Goal: Communication & Community: Answer question/provide support

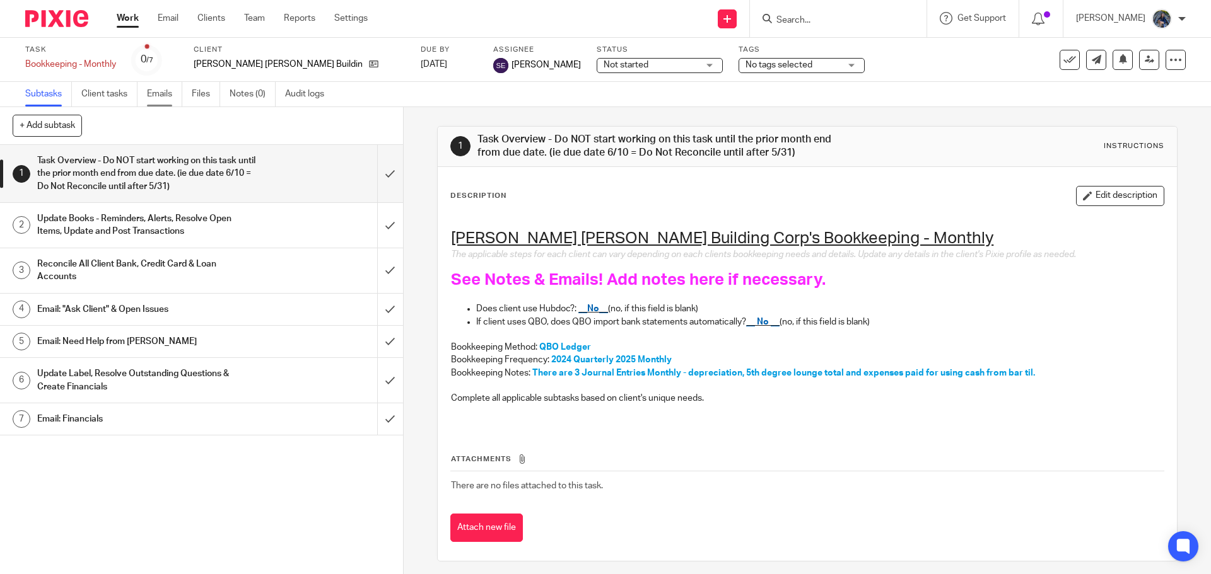
click at [169, 94] on link "Emails" at bounding box center [164, 94] width 35 height 25
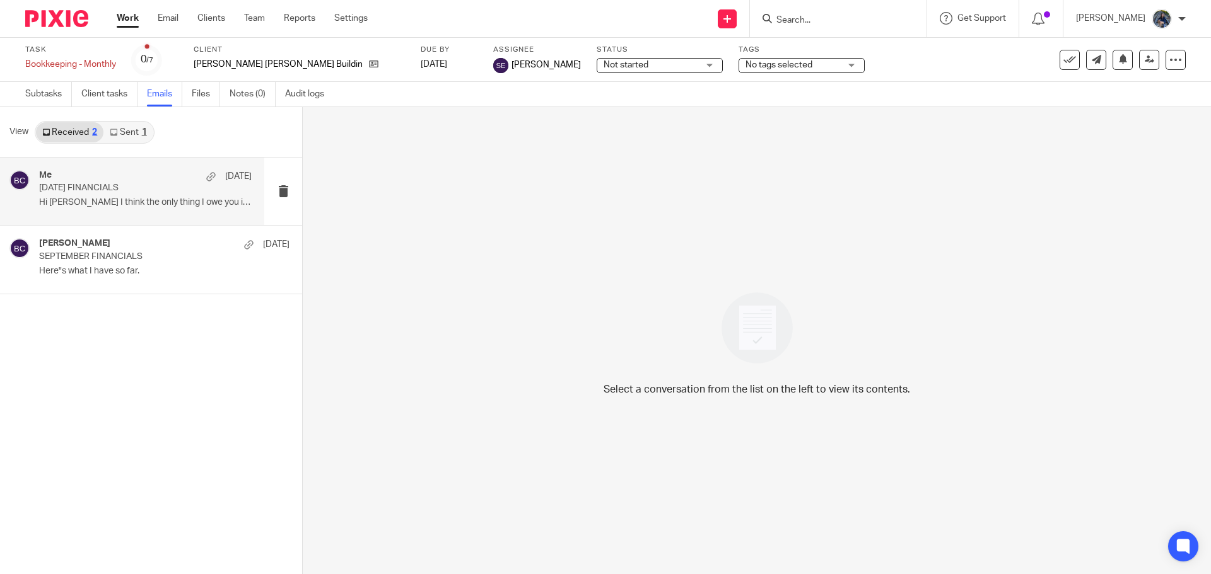
click at [122, 207] on p "Hi Holly I think the only thing I owe you is..." at bounding box center [145, 202] width 212 height 11
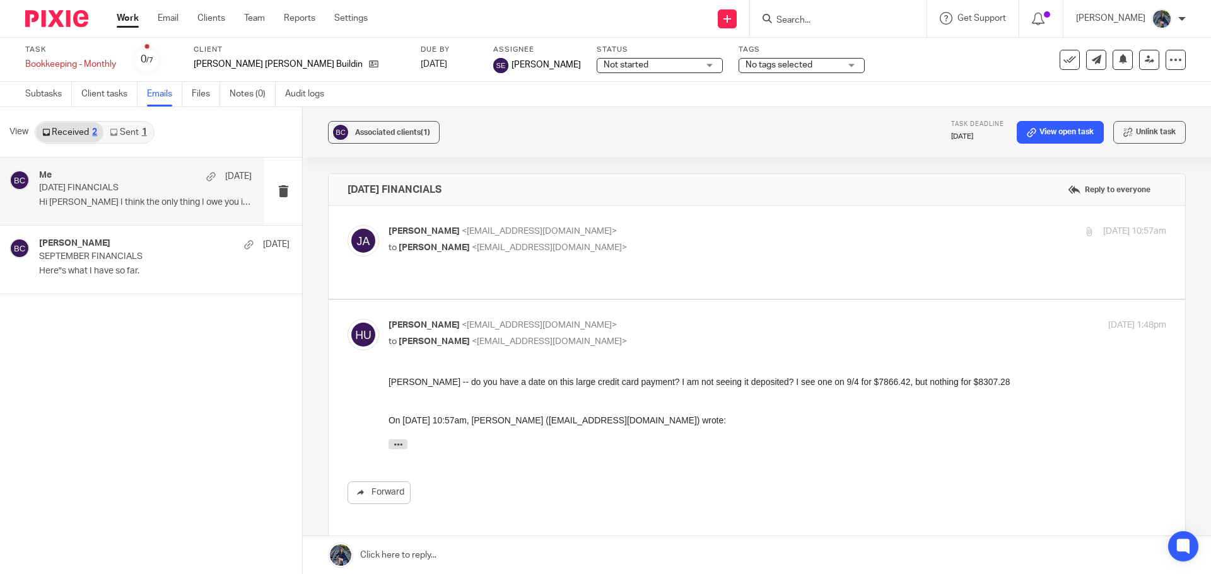
click at [497, 231] on span "<grjoe1@sbcglobal.net>" at bounding box center [539, 231] width 155 height 9
checkbox input "true"
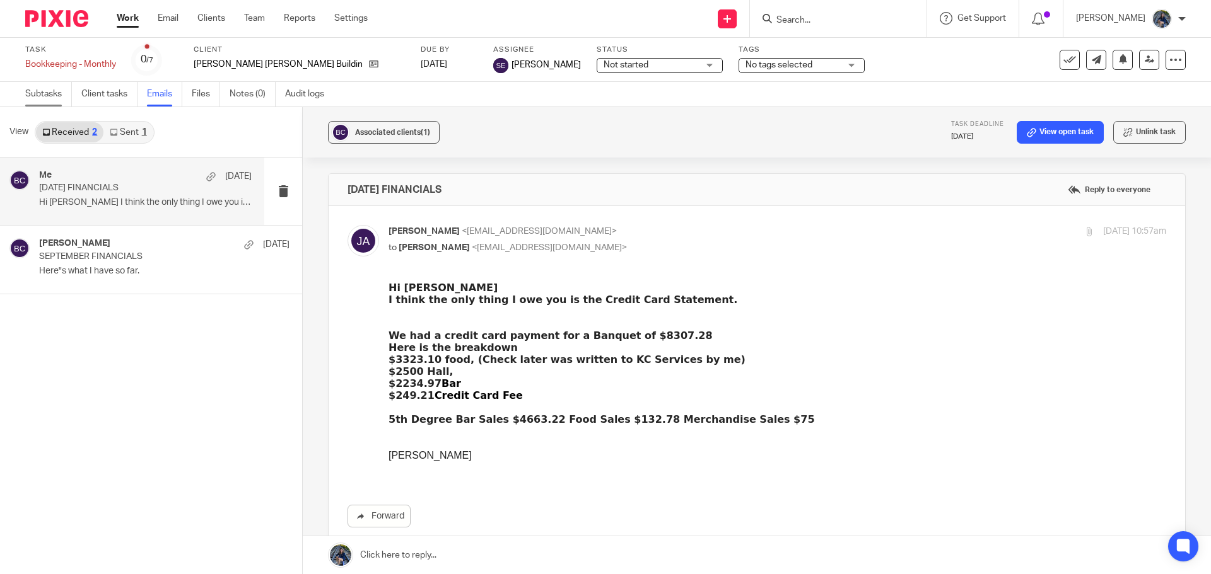
click at [42, 90] on link "Subtasks" at bounding box center [48, 94] width 47 height 25
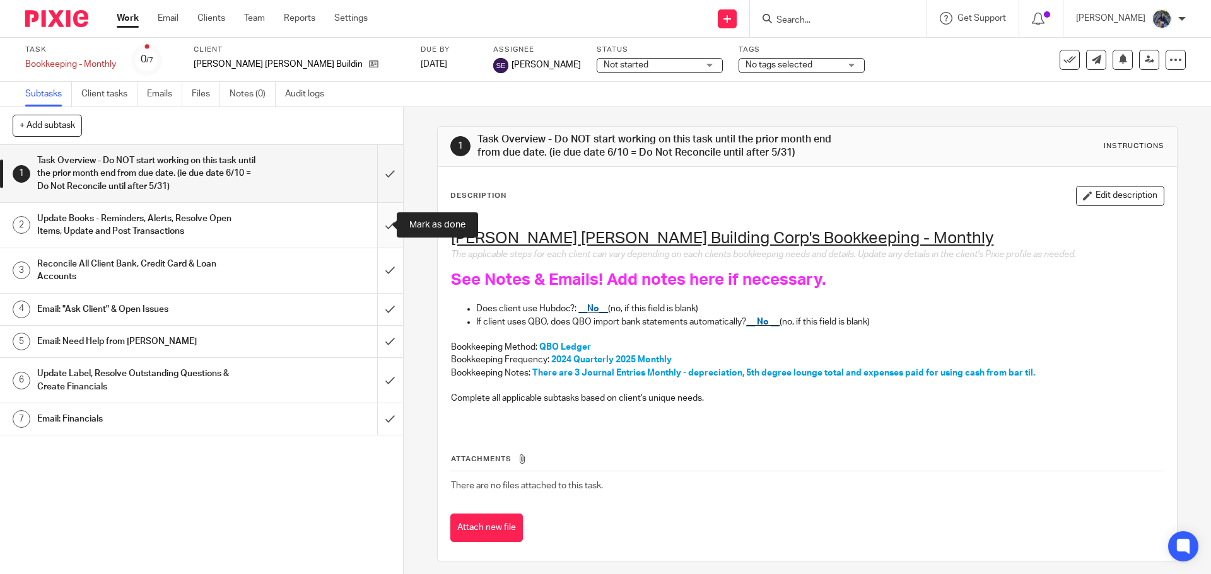
click at [380, 227] on input "submit" at bounding box center [201, 225] width 403 height 45
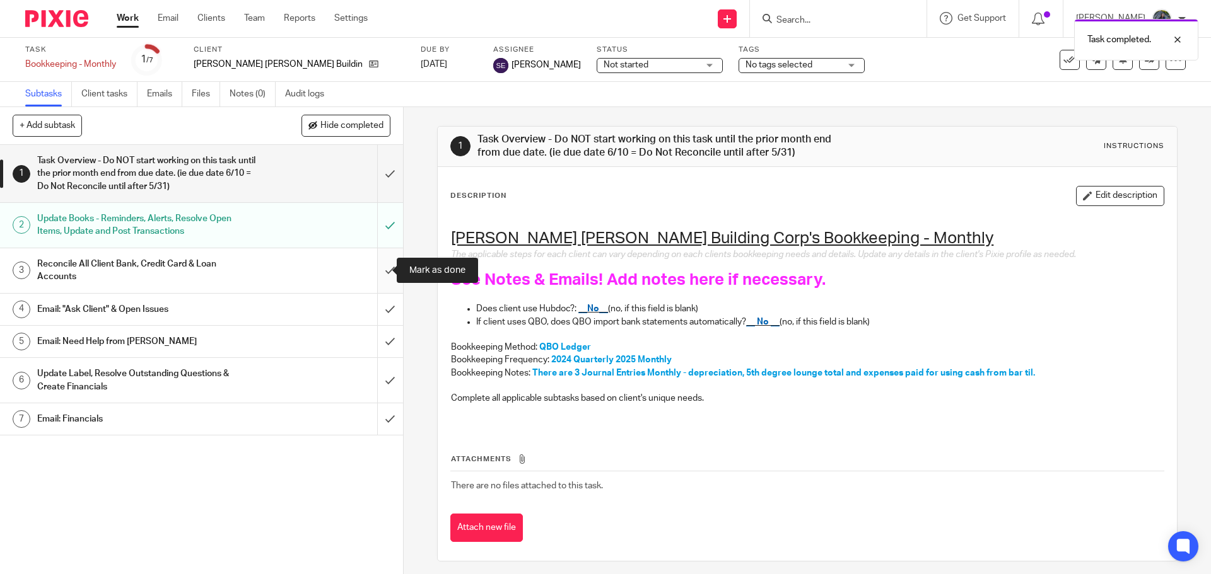
click at [372, 274] on input "submit" at bounding box center [201, 270] width 403 height 45
click at [373, 376] on input "submit" at bounding box center [201, 380] width 403 height 45
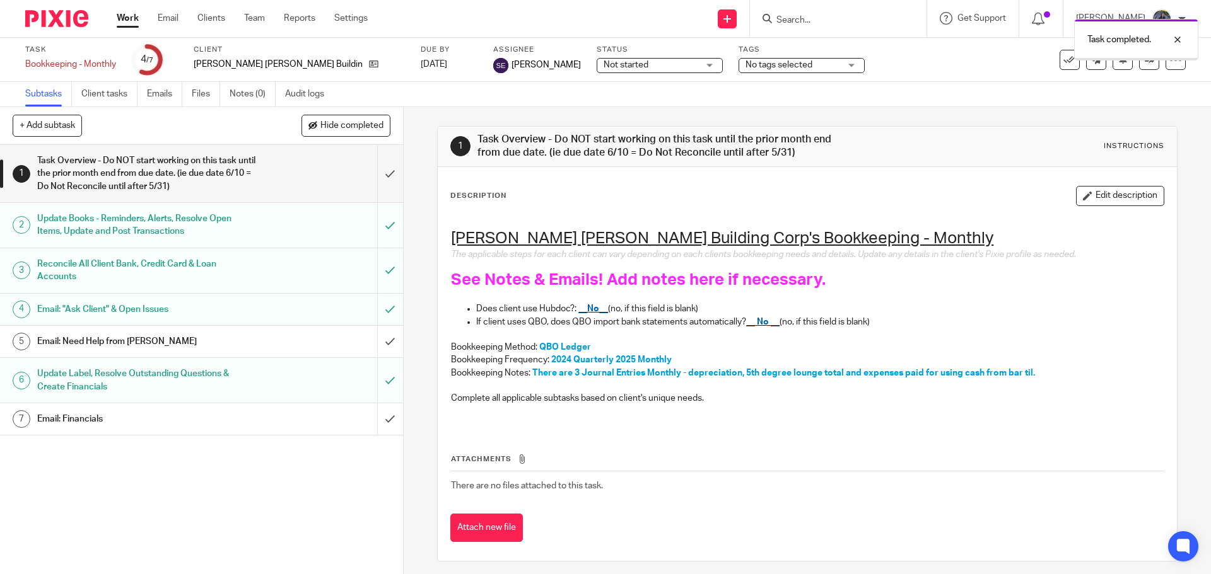
click at [287, 427] on div "Email: Financials" at bounding box center [200, 419] width 327 height 19
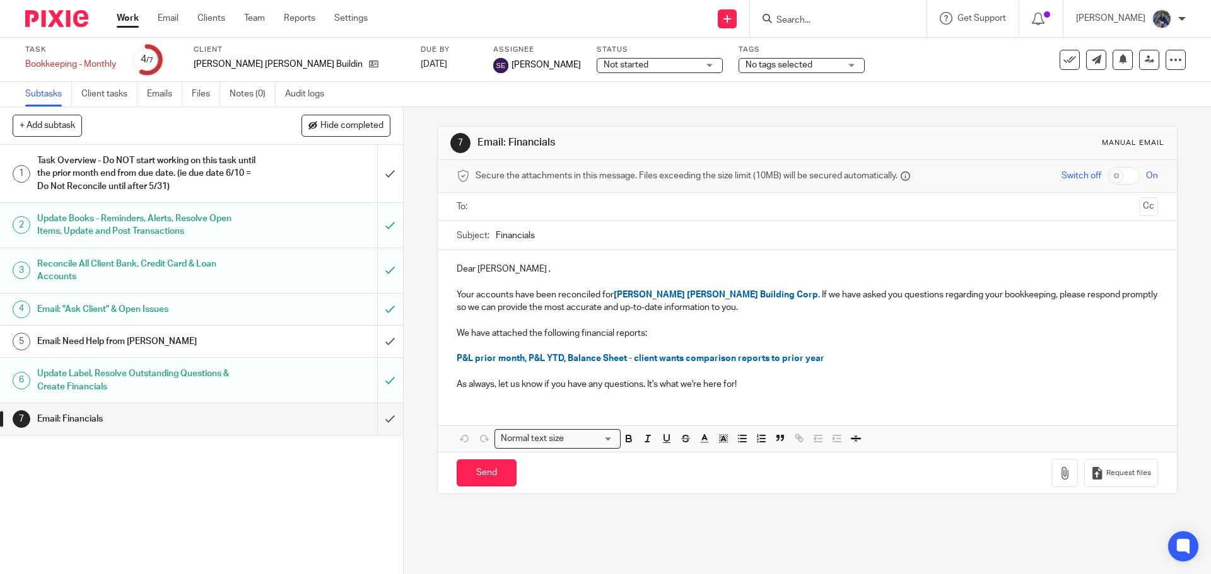
click at [525, 212] on input "text" at bounding box center [806, 207] width 653 height 15
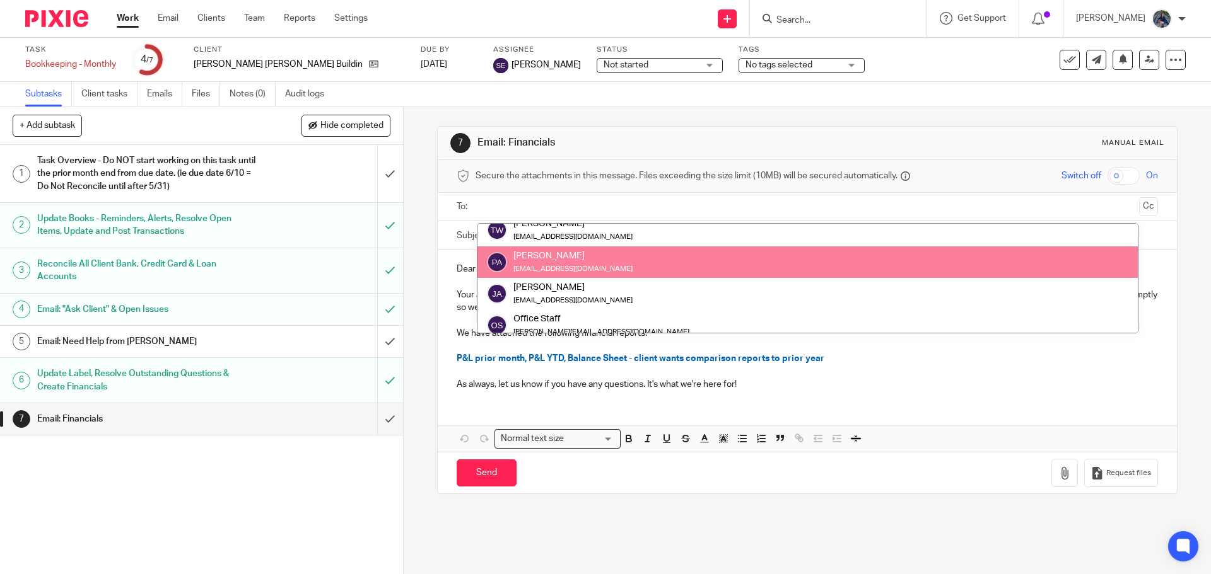
scroll to position [63, 0]
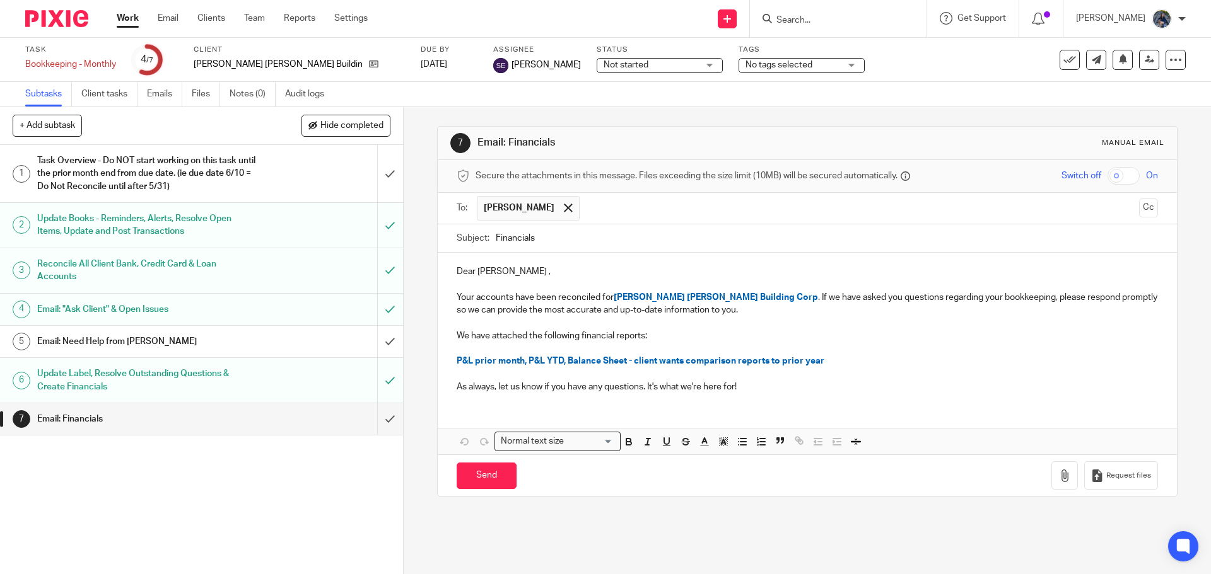
click at [496, 235] on input "Financials" at bounding box center [826, 238] width 661 height 28
type input "09.30.25 Financials"
click at [720, 301] on span "Bishop Haas Building Corp" at bounding box center [715, 297] width 204 height 9
drag, startPoint x: 819, startPoint y: 296, endPoint x: 819, endPoint y: 306, distance: 10.7
click at [819, 306] on p "Your accounts have been reconciled for Bishop Haas Building Corp though Septemb…" at bounding box center [806, 304] width 700 height 26
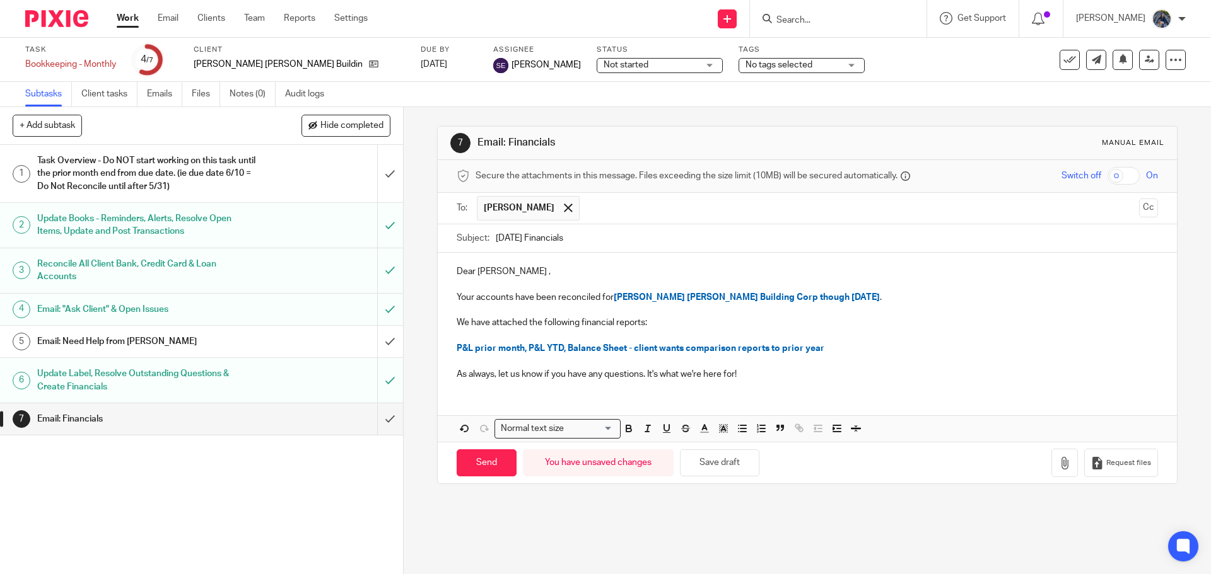
click at [519, 351] on span "P&L prior month, P&L YTD, Balance Sheet - client wants comparison reports to pr…" at bounding box center [640, 348] width 368 height 9
click at [523, 351] on span "P&L prior month, P&L YTD, Balance Sheet - client wants comparison reports to pr…" at bounding box center [640, 348] width 368 height 9
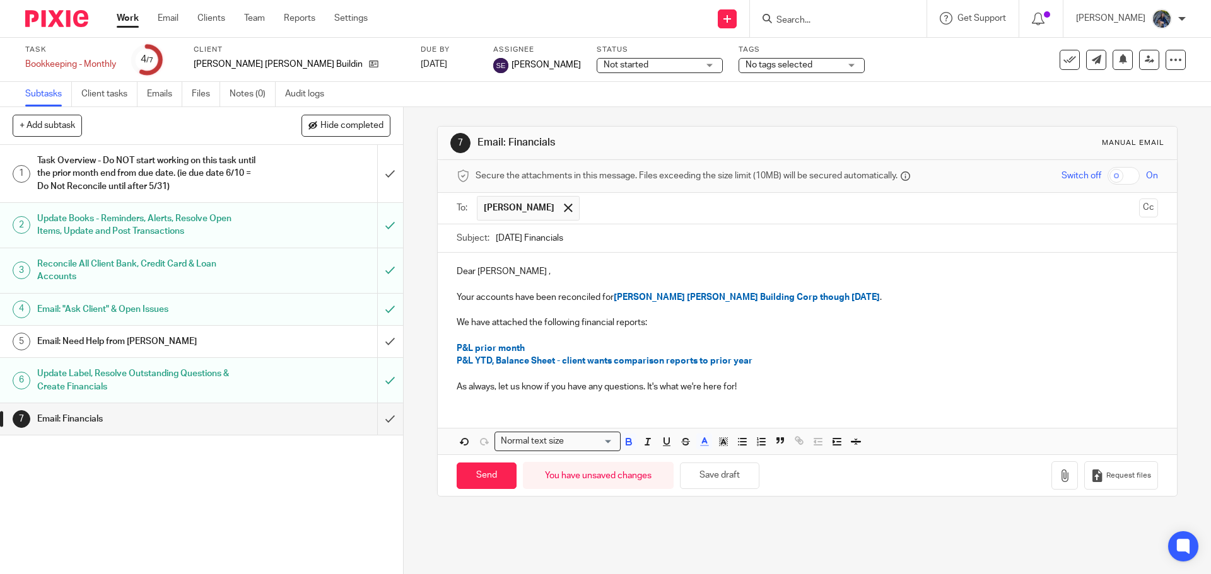
click at [487, 365] on span "P&L YTD, Balance Sheet - client wants comparison reports to prior year" at bounding box center [604, 361] width 296 height 9
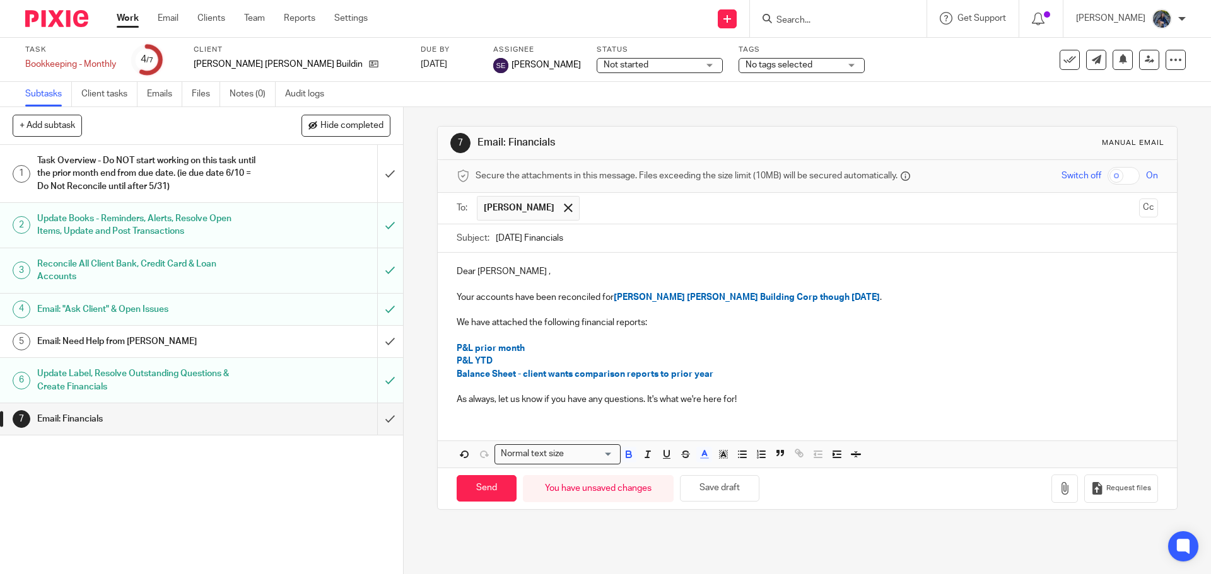
click at [516, 378] on span "Balance Sheet - client wants comparison reports to prior year" at bounding box center [584, 374] width 257 height 9
drag, startPoint x: 600, startPoint y: 382, endPoint x: 695, endPoint y: 390, distance: 96.1
click at [695, 390] on div "Dear Joe , Your accounts have been reconciled for Bishop Haas Building Corp tho…" at bounding box center [807, 334] width 738 height 163
click at [521, 373] on p "Balance Sheet" at bounding box center [806, 374] width 700 height 13
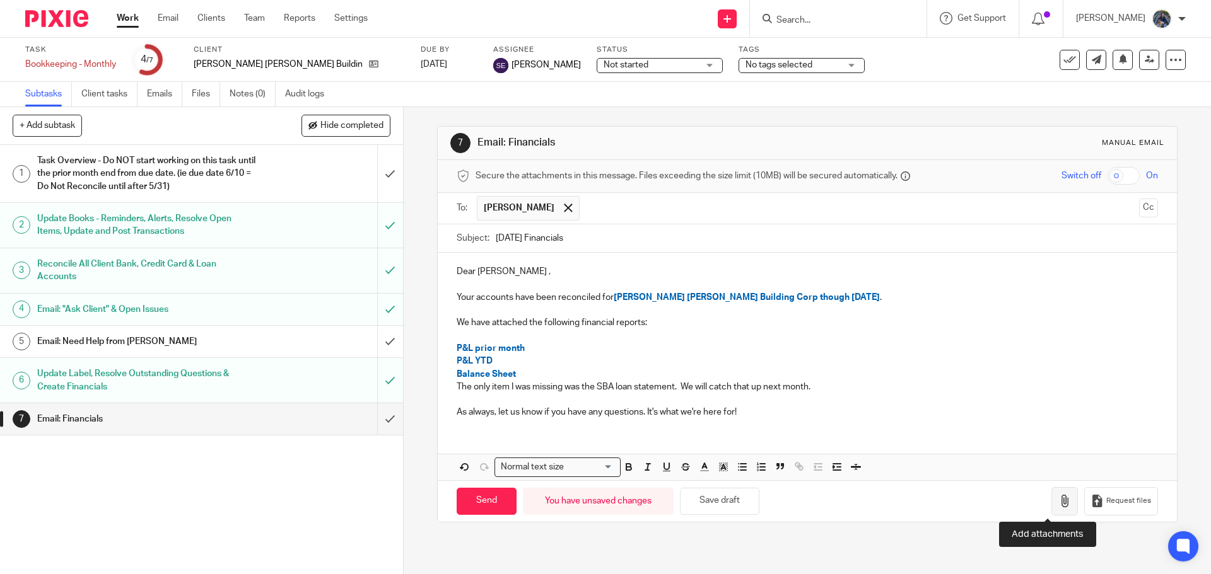
click at [1051, 492] on button "button" at bounding box center [1064, 501] width 26 height 28
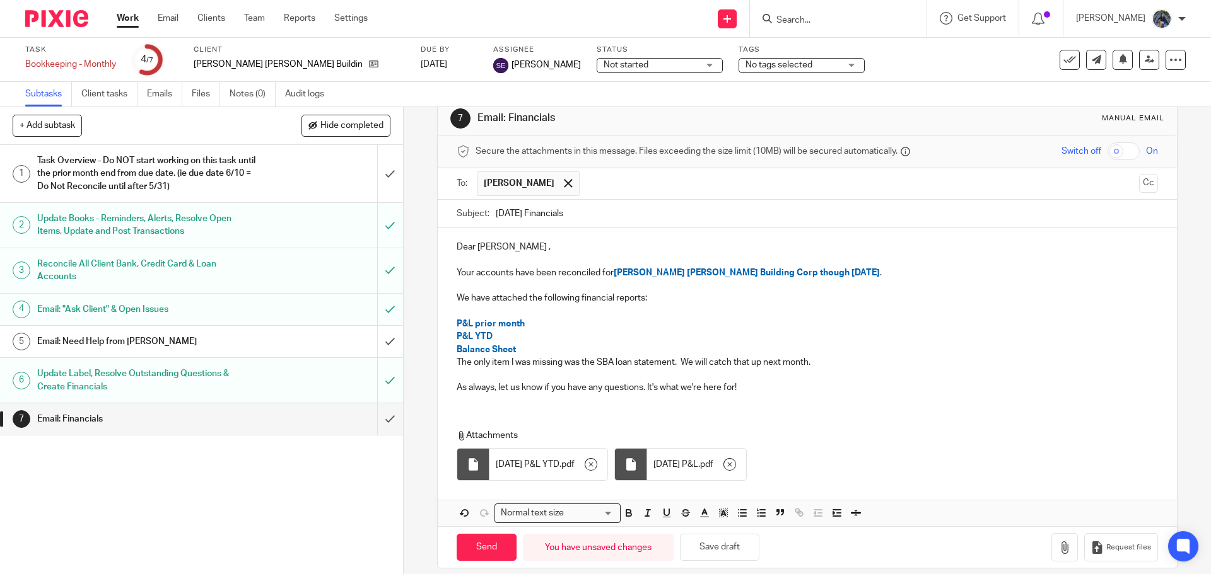
scroll to position [38, 0]
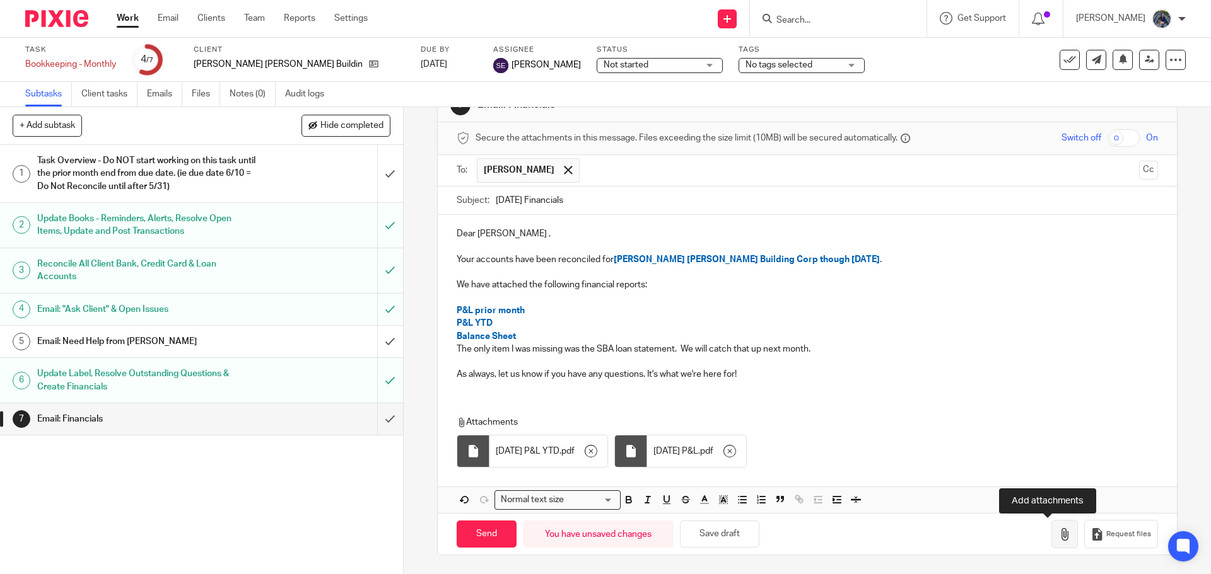
click at [1058, 535] on icon "button" at bounding box center [1064, 534] width 13 height 13
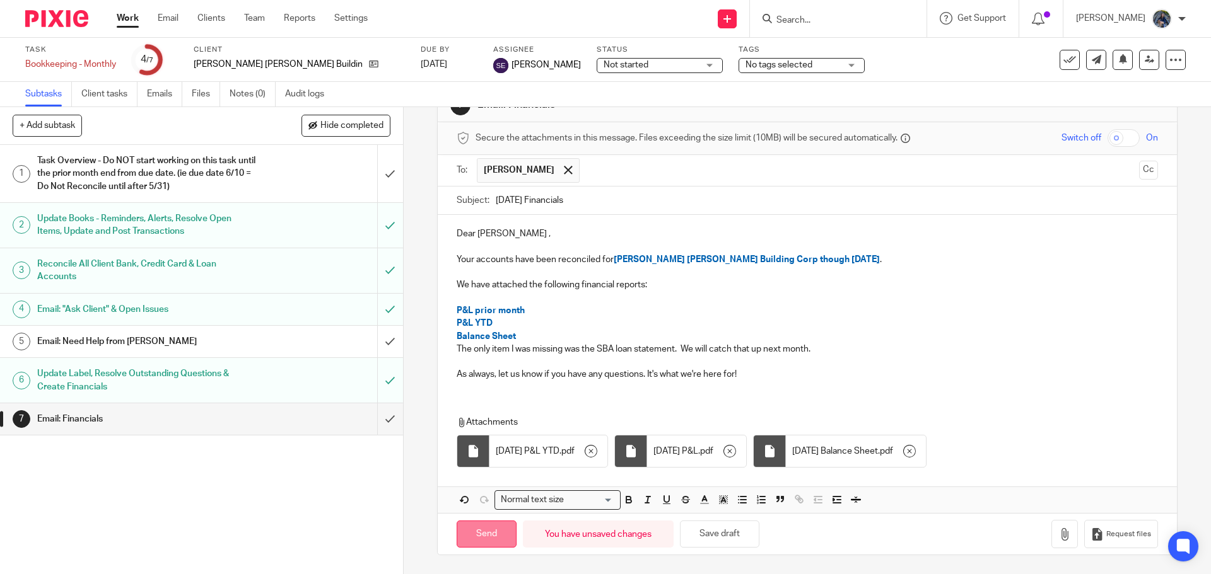
click at [491, 542] on input "Send" at bounding box center [486, 534] width 60 height 27
type input "Sent"
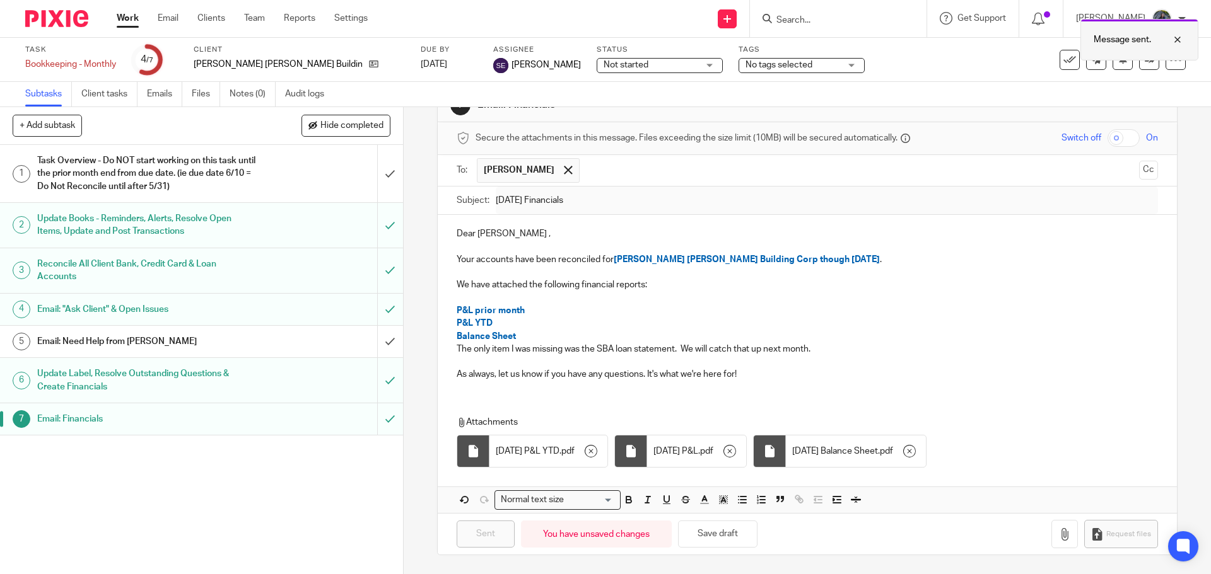
click at [1171, 40] on div at bounding box center [1168, 39] width 34 height 15
click at [1063, 63] on icon at bounding box center [1069, 60] width 13 height 13
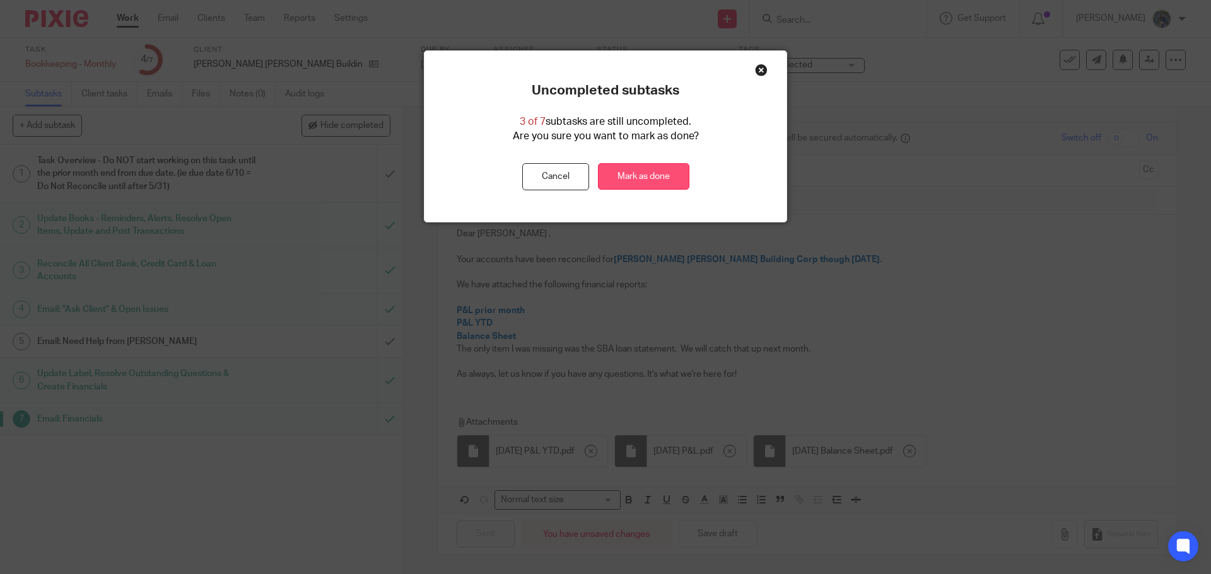
click at [625, 182] on link "Mark as done" at bounding box center [643, 176] width 91 height 27
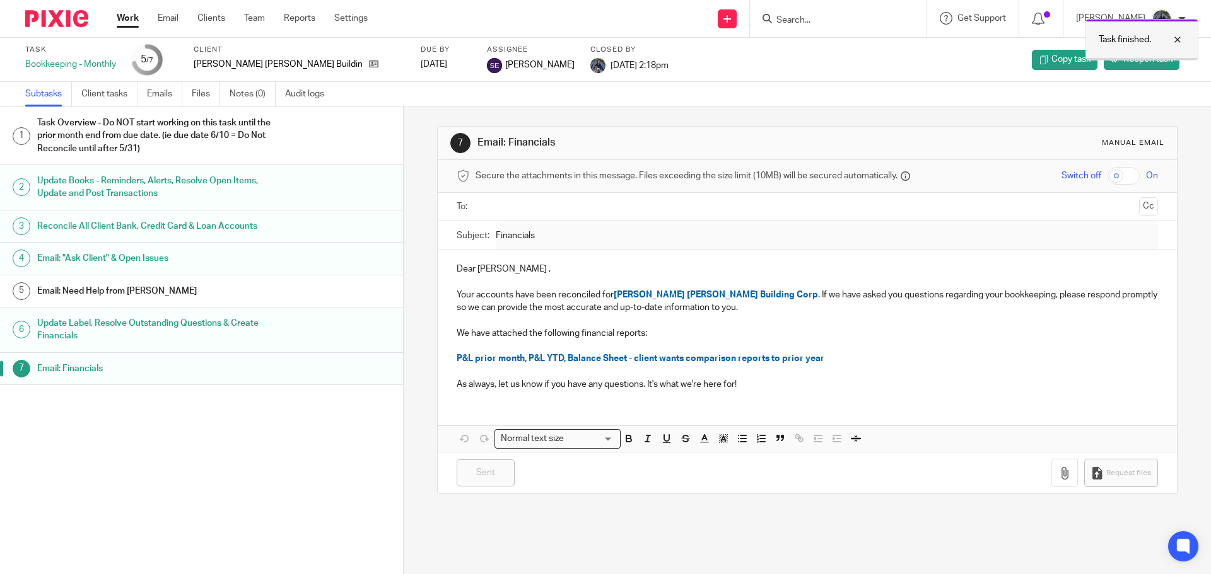
click at [1180, 40] on div at bounding box center [1168, 39] width 34 height 15
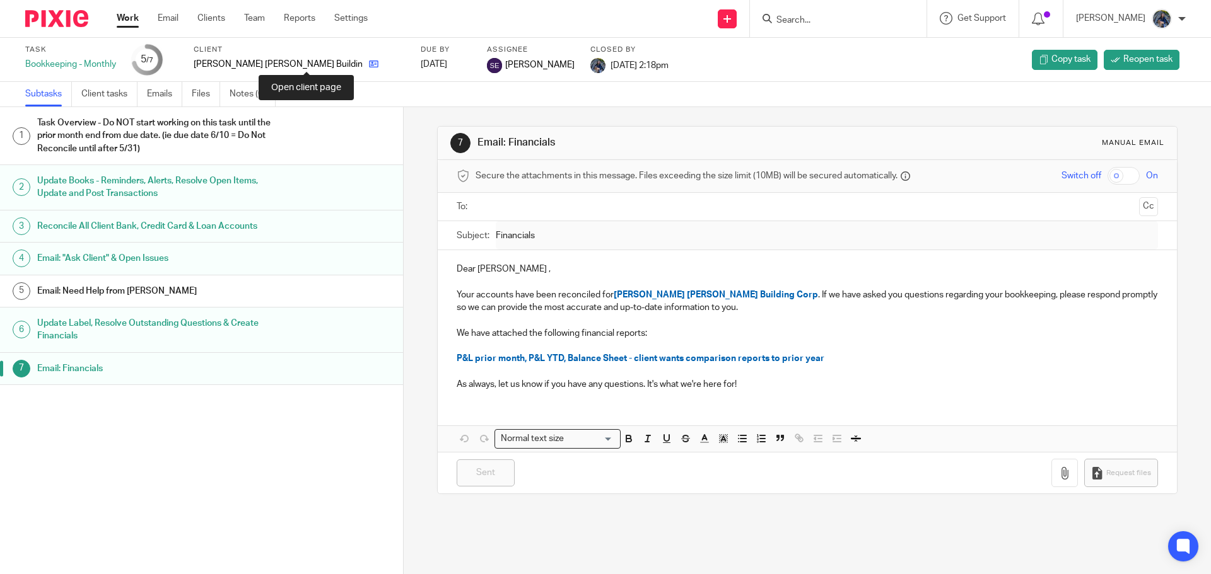
click at [369, 65] on icon at bounding box center [373, 63] width 9 height 9
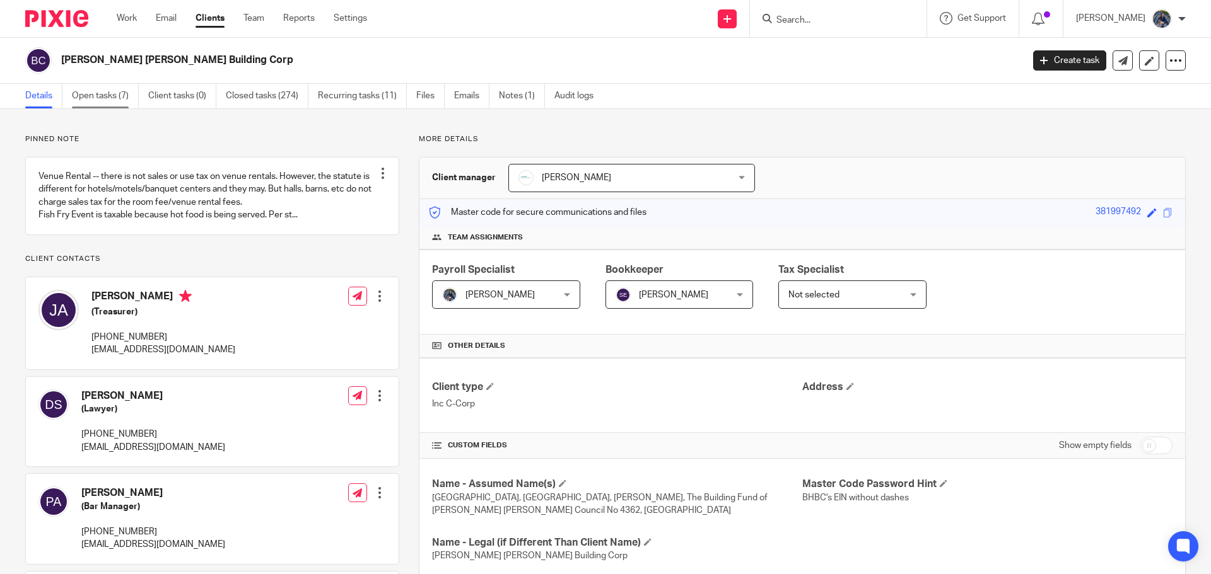
click at [94, 96] on link "Open tasks (7)" at bounding box center [105, 96] width 67 height 25
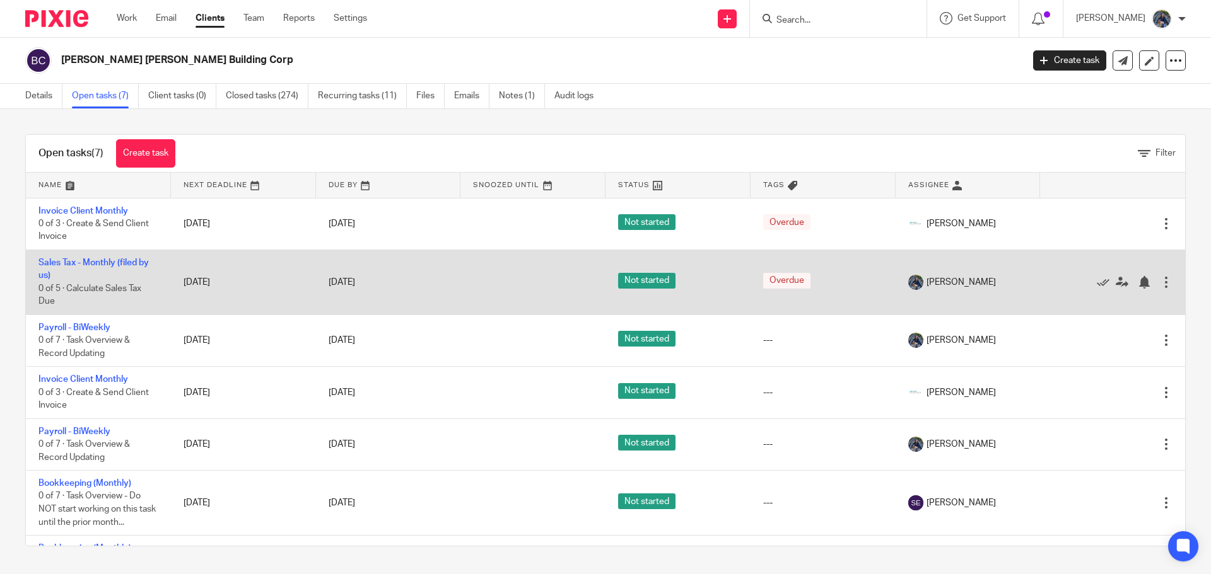
click at [107, 257] on td "Sales Tax - Monthly (filed by us) 0 of 5 · Calculate Sales Tax Due" at bounding box center [98, 282] width 145 height 65
click at [107, 260] on link "Sales Tax - Monthly (filed by us)" at bounding box center [93, 268] width 110 height 21
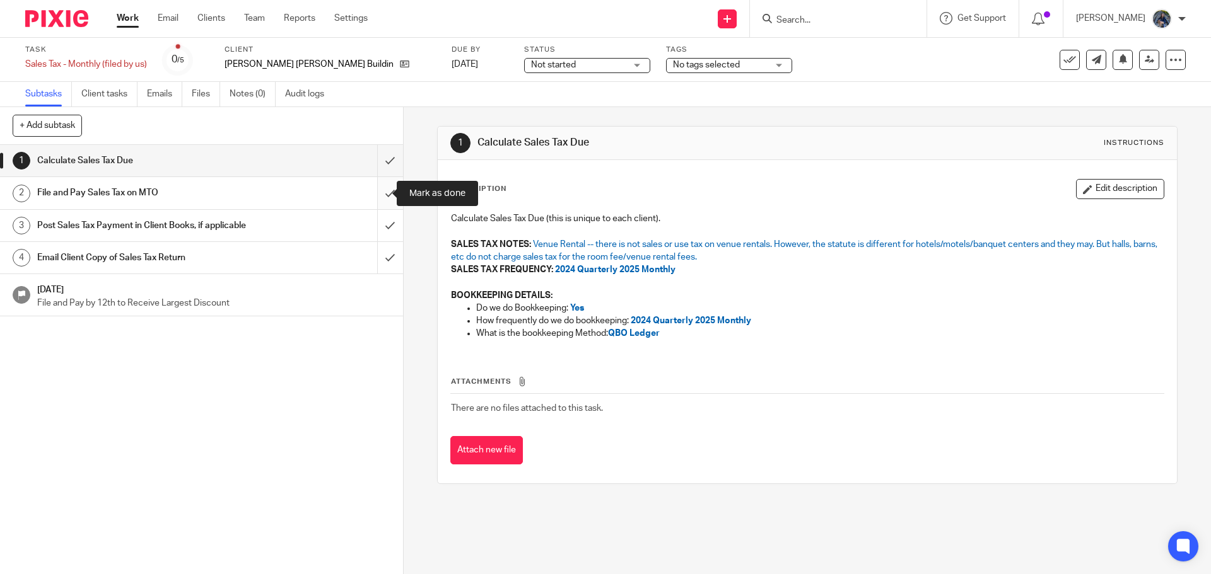
click at [380, 188] on input "submit" at bounding box center [201, 193] width 403 height 32
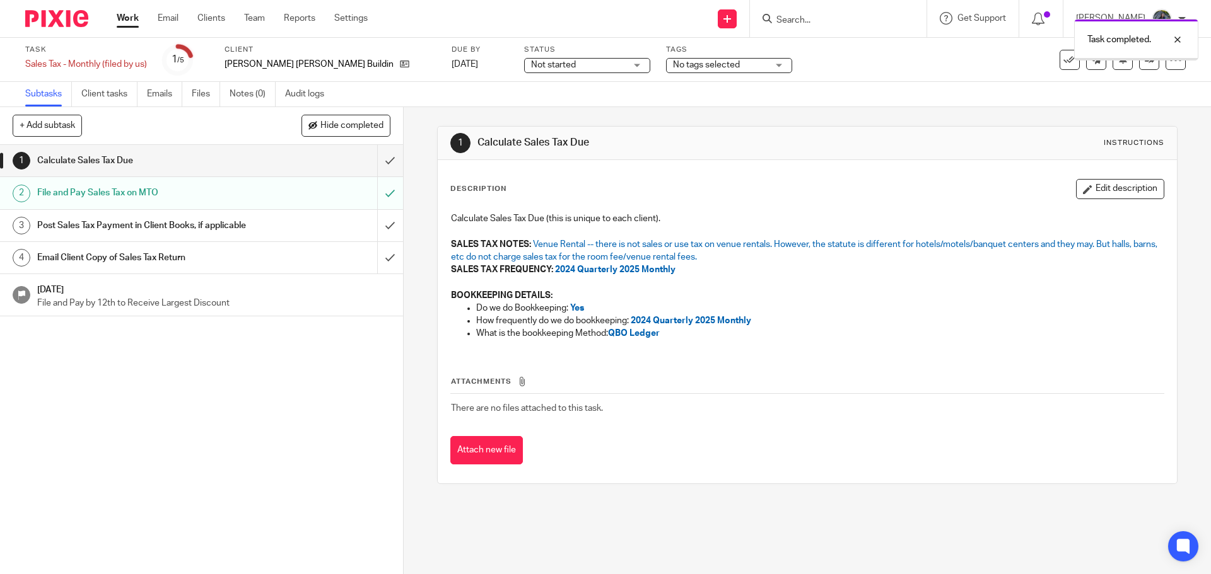
click at [379, 168] on input "submit" at bounding box center [201, 161] width 403 height 32
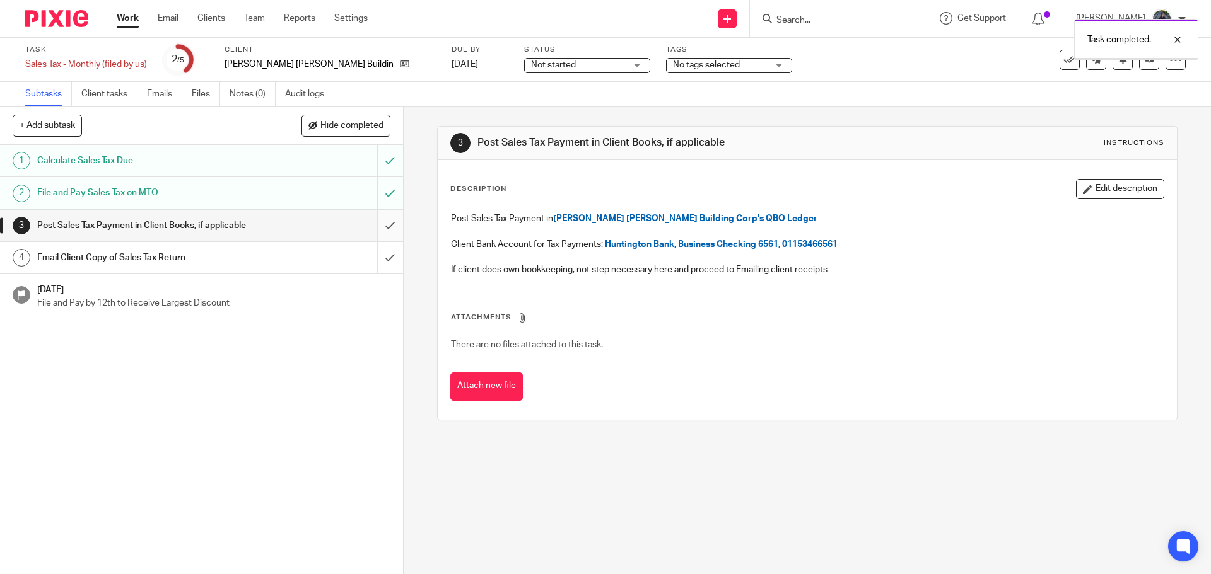
click at [376, 233] on input "submit" at bounding box center [201, 226] width 403 height 32
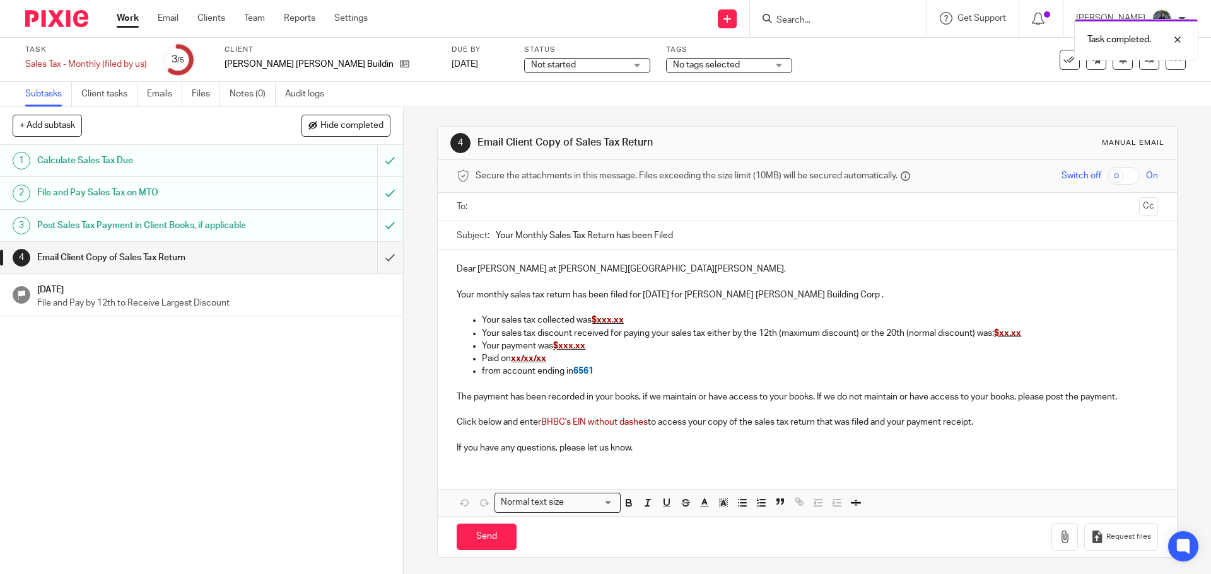
click at [491, 210] on input "text" at bounding box center [806, 207] width 653 height 15
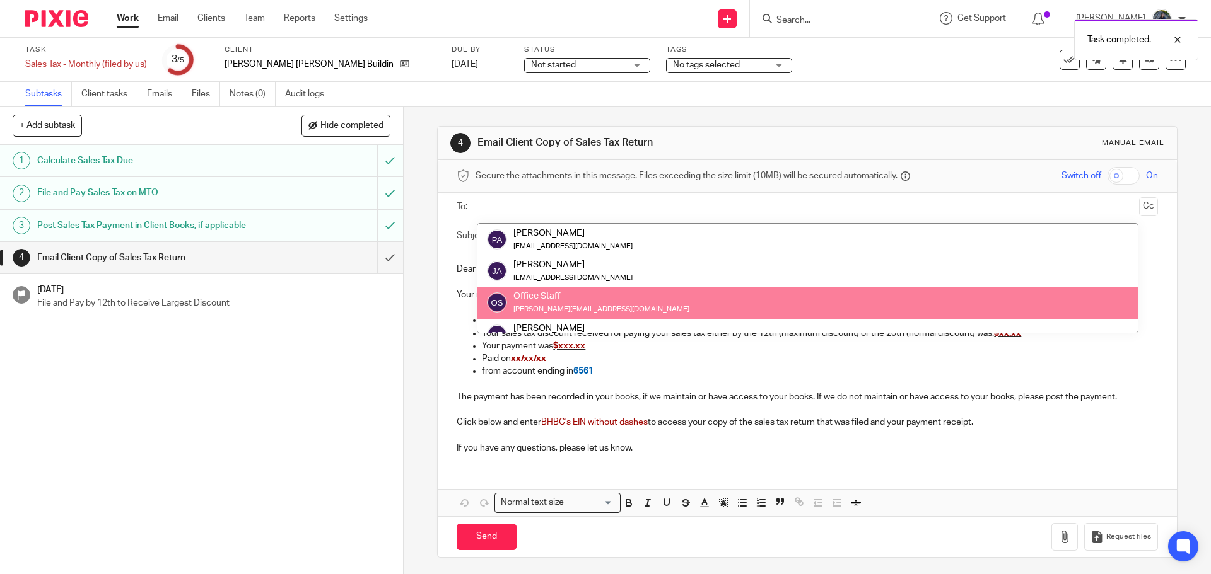
scroll to position [63, 0]
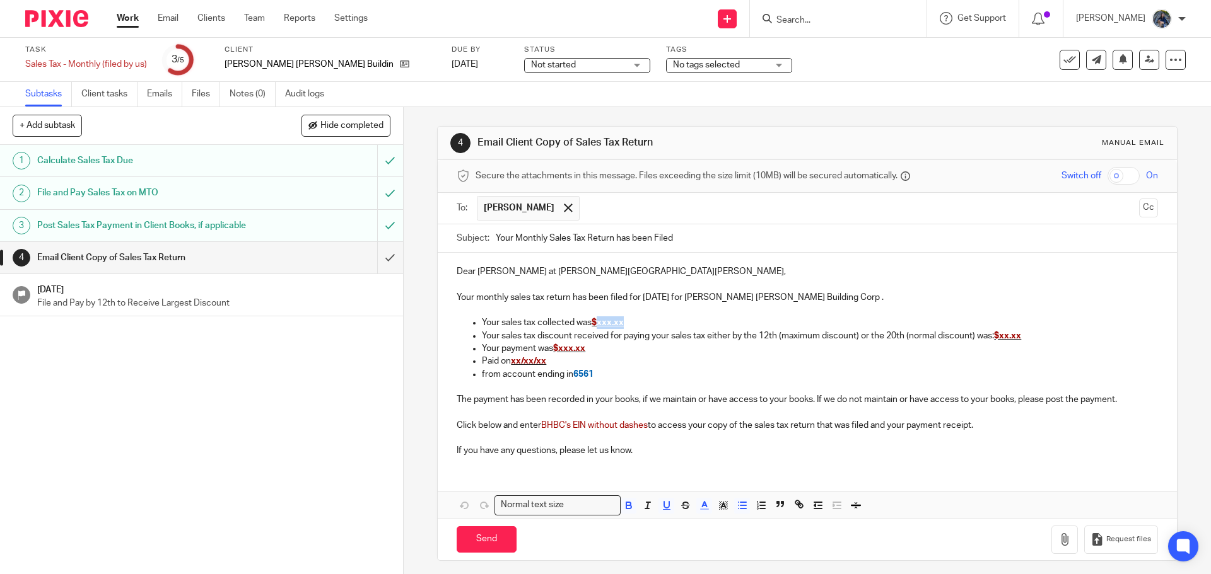
drag, startPoint x: 596, startPoint y: 323, endPoint x: 626, endPoint y: 324, distance: 30.3
click at [626, 324] on p "Your sales tax collected was $xxx.xx" at bounding box center [819, 323] width 675 height 13
drag, startPoint x: 1002, startPoint y: 335, endPoint x: 1021, endPoint y: 335, distance: 19.6
click at [1021, 335] on span "$xx.xx" at bounding box center [1007, 336] width 27 height 9
drag, startPoint x: 559, startPoint y: 349, endPoint x: 593, endPoint y: 350, distance: 34.7
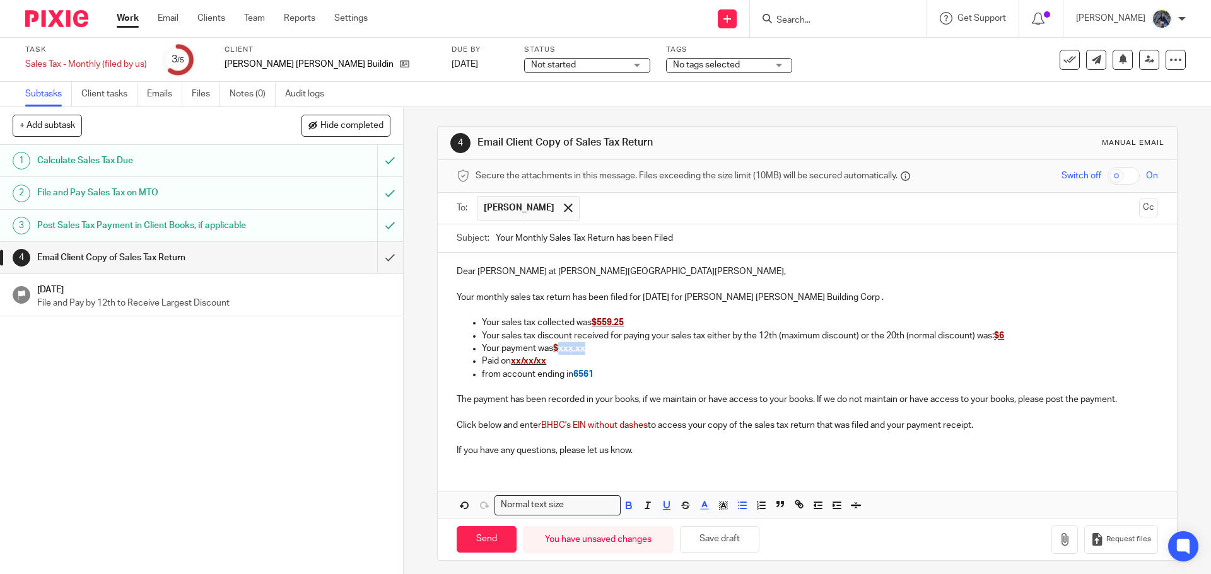
click at [593, 350] on p "Your payment was $xxx.xx" at bounding box center [819, 348] width 675 height 13
drag, startPoint x: 511, startPoint y: 362, endPoint x: 545, endPoint y: 361, distance: 34.7
click at [545, 361] on span "xx/xx/xx" at bounding box center [528, 361] width 35 height 9
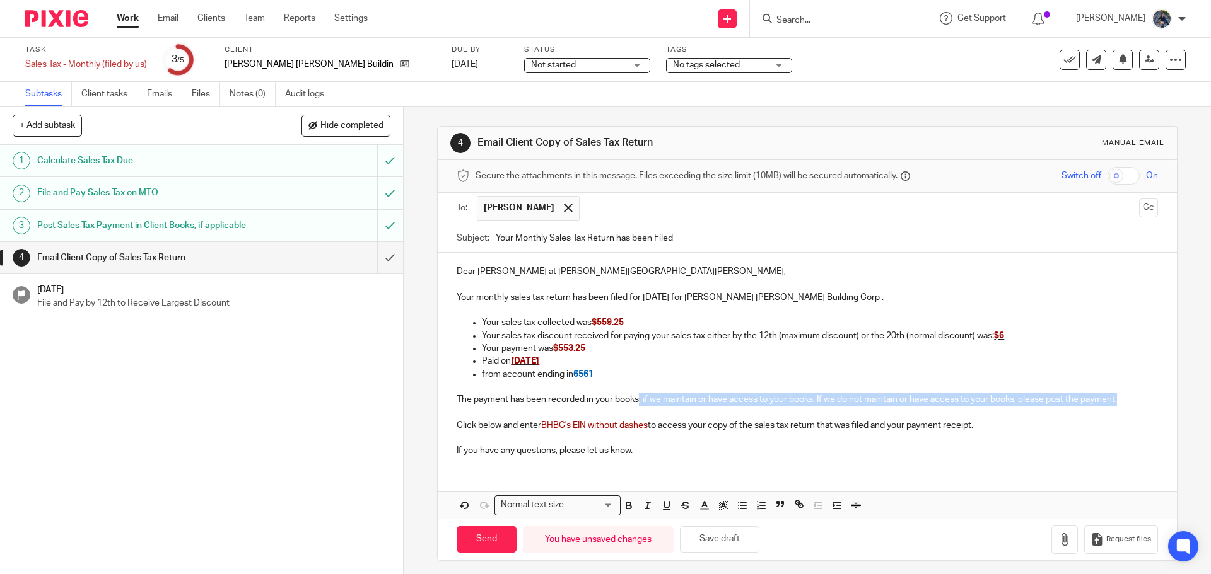
drag, startPoint x: 637, startPoint y: 401, endPoint x: 1140, endPoint y: 398, distance: 503.1
click at [1140, 398] on div "Dear Joe at Bishop Haas Building Corp, Your monthly sales tax return has been f…" at bounding box center [807, 360] width 738 height 214
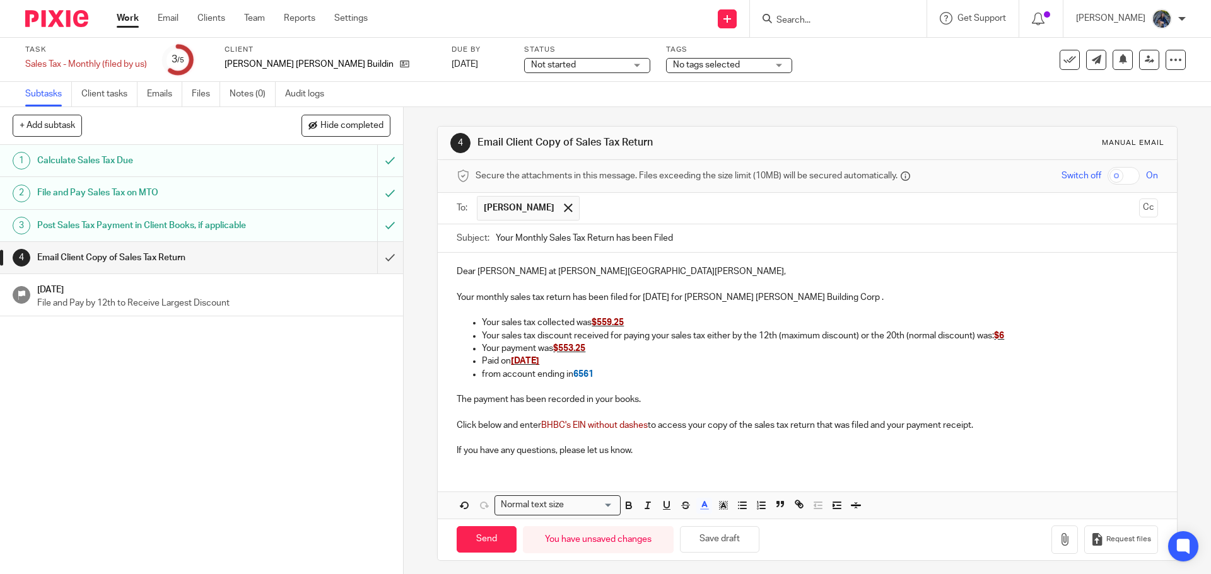
drag, startPoint x: 501, startPoint y: 424, endPoint x: 649, endPoint y: 426, distance: 148.2
click at [649, 426] on p "Click below and enter BHBC's EIN without dashes to access your copy of the sale…" at bounding box center [806, 425] width 700 height 13
click at [1051, 533] on button "button" at bounding box center [1064, 540] width 26 height 28
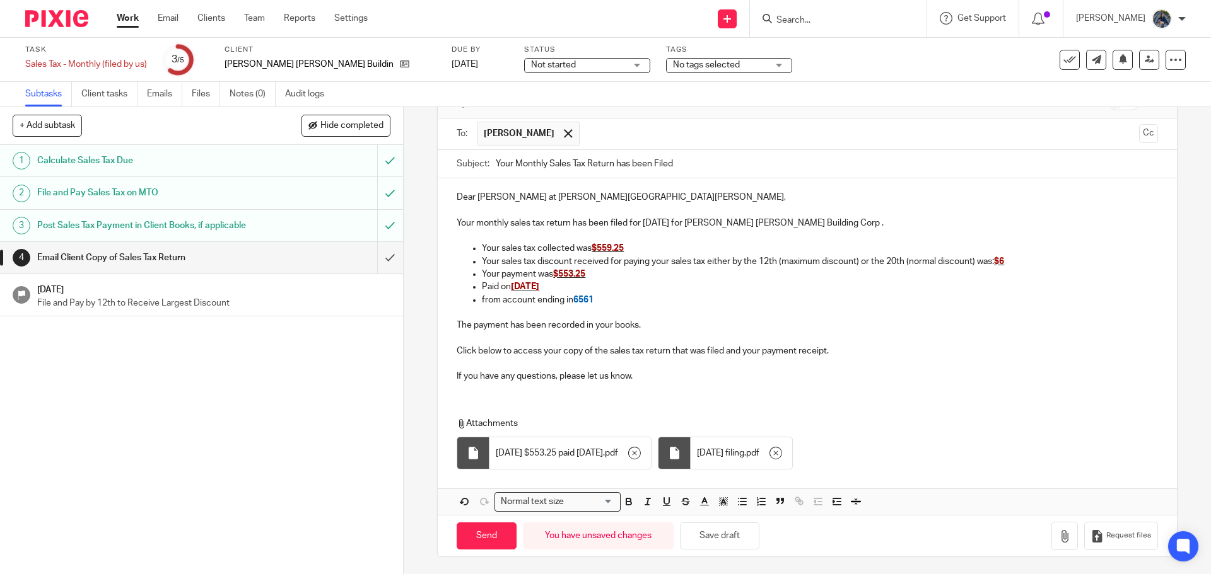
scroll to position [76, 0]
click at [498, 540] on input "Send" at bounding box center [486, 534] width 60 height 27
type input "Sent"
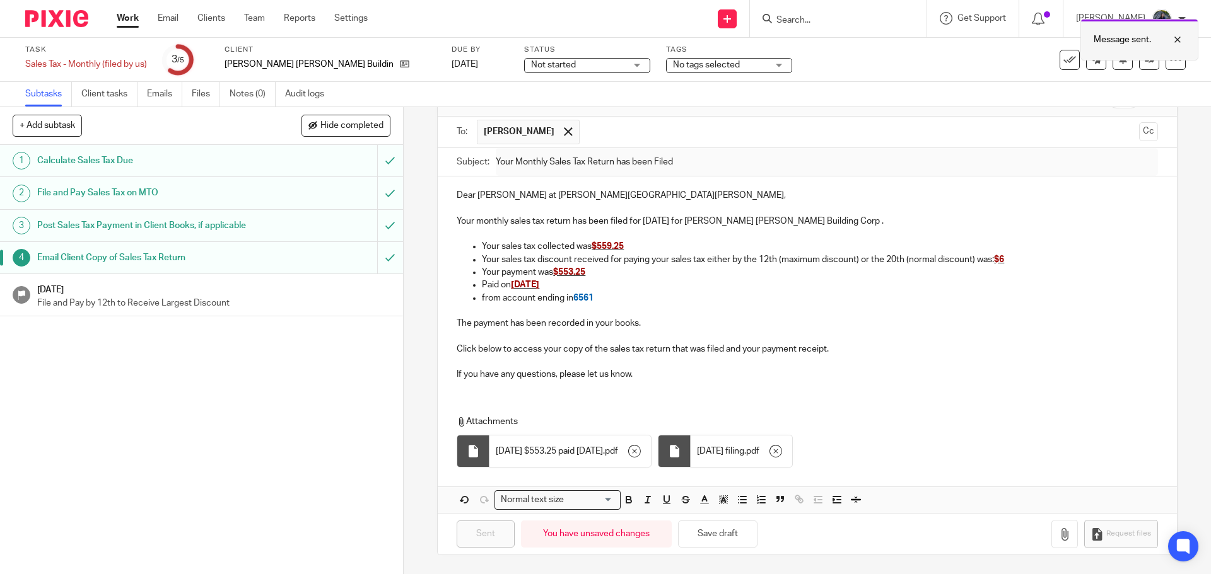
click at [1177, 38] on div at bounding box center [1168, 39] width 34 height 15
click at [286, 310] on p "File and Pay by 12th to Receive Largest Discount" at bounding box center [213, 303] width 353 height 13
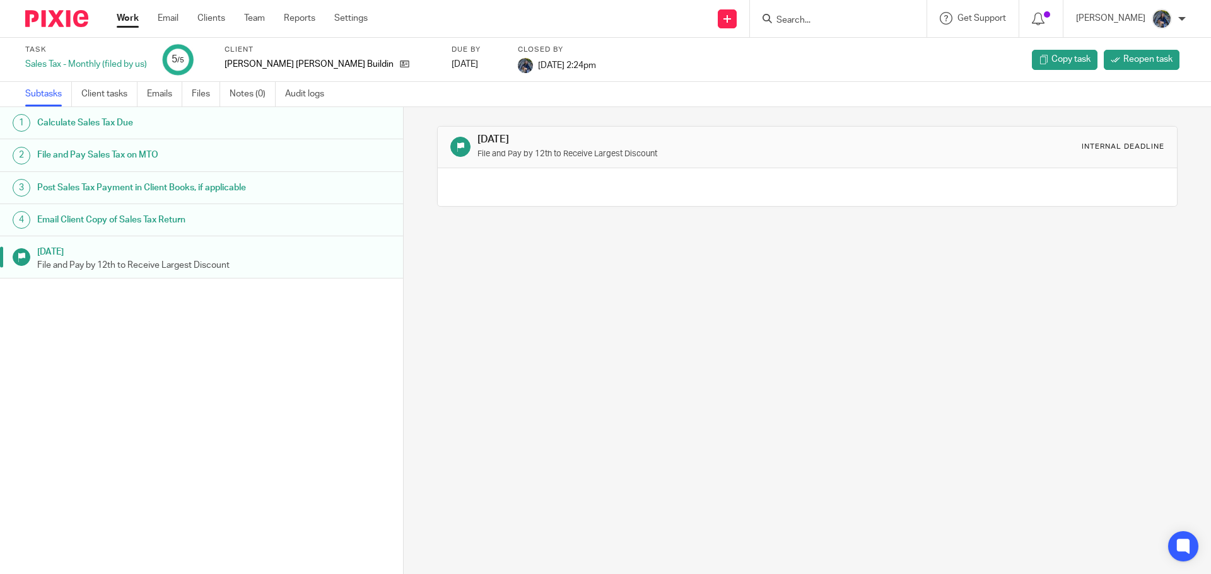
click at [124, 18] on link "Work" at bounding box center [128, 18] width 22 height 13
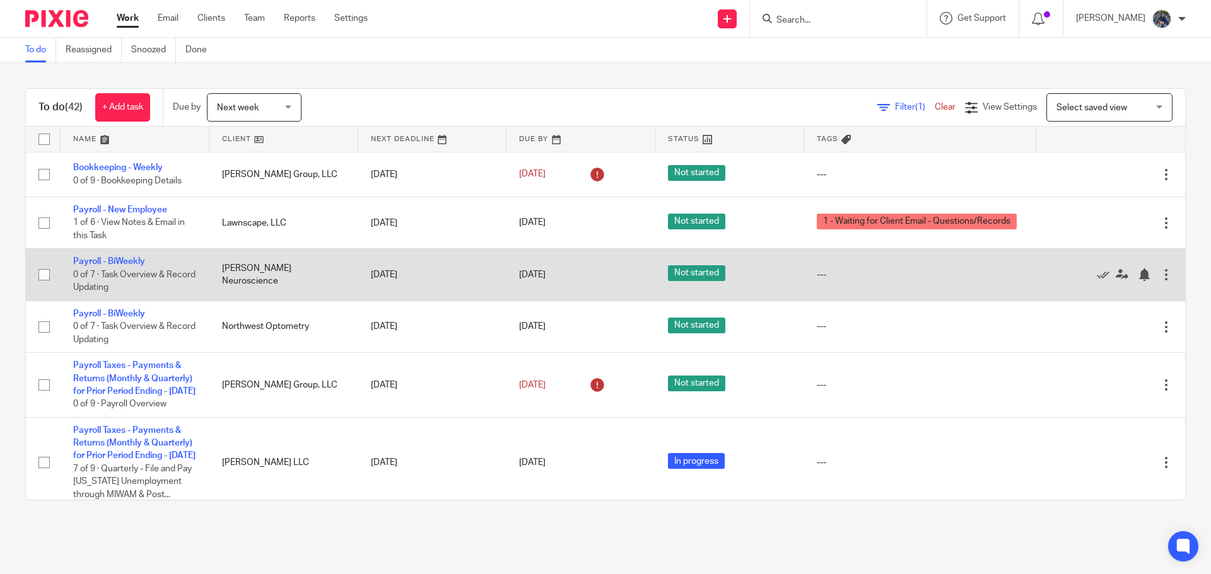
scroll to position [126, 0]
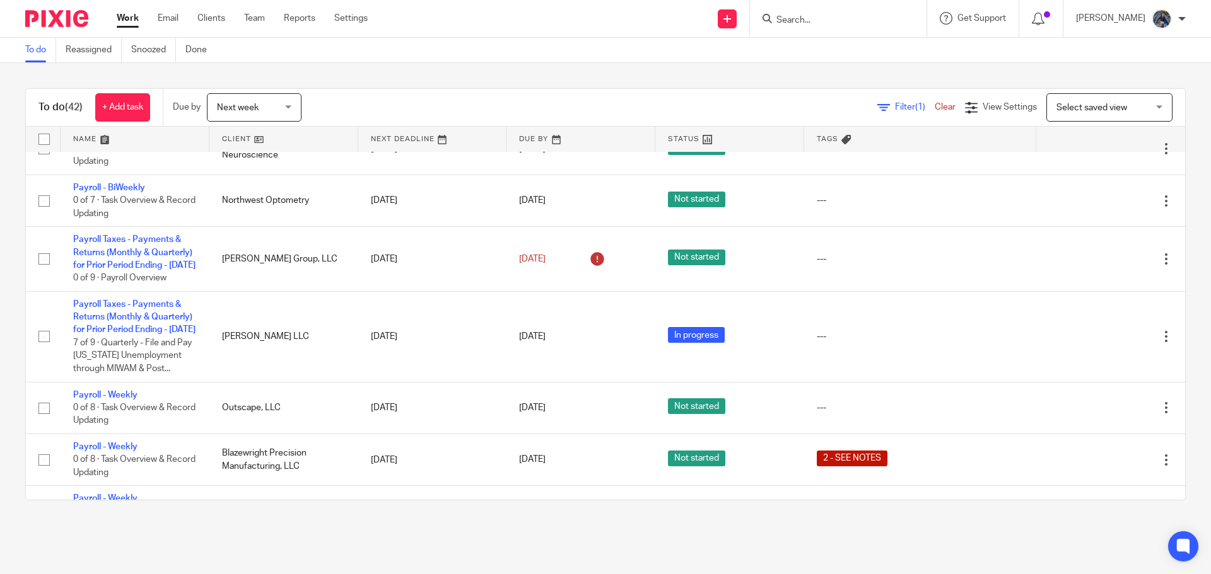
click at [156, 20] on ul "Work Email Clients Team Reports Settings" at bounding box center [252, 18] width 270 height 13
click at [175, 12] on link "Email" at bounding box center [168, 18] width 21 height 13
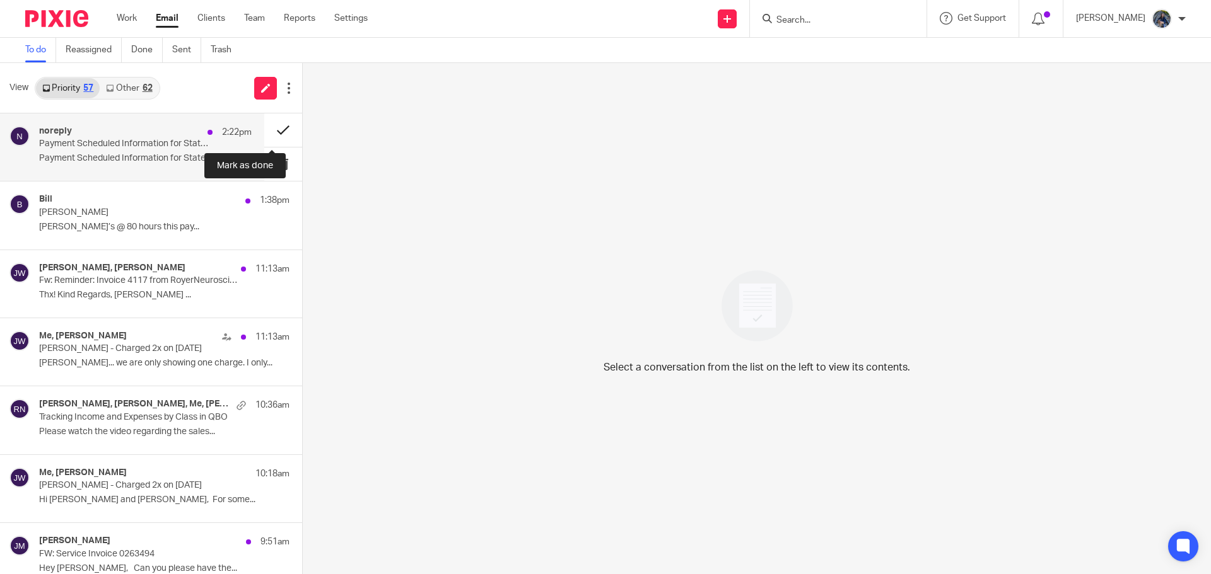
click at [269, 127] on button at bounding box center [283, 129] width 38 height 33
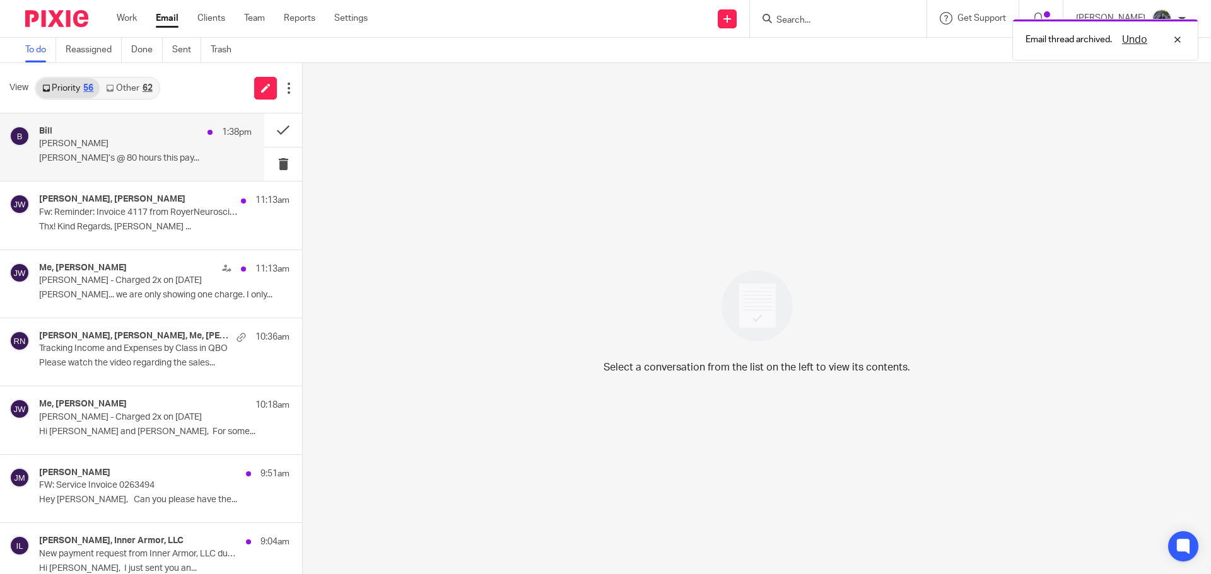
click at [127, 154] on p "Holly, Emily’s @ 80 hours this pay..." at bounding box center [145, 158] width 212 height 11
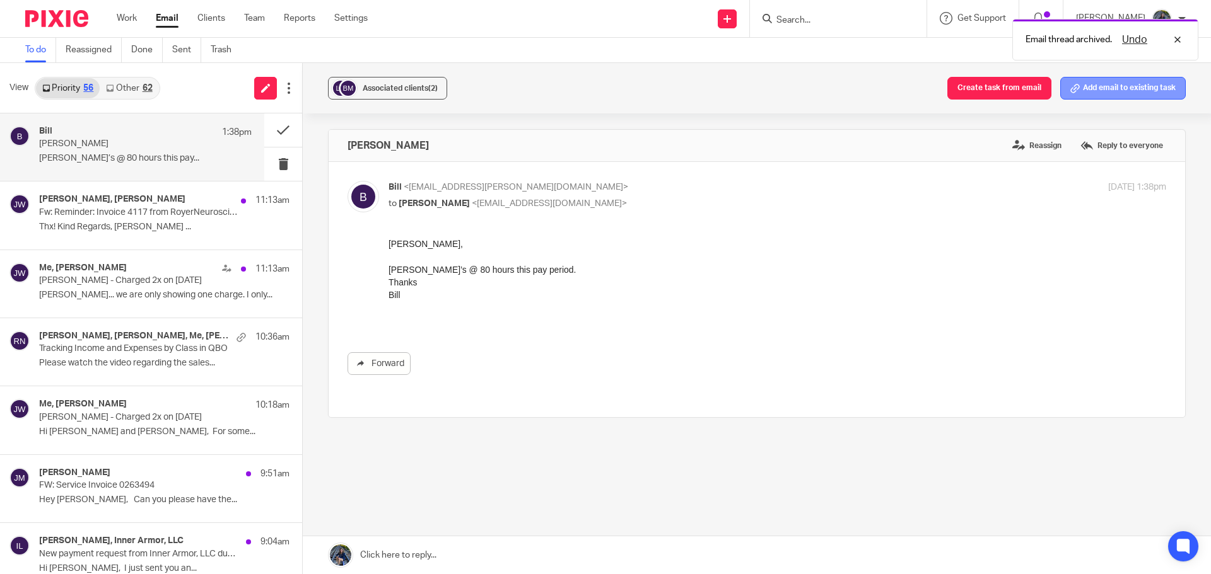
click at [1113, 81] on button "Add email to existing task" at bounding box center [1122, 88] width 125 height 23
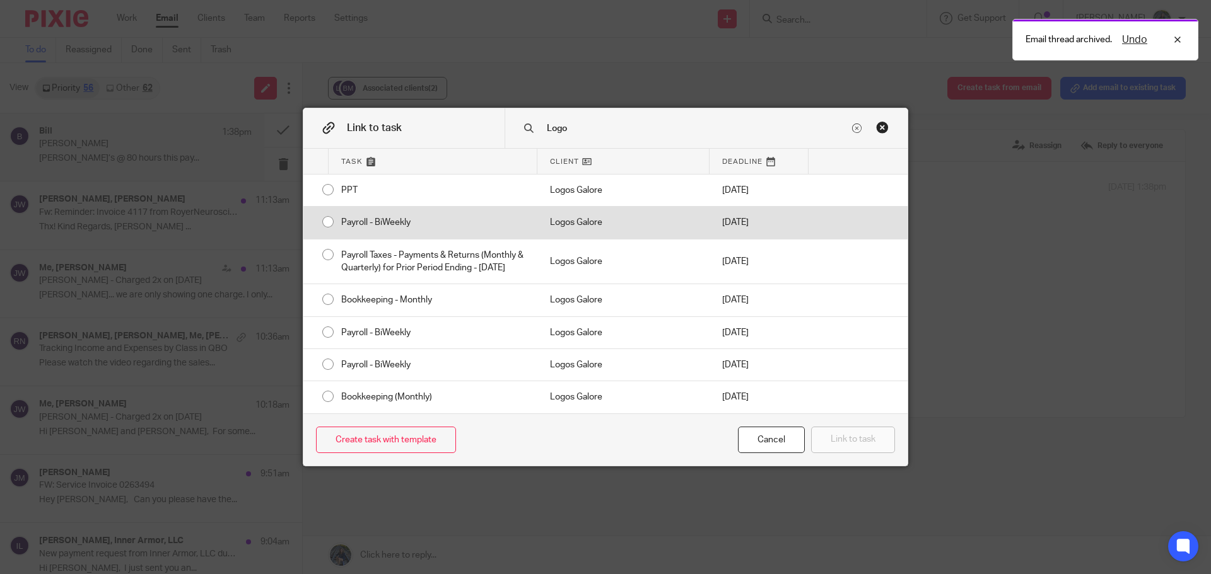
type input "Logo"
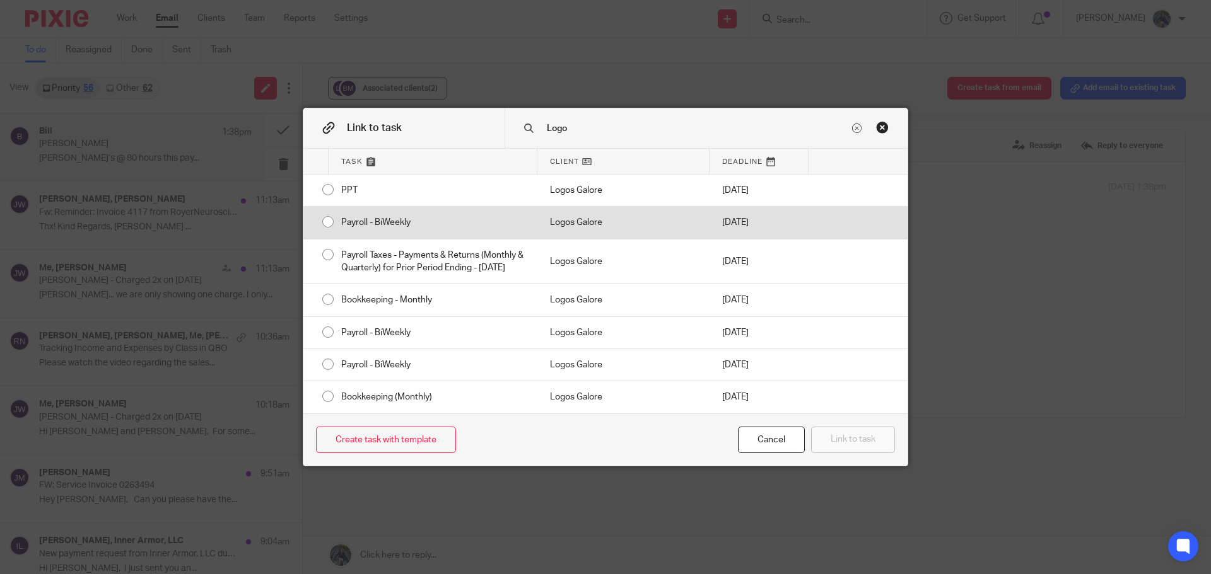
click at [561, 210] on div "Logos Galore" at bounding box center [623, 223] width 172 height 32
radio input "true"
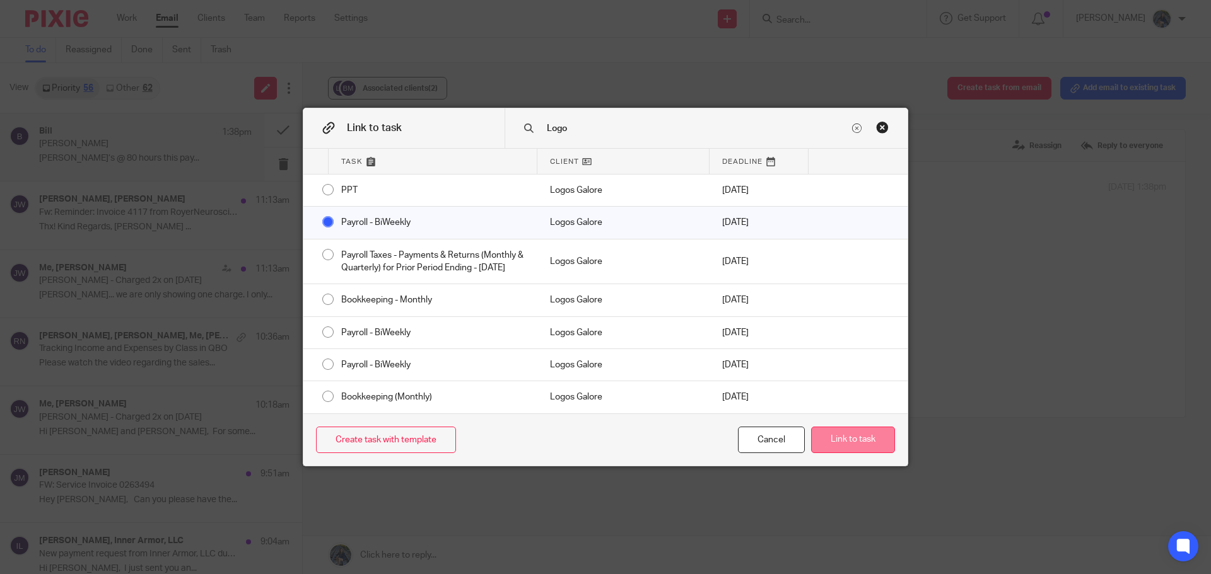
click at [828, 443] on button "Link to task" at bounding box center [853, 440] width 84 height 27
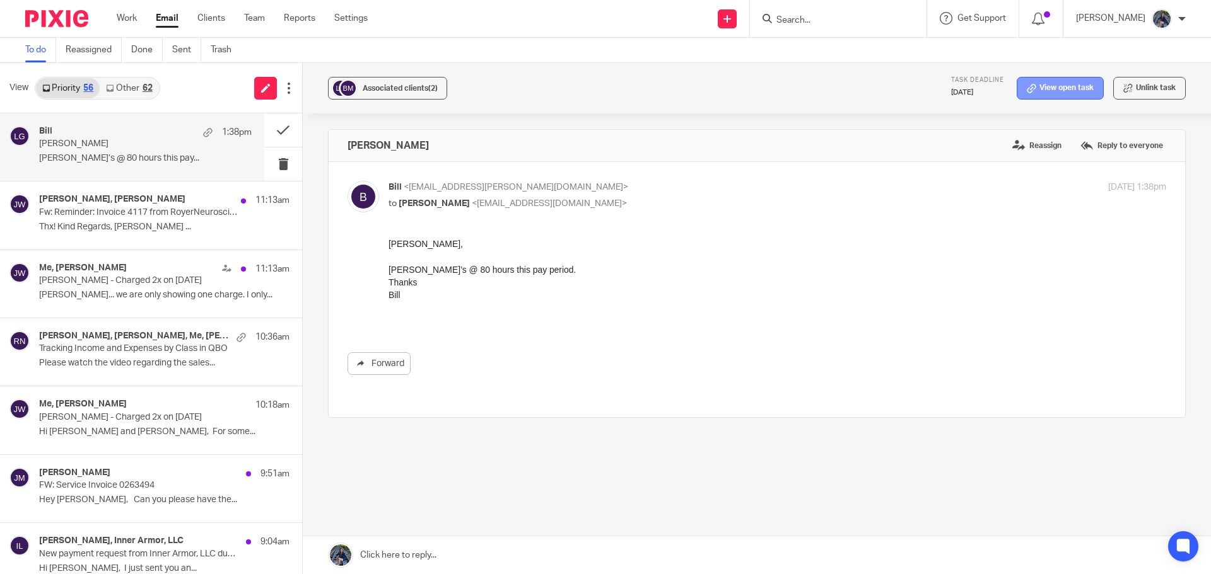
click at [1064, 81] on link "View open task" at bounding box center [1059, 88] width 87 height 23
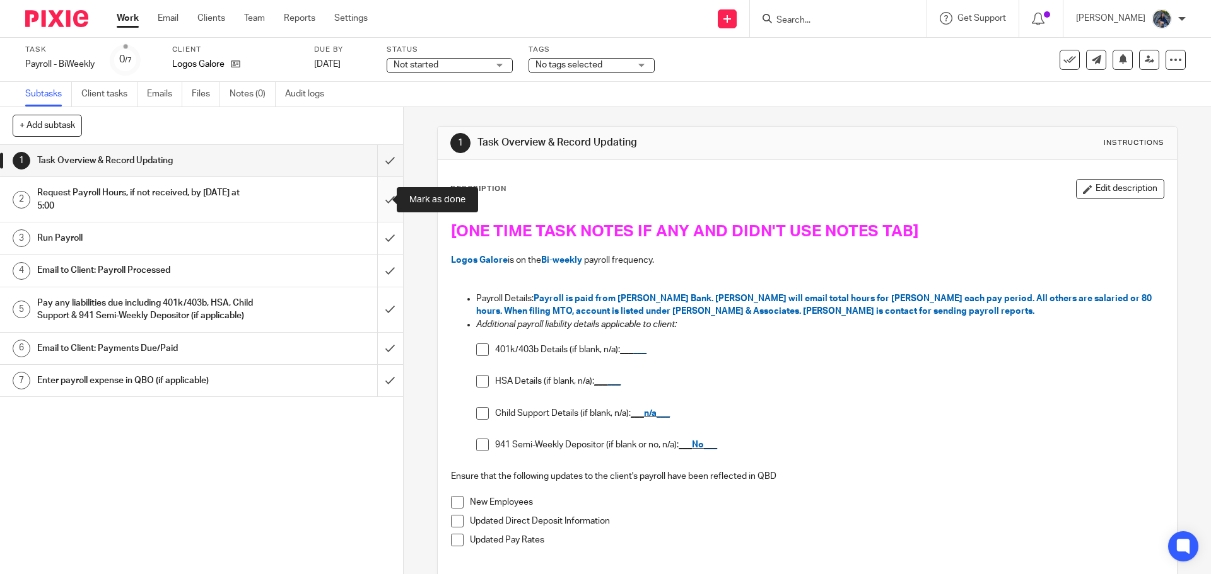
click at [375, 198] on input "submit" at bounding box center [201, 199] width 403 height 45
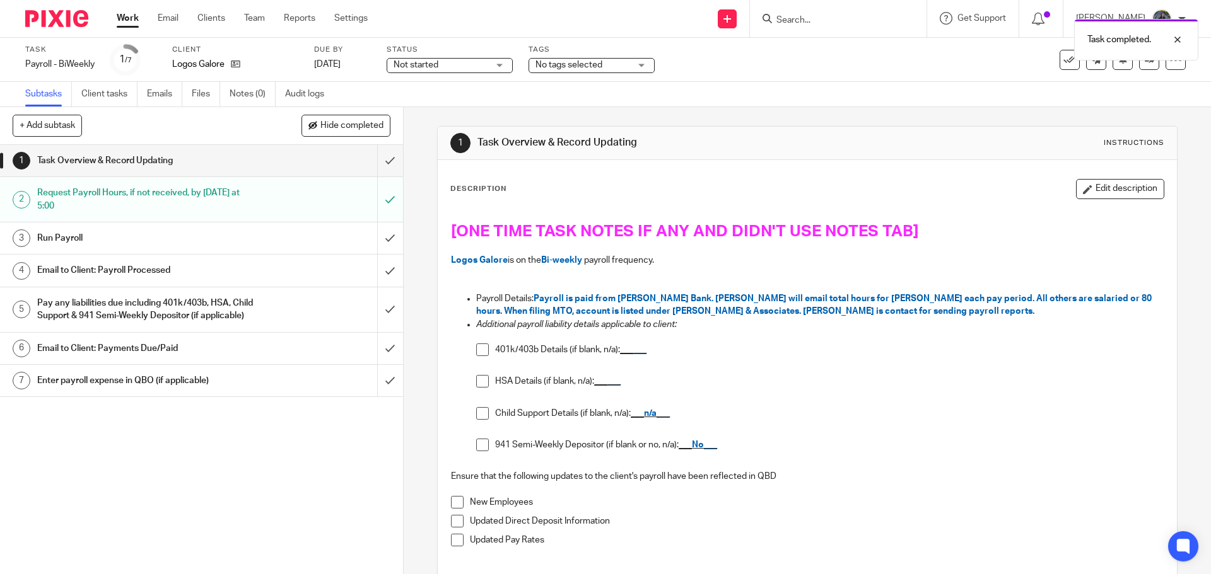
click at [305, 284] on link "4 Email to Client: Payroll Processed" at bounding box center [188, 271] width 377 height 32
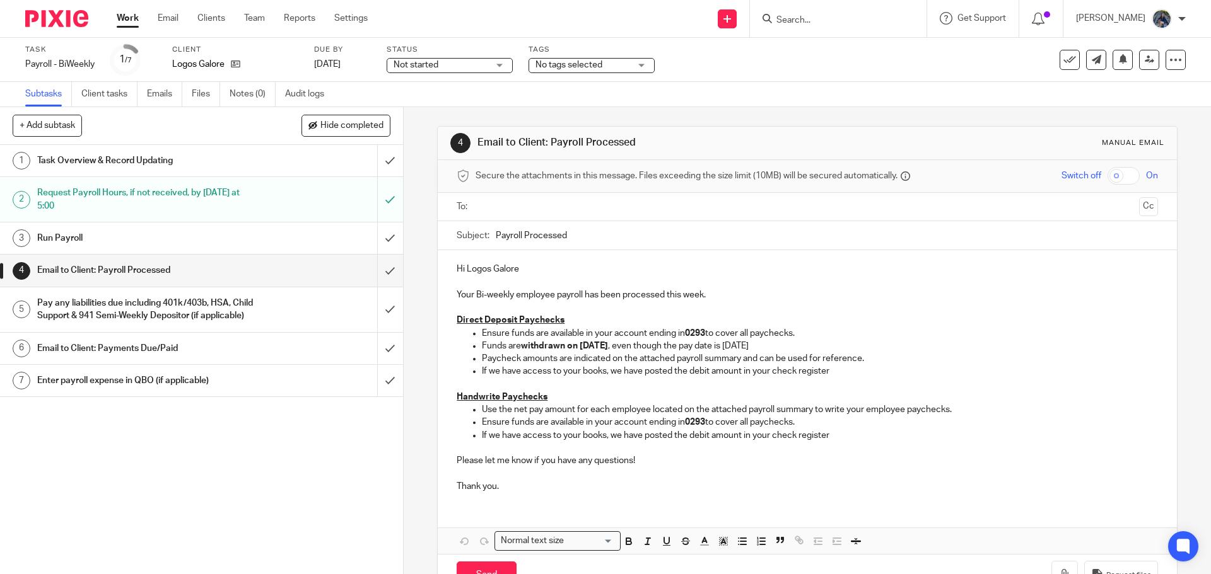
click at [531, 211] on input "text" at bounding box center [806, 207] width 653 height 15
click at [491, 235] on div "Subject: Payroll Processed" at bounding box center [806, 238] width 700 height 28
click at [496, 237] on input "Payroll Processed" at bounding box center [826, 238] width 661 height 28
type input "10.17.25 Payroll Processed"
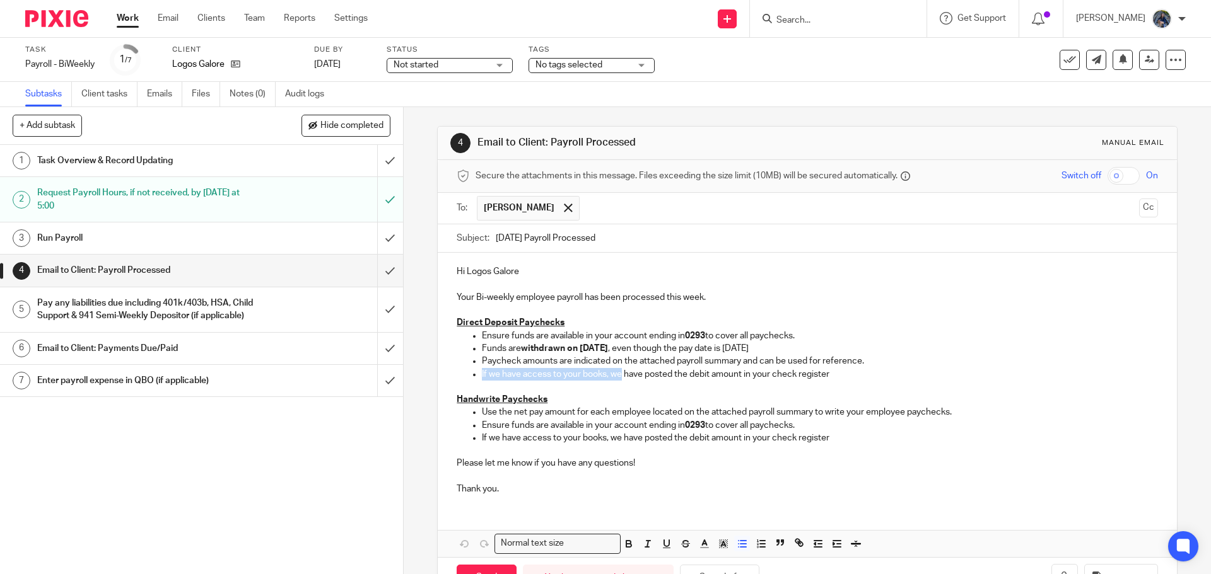
drag, startPoint x: 475, startPoint y: 371, endPoint x: 617, endPoint y: 377, distance: 142.0
click at [618, 377] on ul "Ensure funds are available in your account ending in 0293 to cover all paycheck…" at bounding box center [806, 355] width 700 height 51
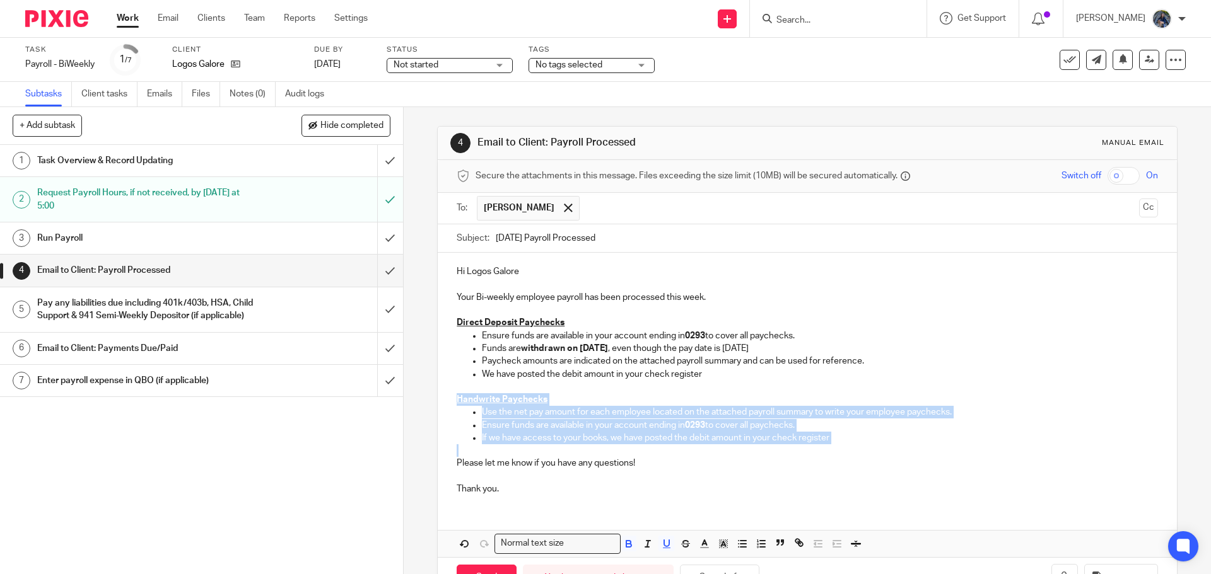
drag, startPoint x: 506, startPoint y: 405, endPoint x: 888, endPoint y: 452, distance: 384.9
click at [888, 452] on div "Hi Logos Galore Your Bi-weekly employee payroll has been processed this week. D…" at bounding box center [807, 379] width 738 height 252
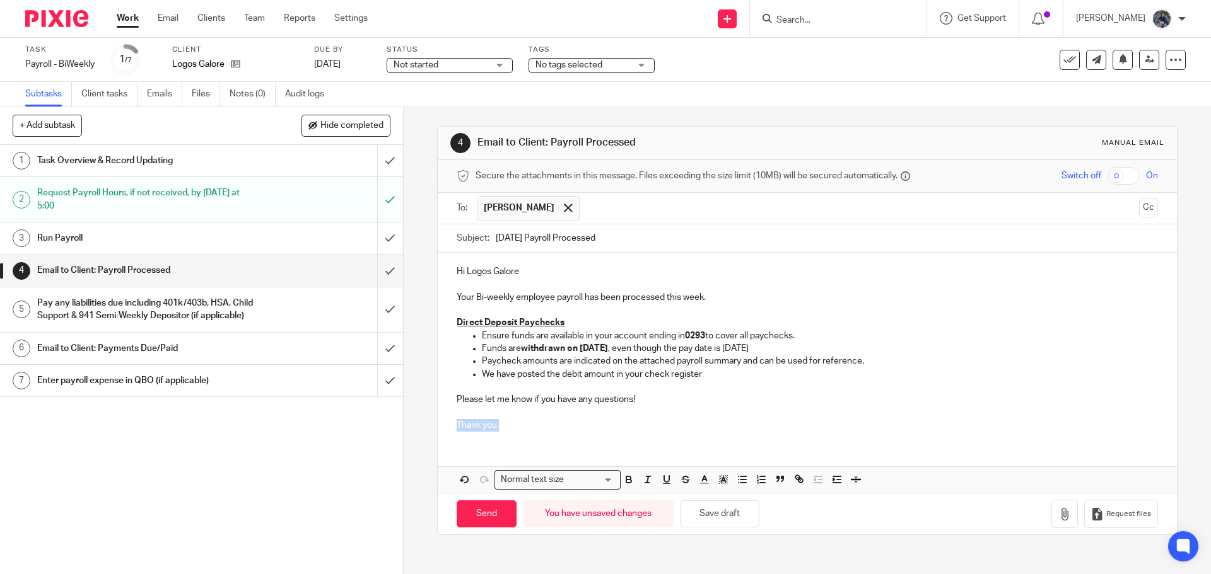
drag, startPoint x: 453, startPoint y: 426, endPoint x: 527, endPoint y: 426, distance: 73.8
click at [527, 426] on p "Thank you." at bounding box center [806, 419] width 700 height 26
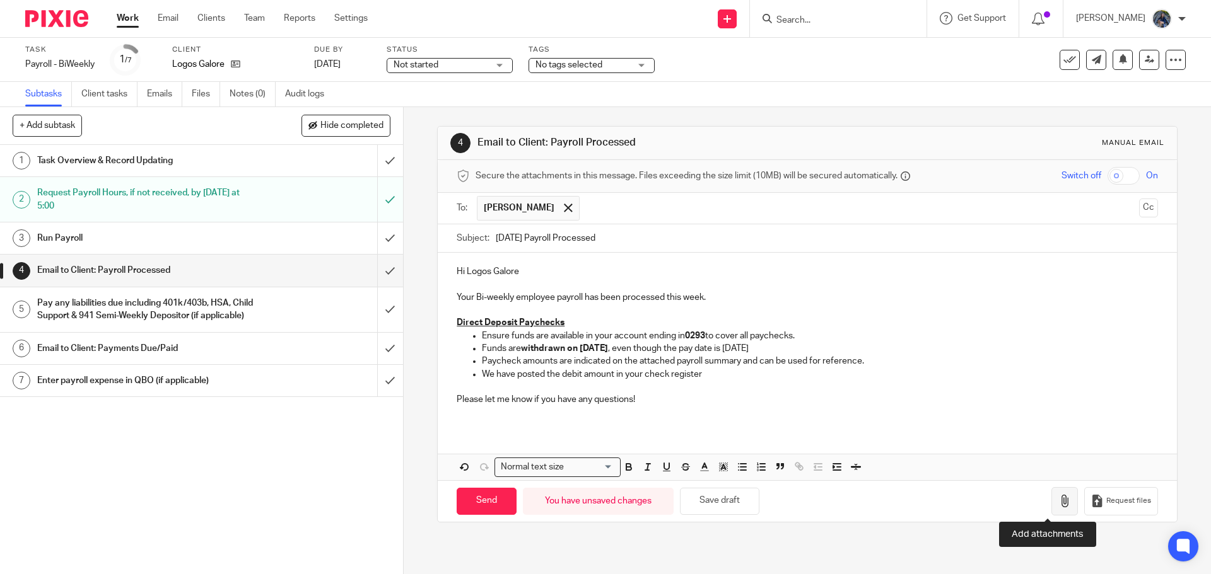
click at [1058, 501] on icon "button" at bounding box center [1064, 501] width 13 height 13
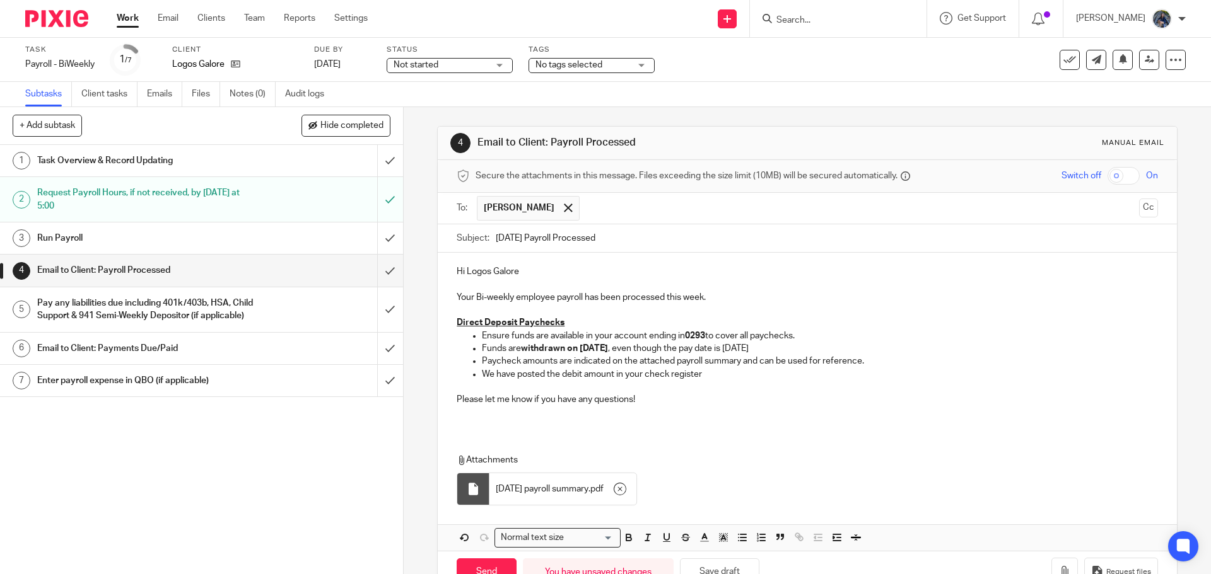
click at [711, 296] on p "Your Bi-weekly employee payroll has been processed this week." at bounding box center [806, 292] width 700 height 26
click at [777, 299] on p "Your Bi-weekly employee payroll has been processed this week. Emily was paid fr…" at bounding box center [806, 292] width 700 height 26
drag, startPoint x: 709, startPoint y: 296, endPoint x: 878, endPoint y: 301, distance: 169.0
click at [878, 301] on p "Your Bi-weekly employee payroll has been processed this week. Emily was paid fo…" at bounding box center [806, 292] width 700 height 26
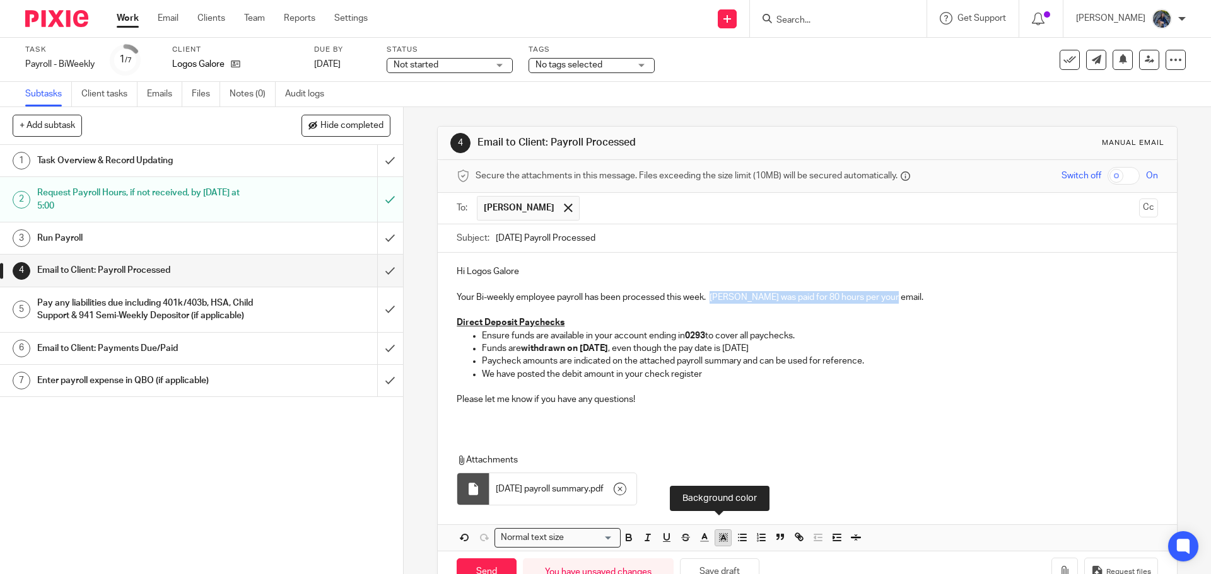
click at [721, 540] on line "button" at bounding box center [722, 540] width 3 height 0
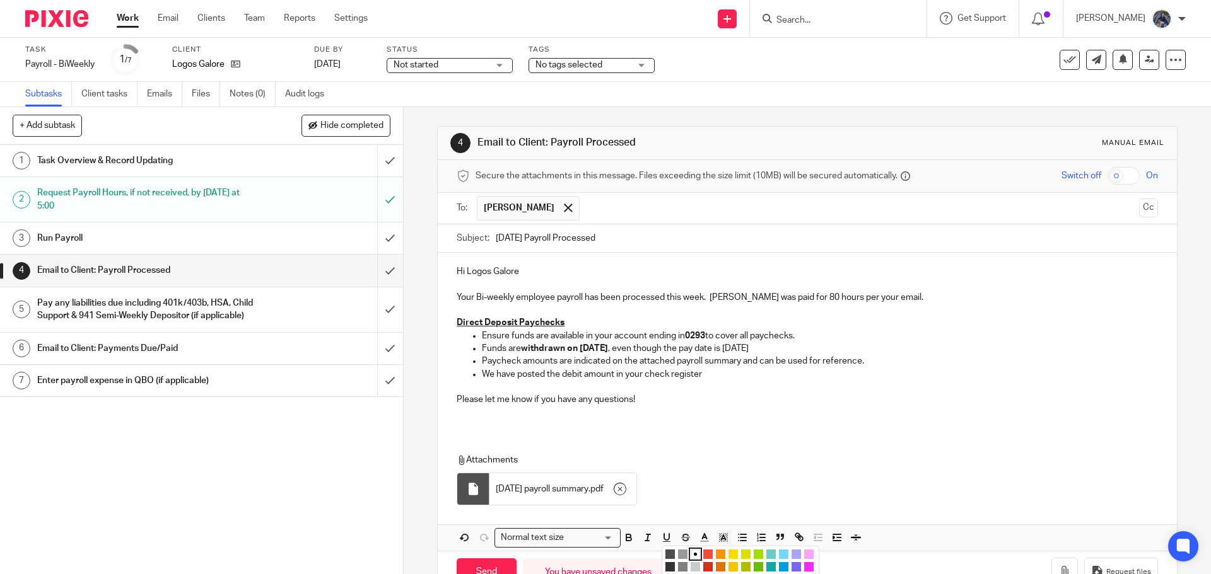
click at [728, 554] on li "color:#FCDC00" at bounding box center [732, 554] width 9 height 9
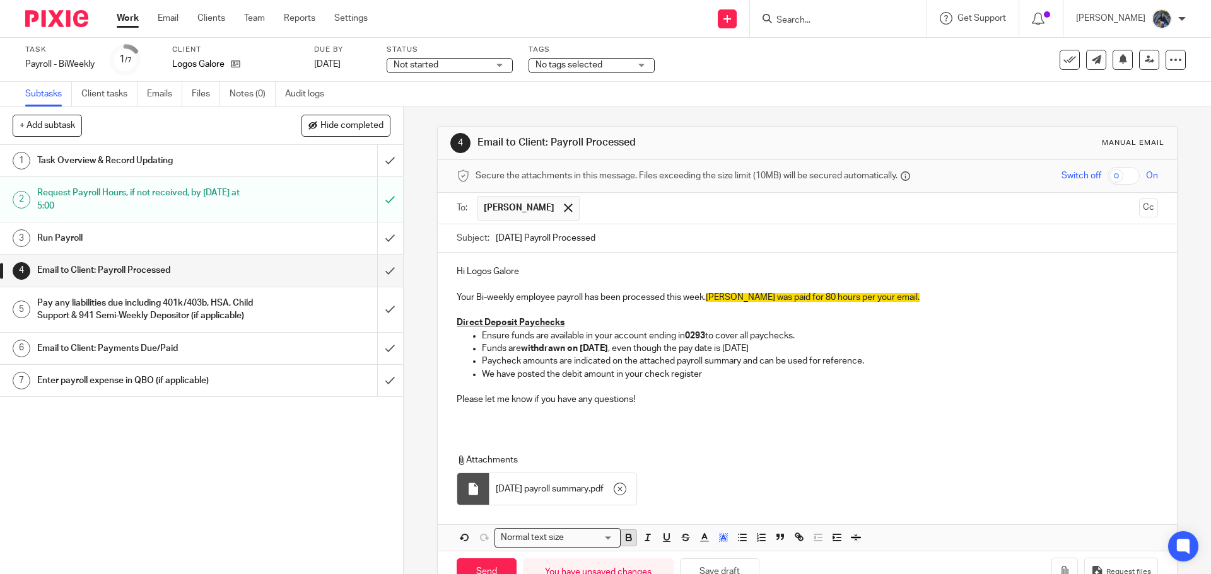
click at [630, 535] on icon "button" at bounding box center [628, 537] width 11 height 11
click at [707, 479] on div "Attachments 10.17.25 payroll summary . pdf" at bounding box center [794, 483] width 677 height 58
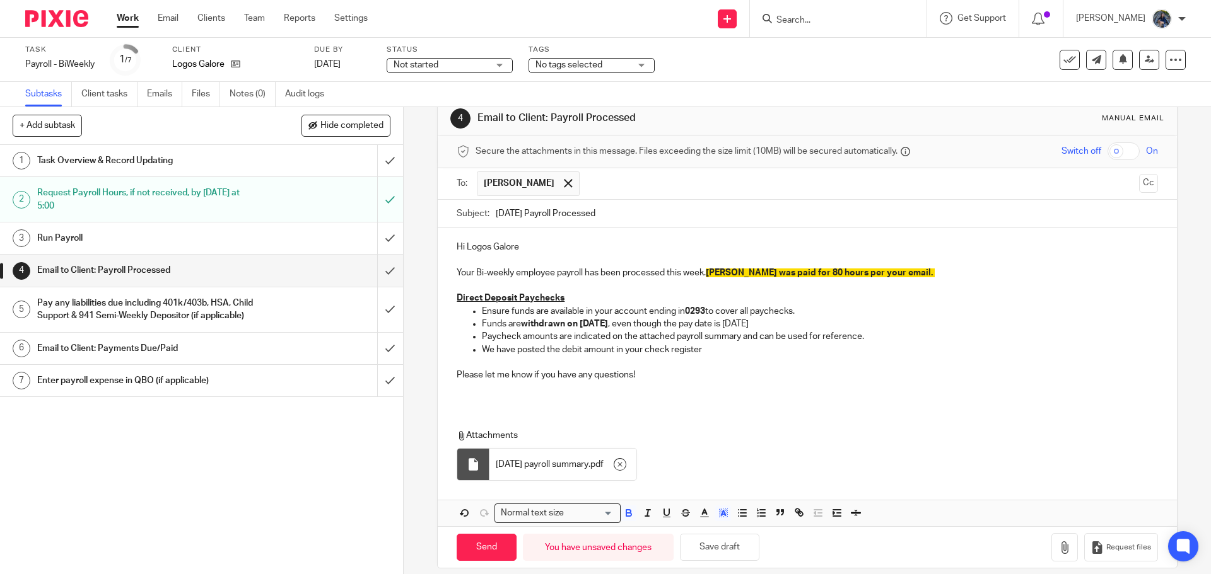
scroll to position [38, 0]
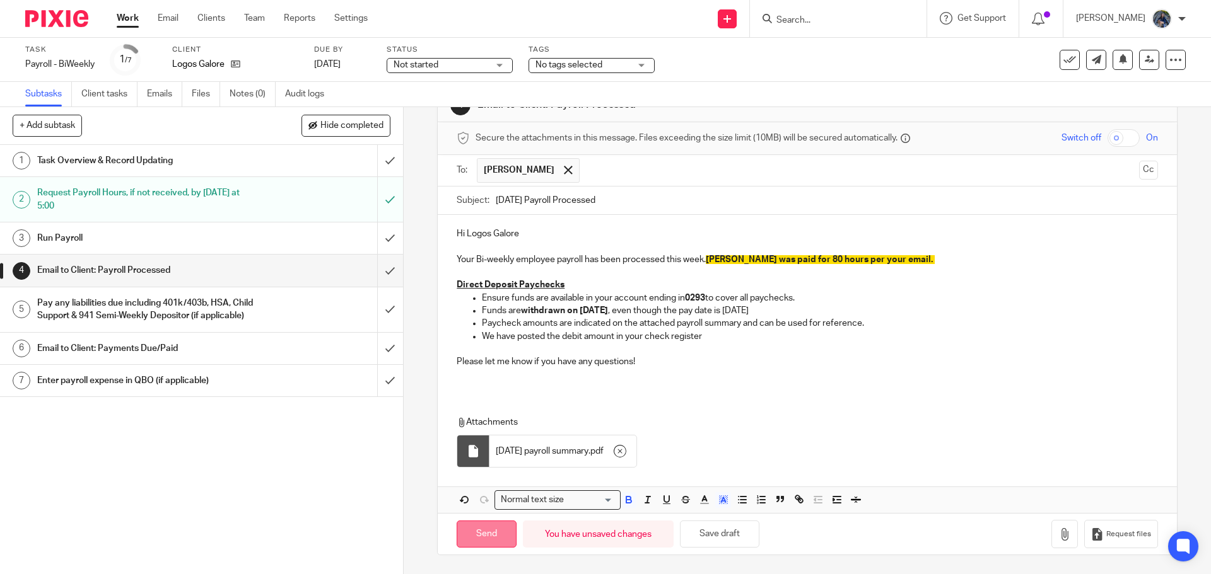
click at [488, 534] on input "Send" at bounding box center [486, 534] width 60 height 27
type input "Sent"
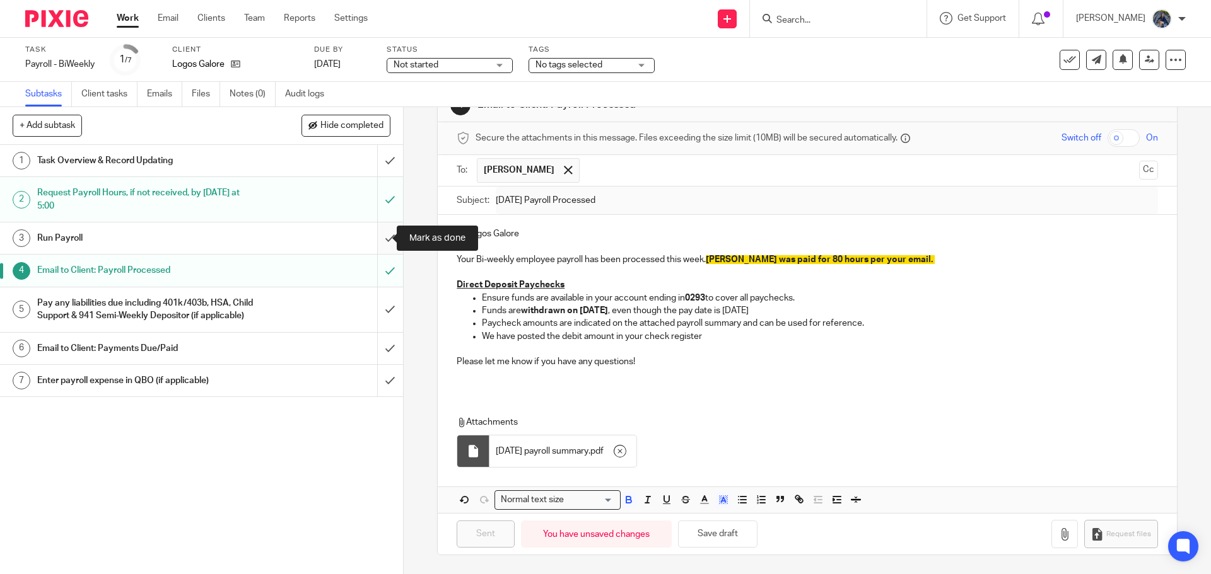
click at [380, 238] on input "submit" at bounding box center [201, 239] width 403 height 32
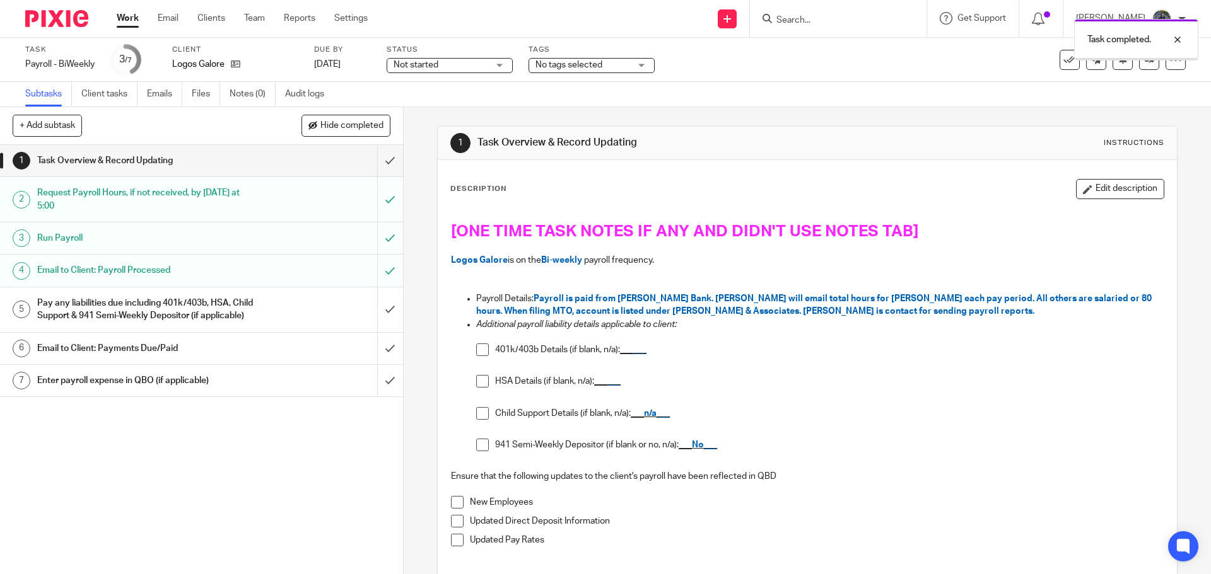
click at [379, 318] on input "submit" at bounding box center [201, 310] width 403 height 45
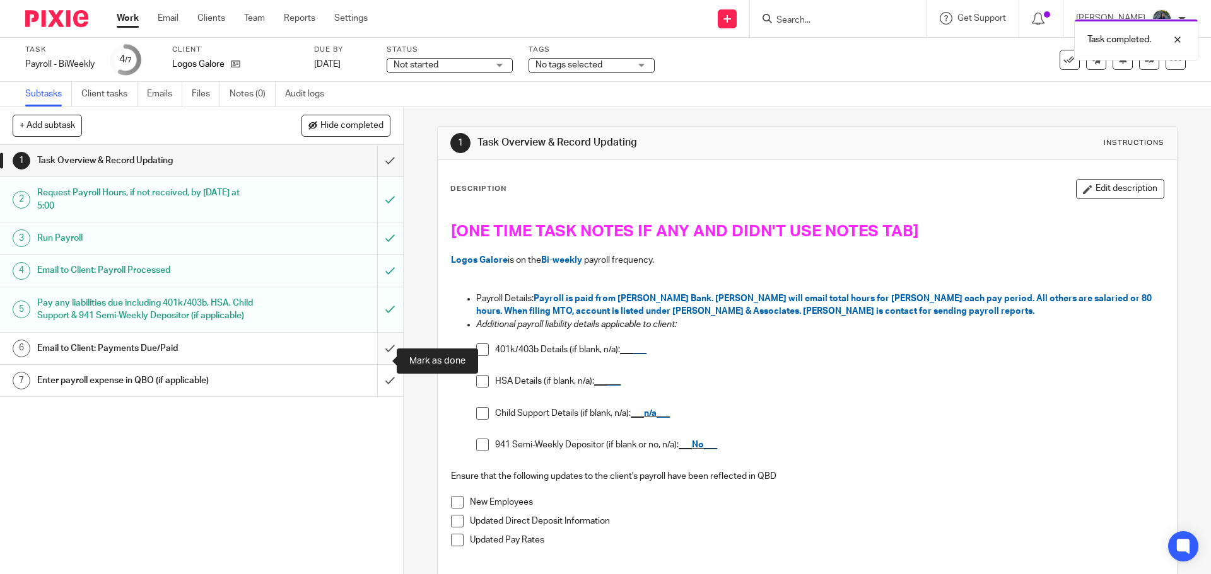
click at [376, 363] on input "submit" at bounding box center [201, 349] width 403 height 32
click at [381, 397] on input "submit" at bounding box center [201, 381] width 403 height 32
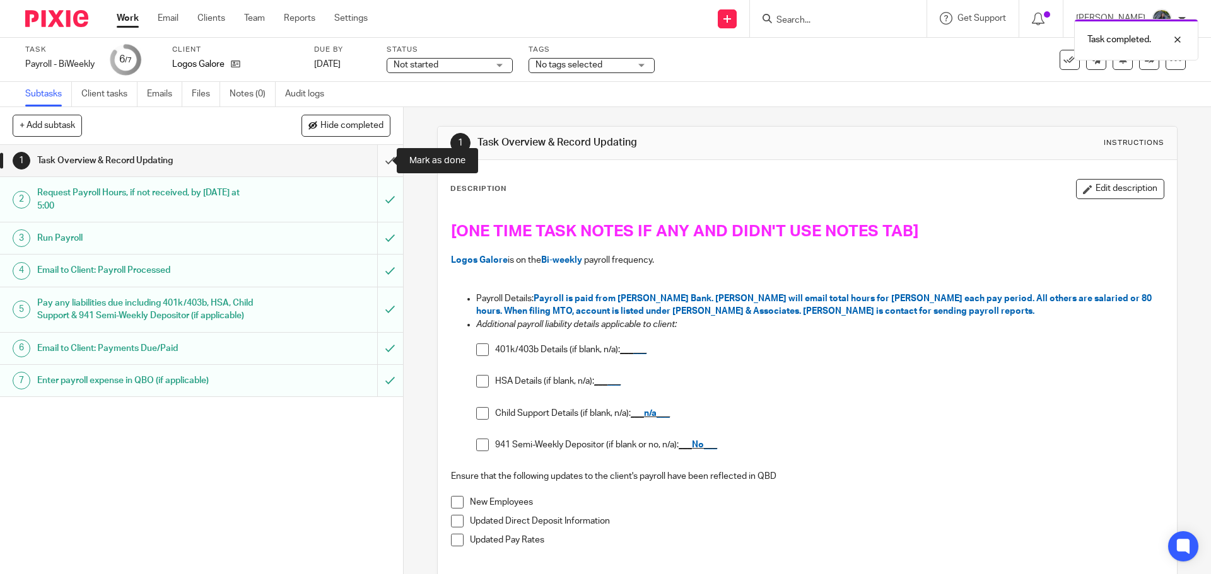
click at [380, 157] on input "submit" at bounding box center [201, 161] width 403 height 32
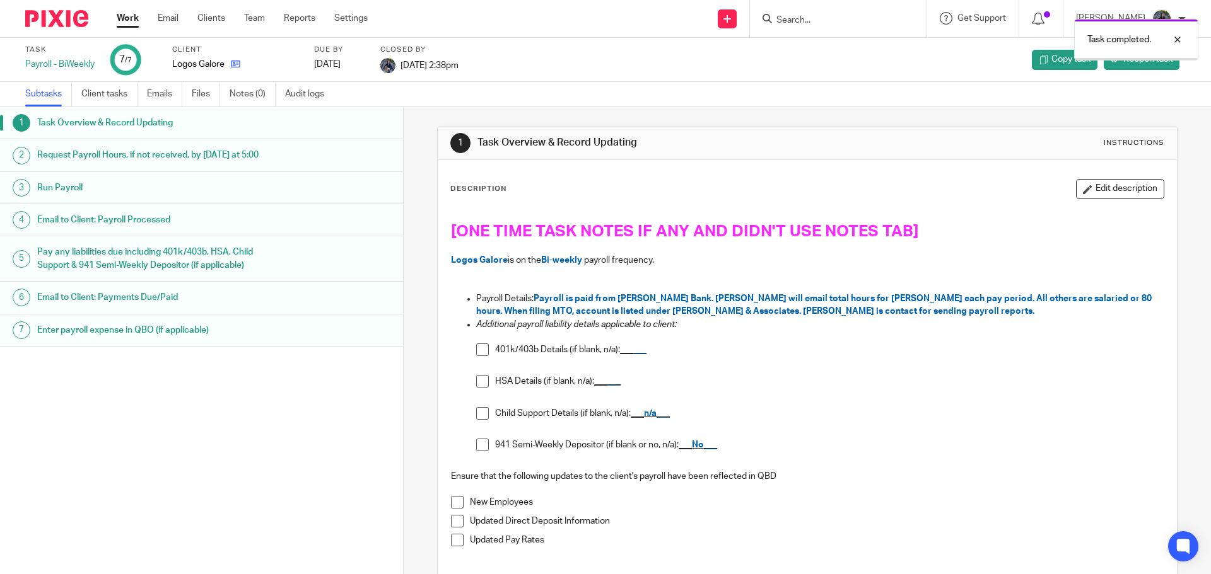
drag, startPoint x: 0, startPoint y: 0, endPoint x: 238, endPoint y: 61, distance: 245.4
click at [238, 61] on icon at bounding box center [235, 63] width 9 height 9
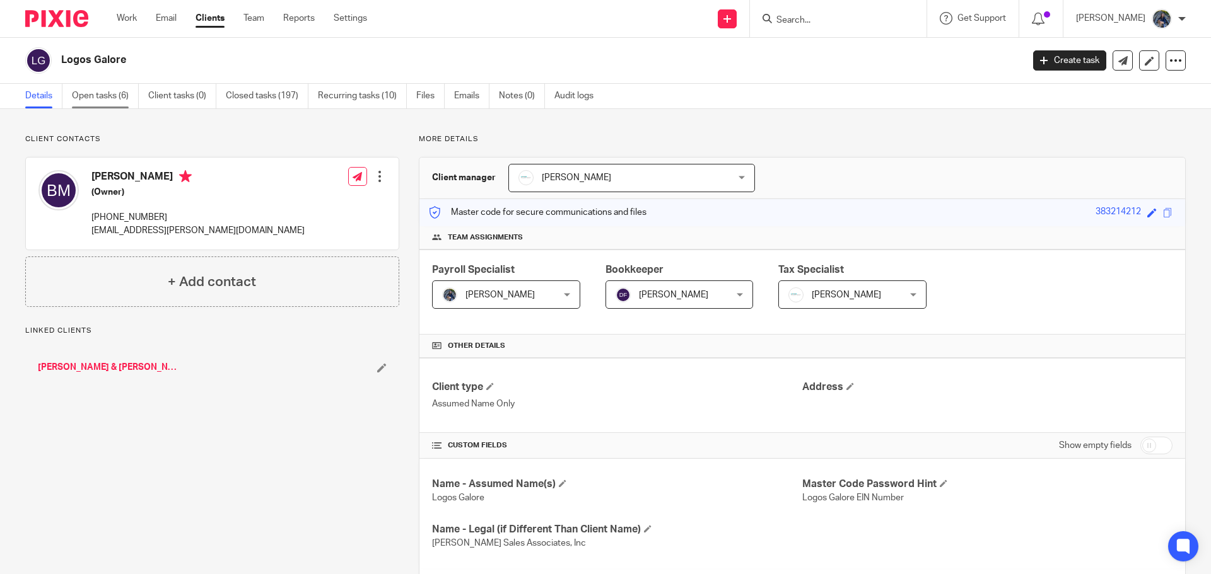
click at [93, 93] on link "Open tasks (6)" at bounding box center [105, 96] width 67 height 25
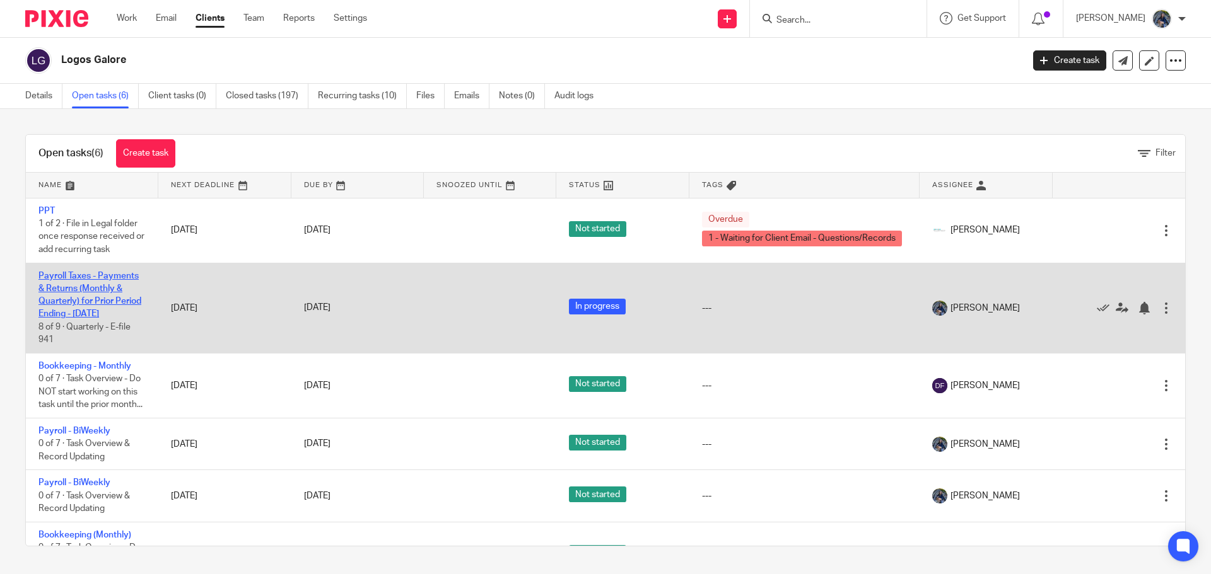
click at [84, 306] on link "Payroll Taxes - Payments & Returns (Monthly & Quarterly) for Prior Period Endin…" at bounding box center [89, 295] width 103 height 47
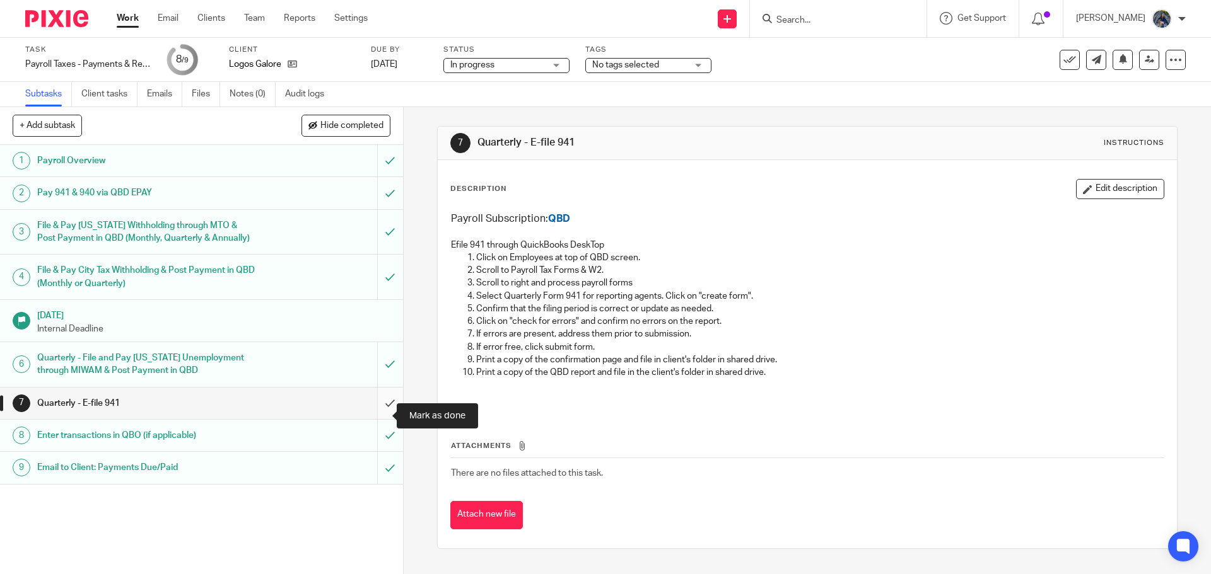
click at [382, 415] on input "submit" at bounding box center [201, 404] width 403 height 32
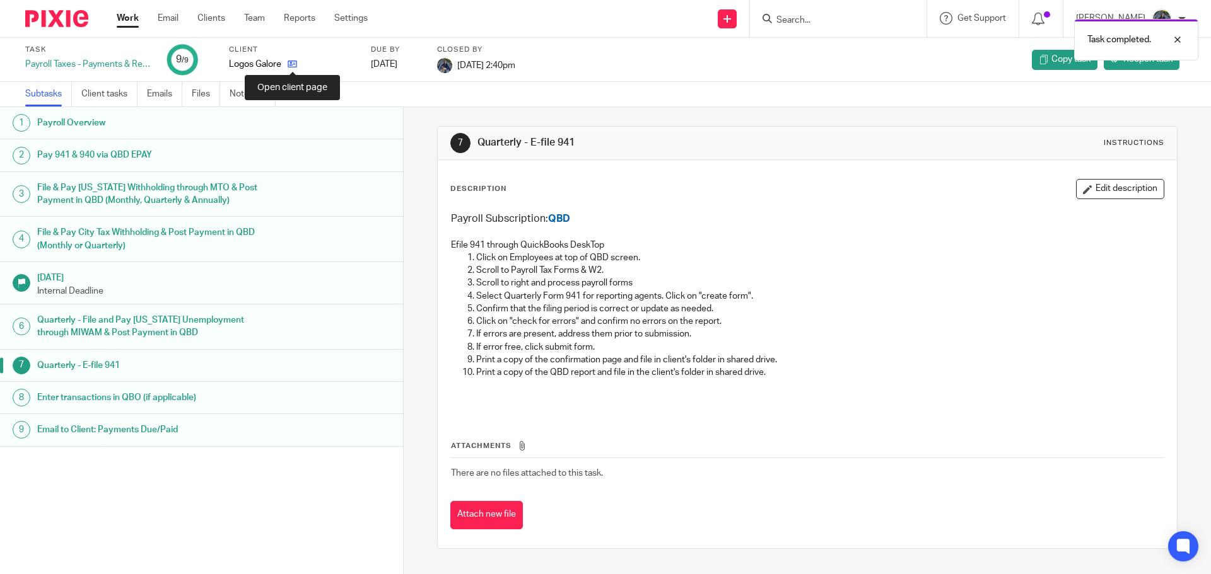
click at [294, 64] on icon at bounding box center [292, 63] width 9 height 9
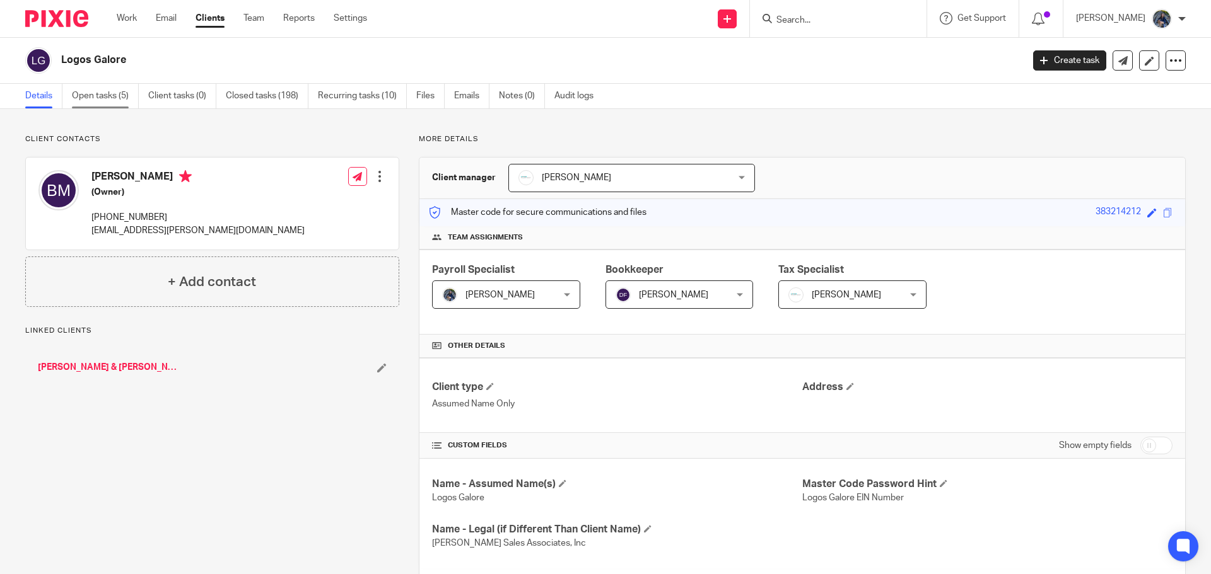
click at [111, 100] on link "Open tasks (5)" at bounding box center [105, 96] width 67 height 25
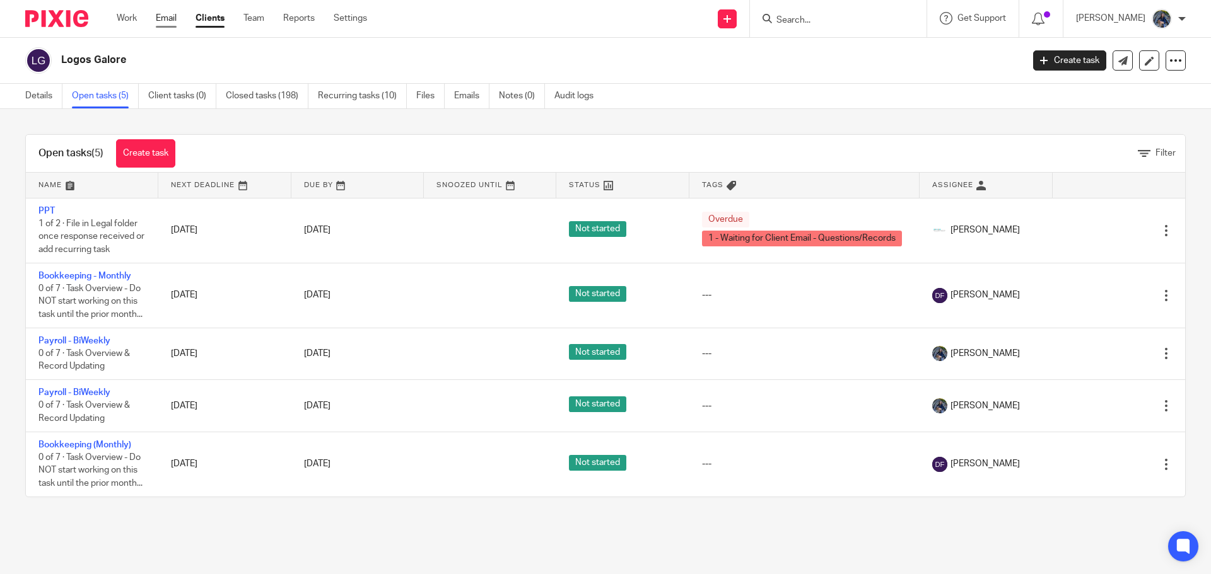
click at [160, 18] on link "Email" at bounding box center [166, 18] width 21 height 13
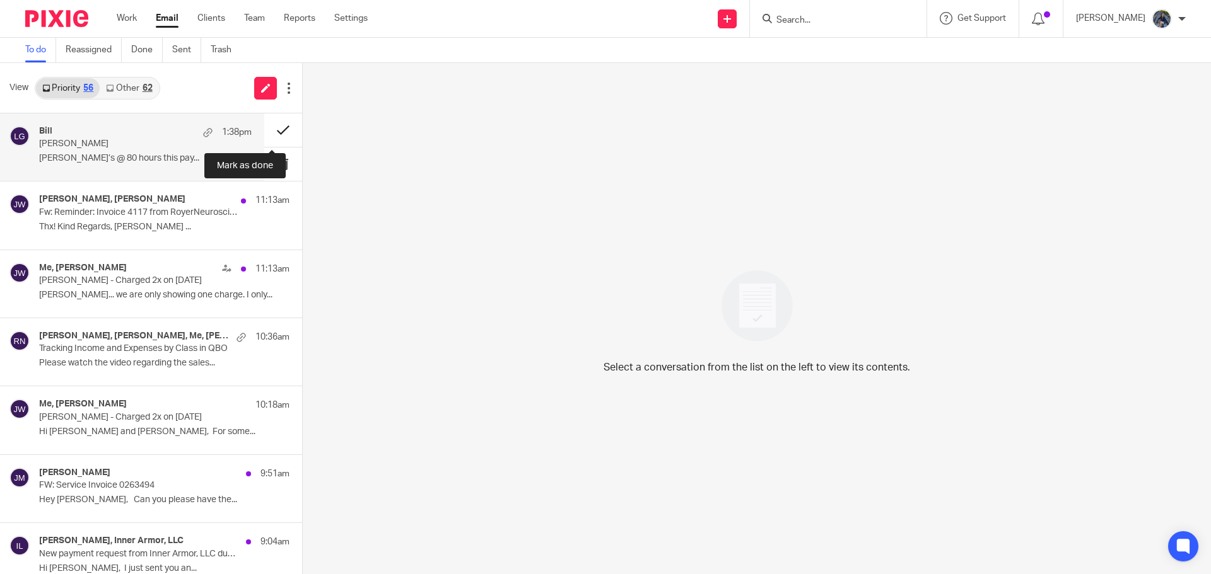
click at [264, 128] on button at bounding box center [283, 129] width 38 height 33
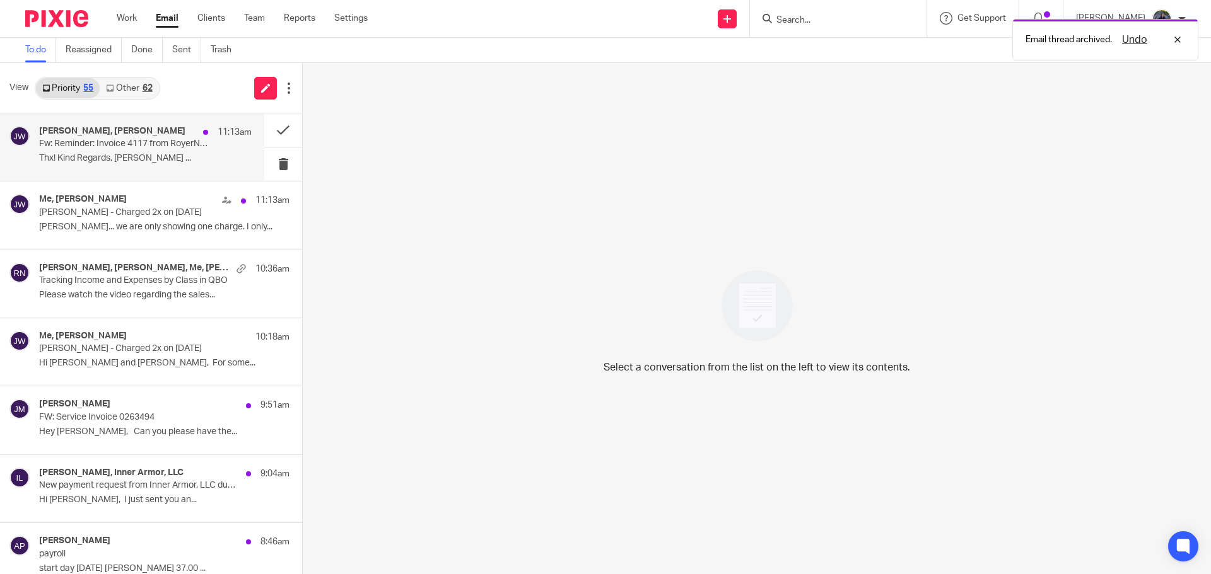
click at [158, 151] on div "John Wierenga, Amy Lander 11:13am Fw: Reminder: Invoice 4117 from RoyerNeurosci…" at bounding box center [145, 147] width 212 height 42
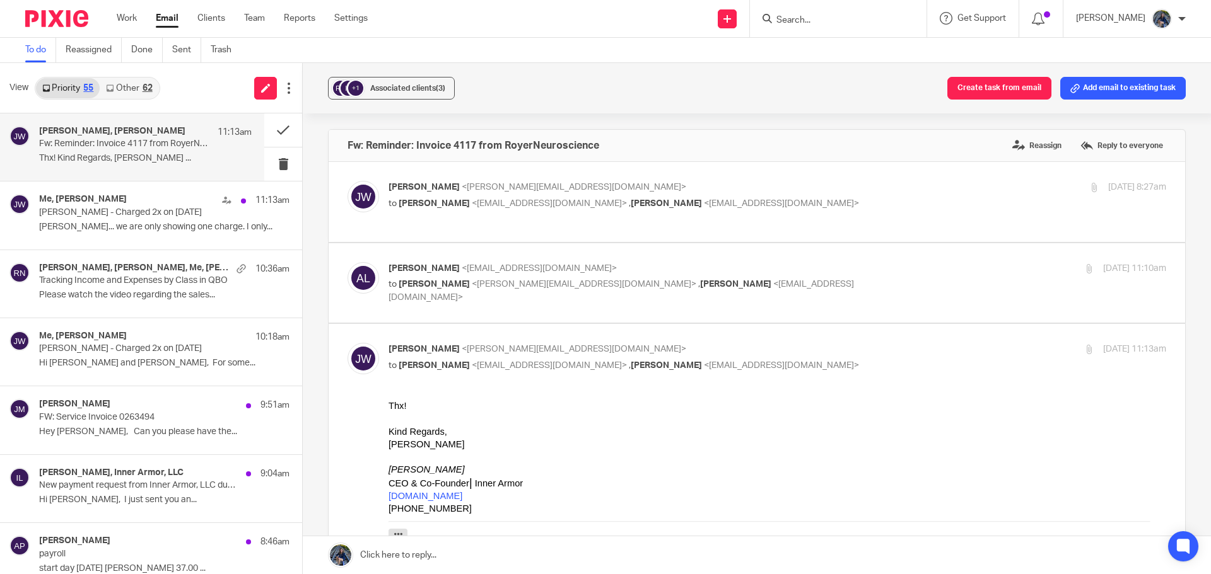
click at [482, 266] on span "<amylander@royerneuroscience.com>" at bounding box center [539, 268] width 155 height 9
checkbox input "true"
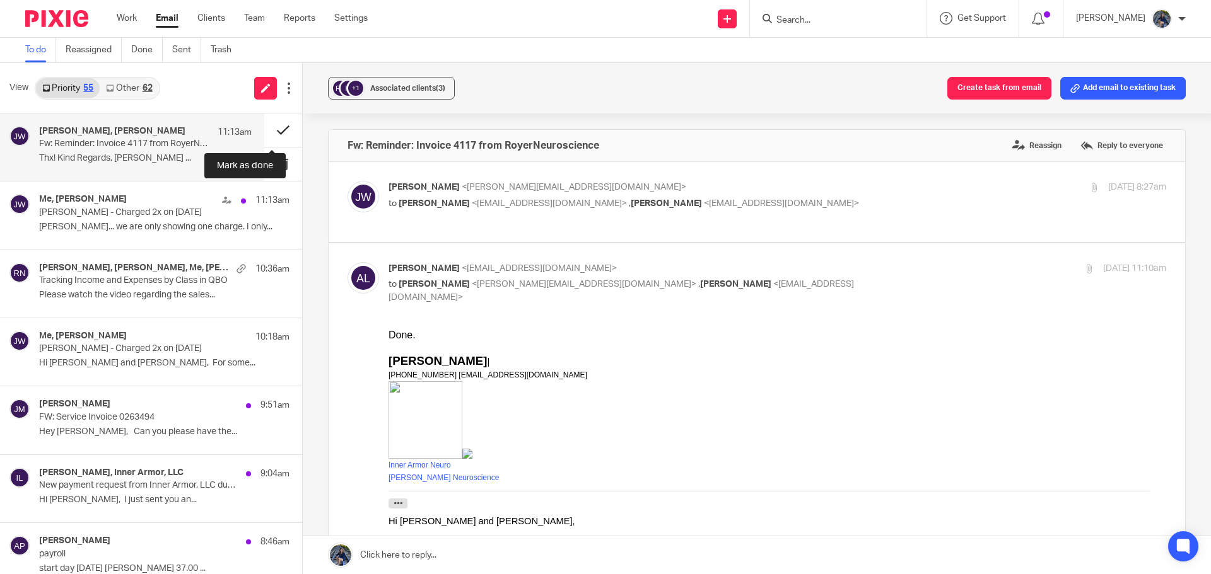
click at [266, 133] on button at bounding box center [283, 129] width 38 height 33
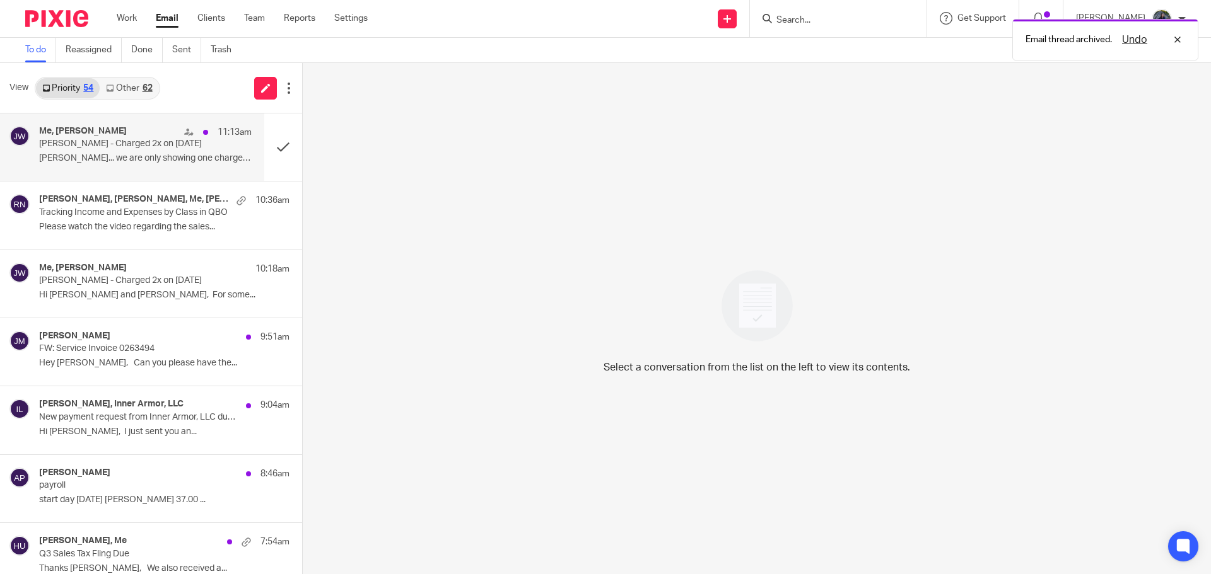
click at [151, 161] on p "John... we are only showing one charge. I only..." at bounding box center [145, 158] width 212 height 11
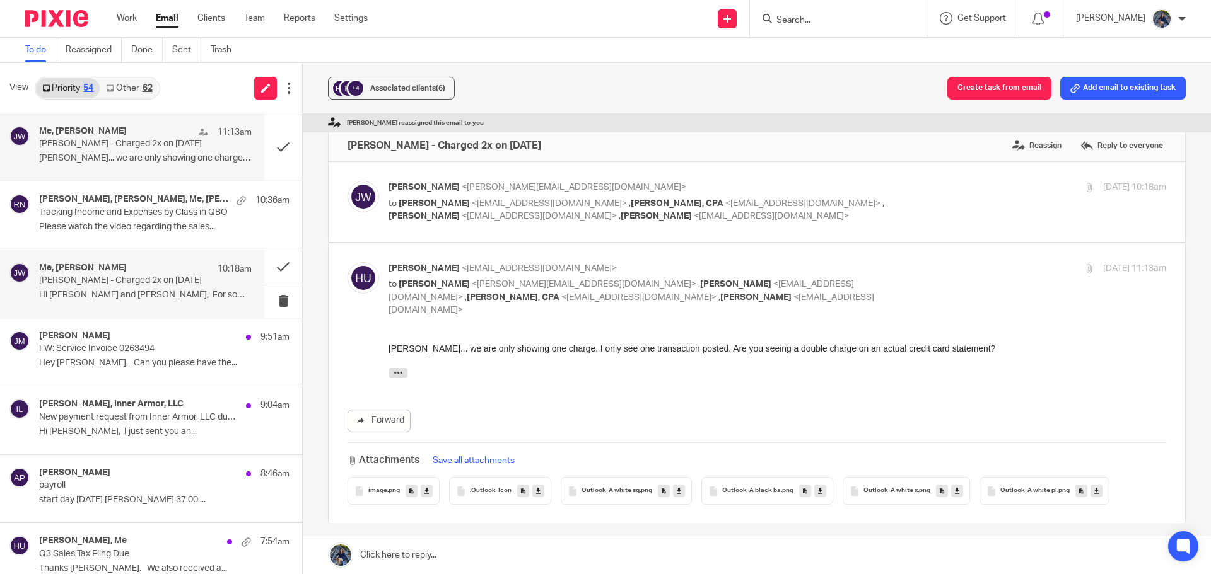
click at [129, 282] on p "John Wierenga II - Charged 2x on October 8th" at bounding box center [124, 281] width 170 height 11
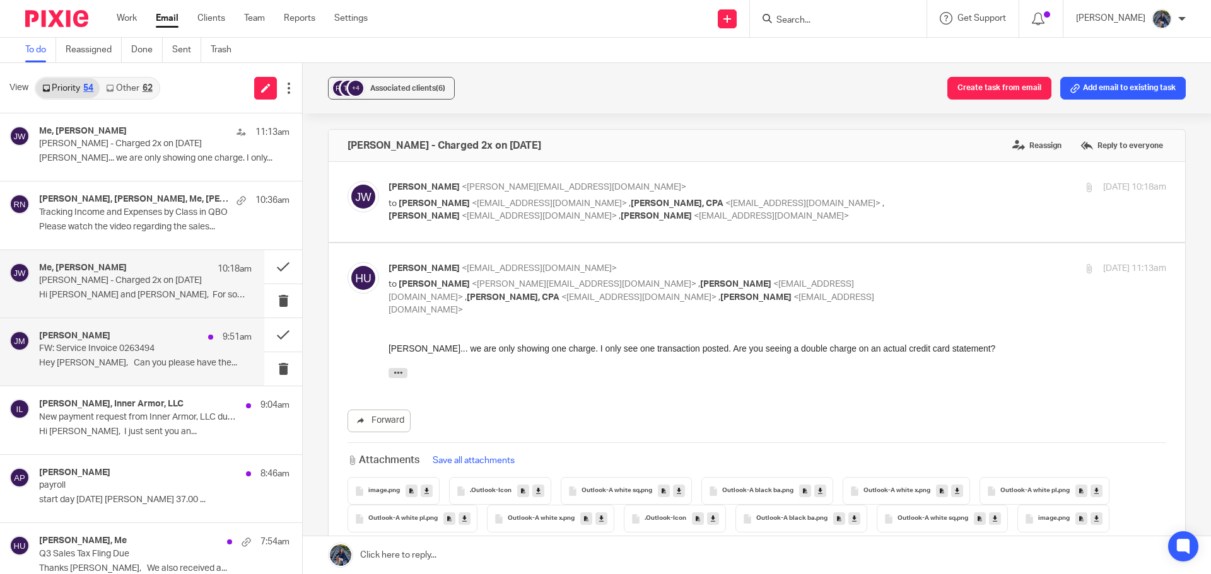
click at [140, 352] on p "FW: Service Invoice 0263494" at bounding box center [124, 349] width 170 height 11
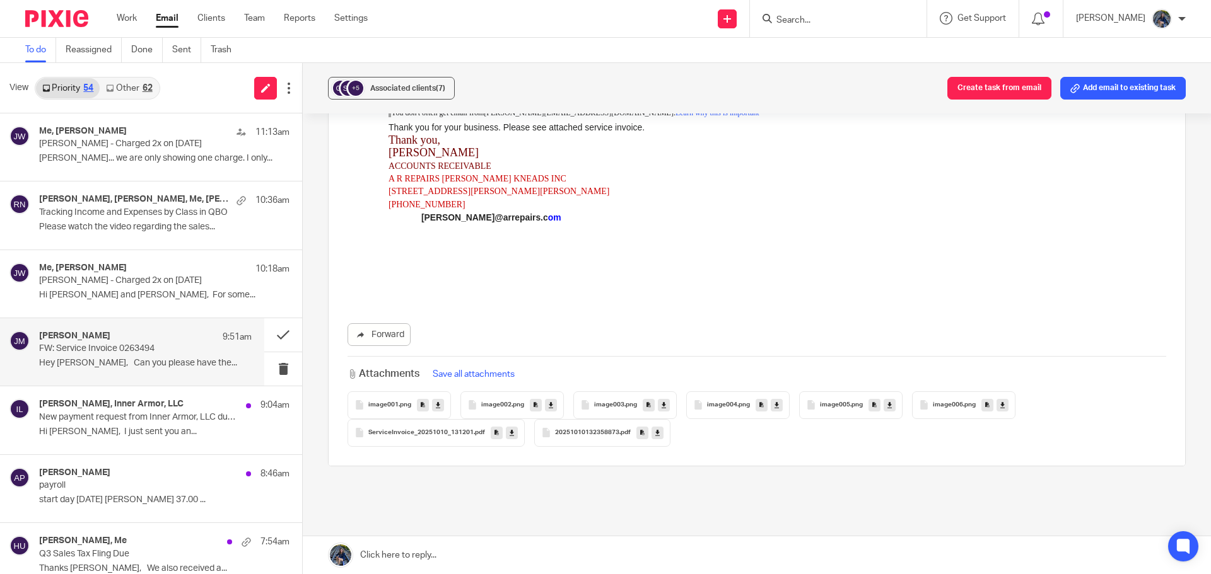
scroll to position [559, 0]
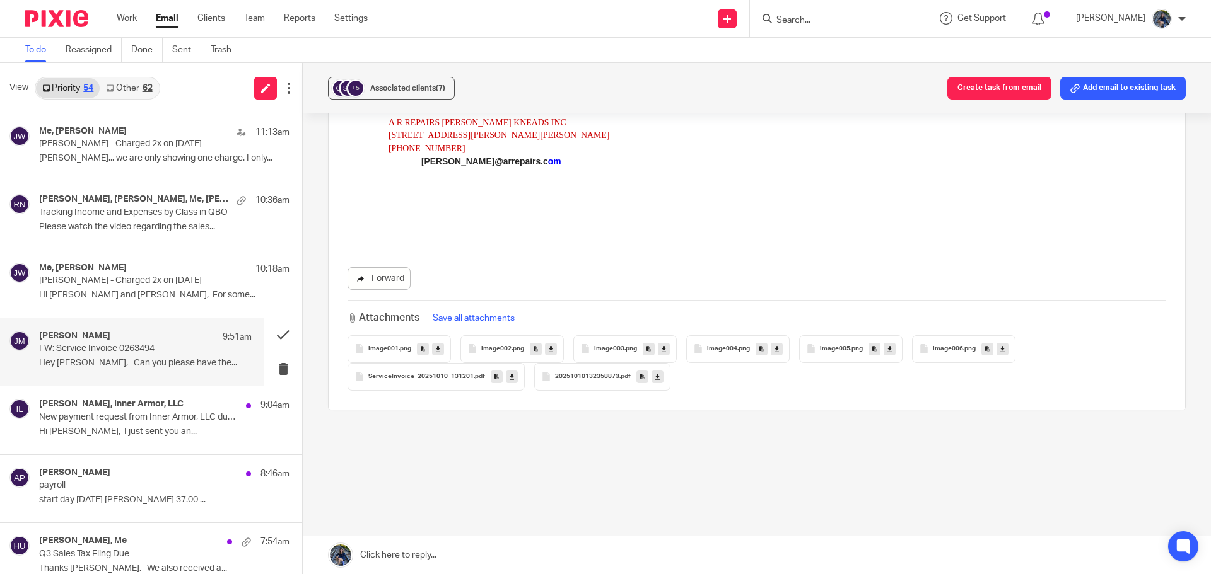
click at [368, 275] on link "Forward" at bounding box center [378, 278] width 63 height 23
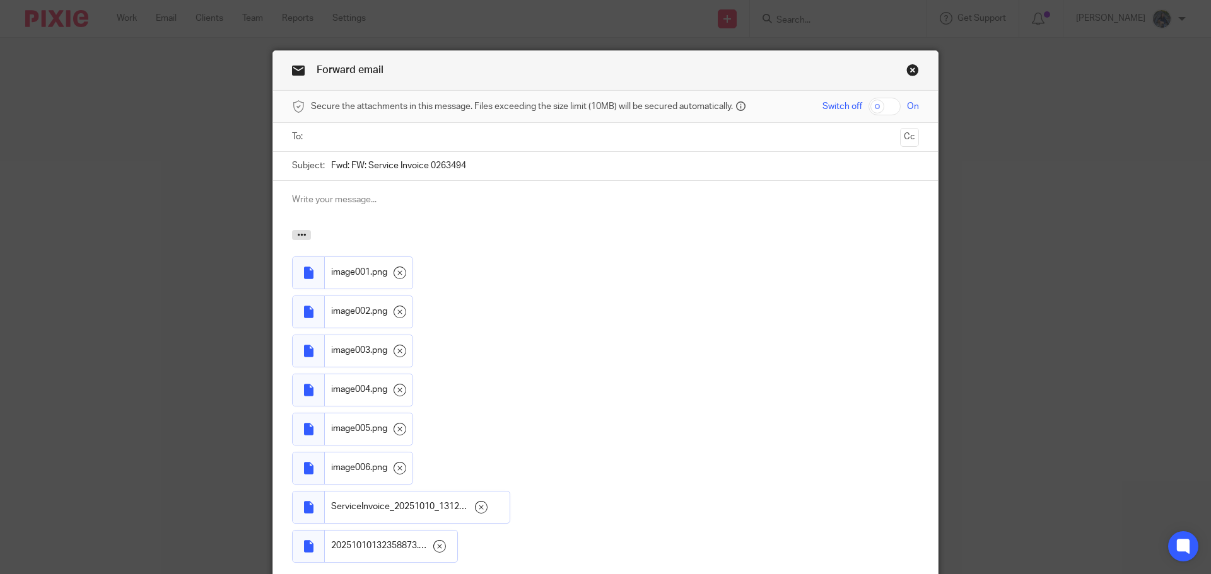
click at [329, 138] on input "text" at bounding box center [604, 137] width 579 height 15
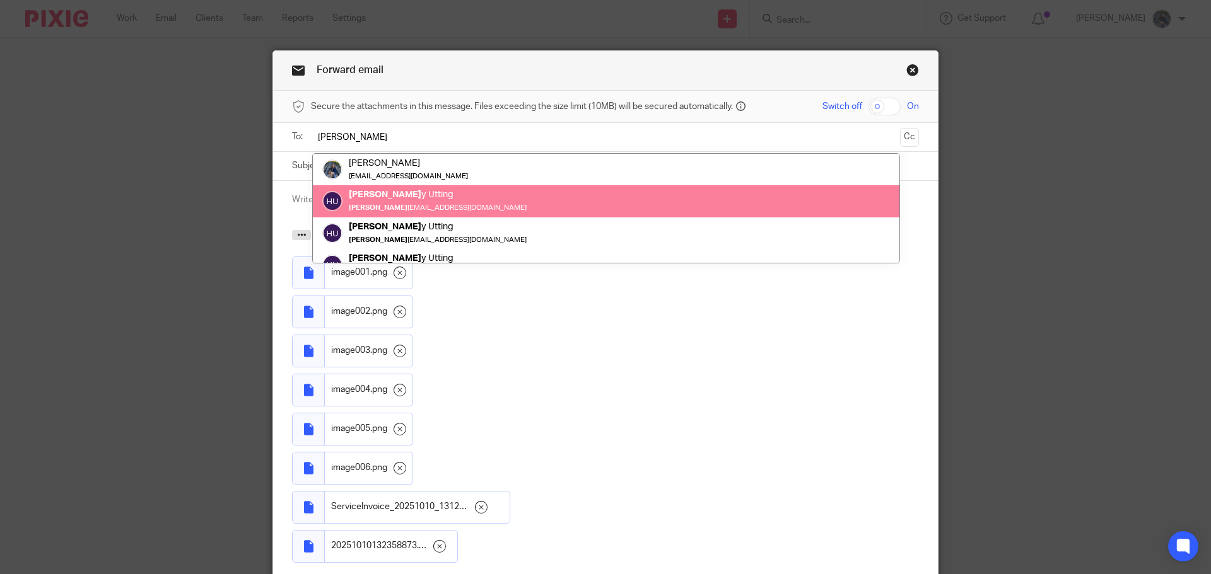
type input "[PERSON_NAME]"
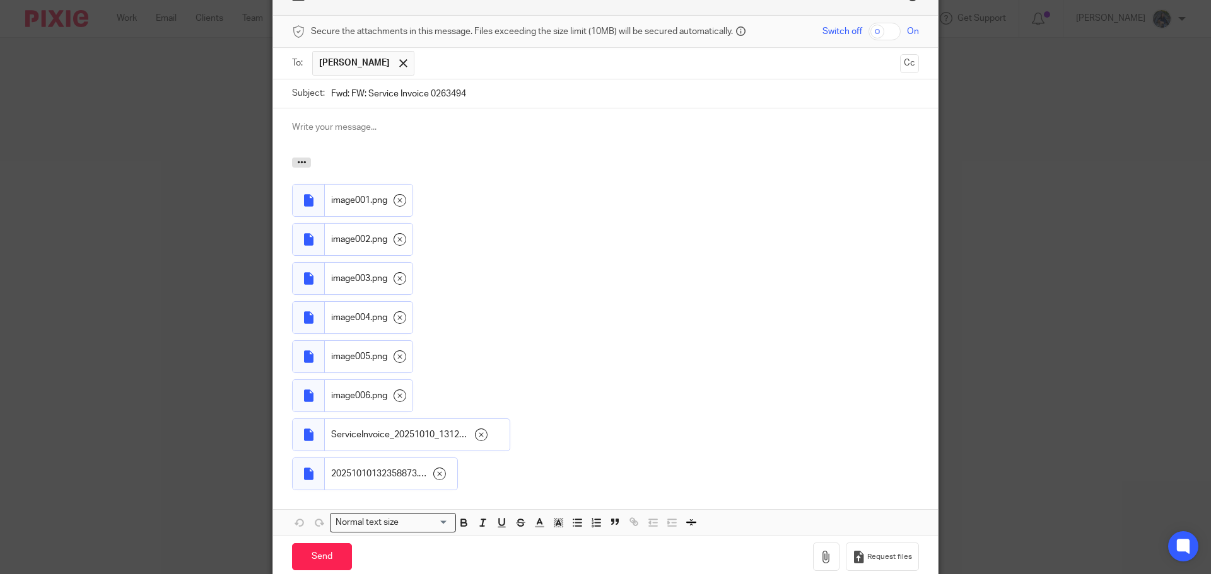
scroll to position [129, 0]
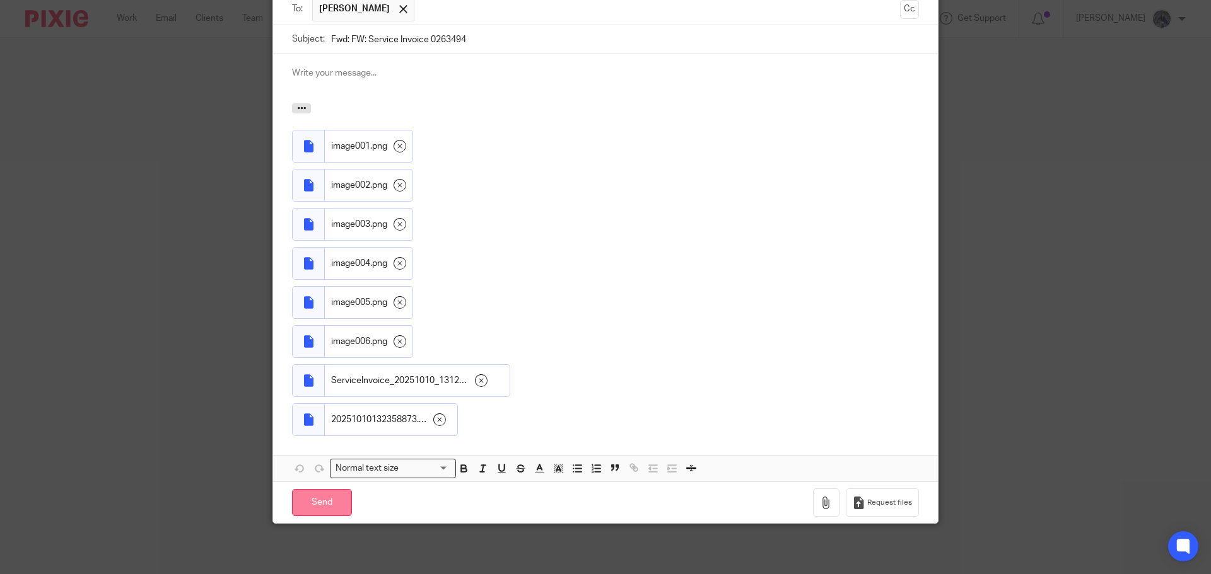
click at [306, 510] on input "Send" at bounding box center [322, 502] width 60 height 27
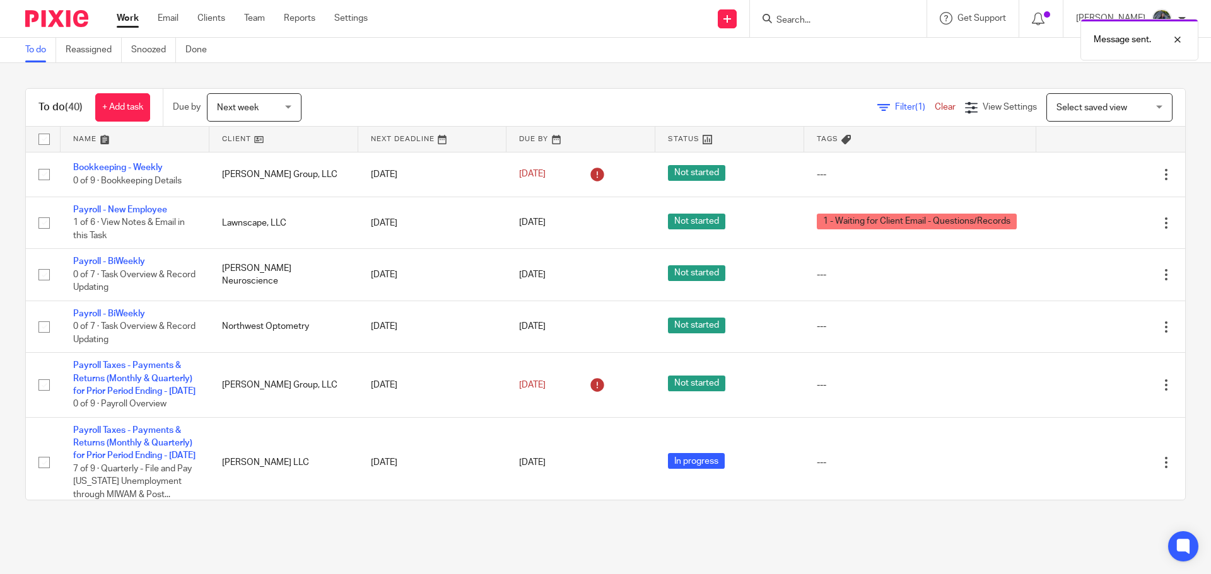
click at [156, 15] on ul "Work Email Clients Team Reports Settings" at bounding box center [252, 18] width 270 height 13
click at [171, 15] on link "Email" at bounding box center [168, 18] width 21 height 13
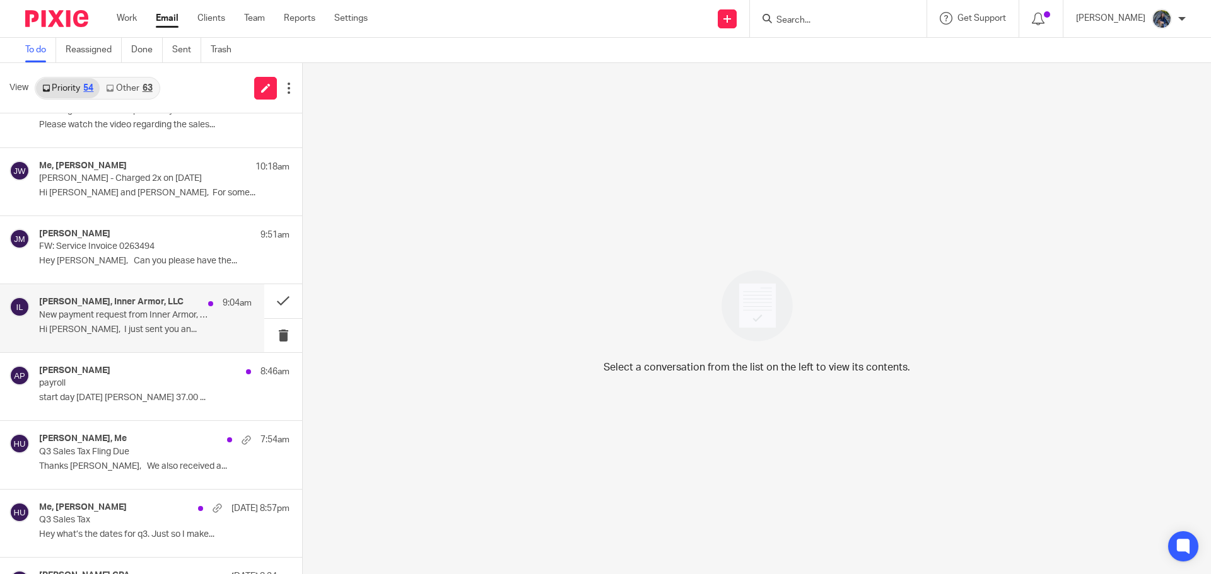
scroll to position [126, 0]
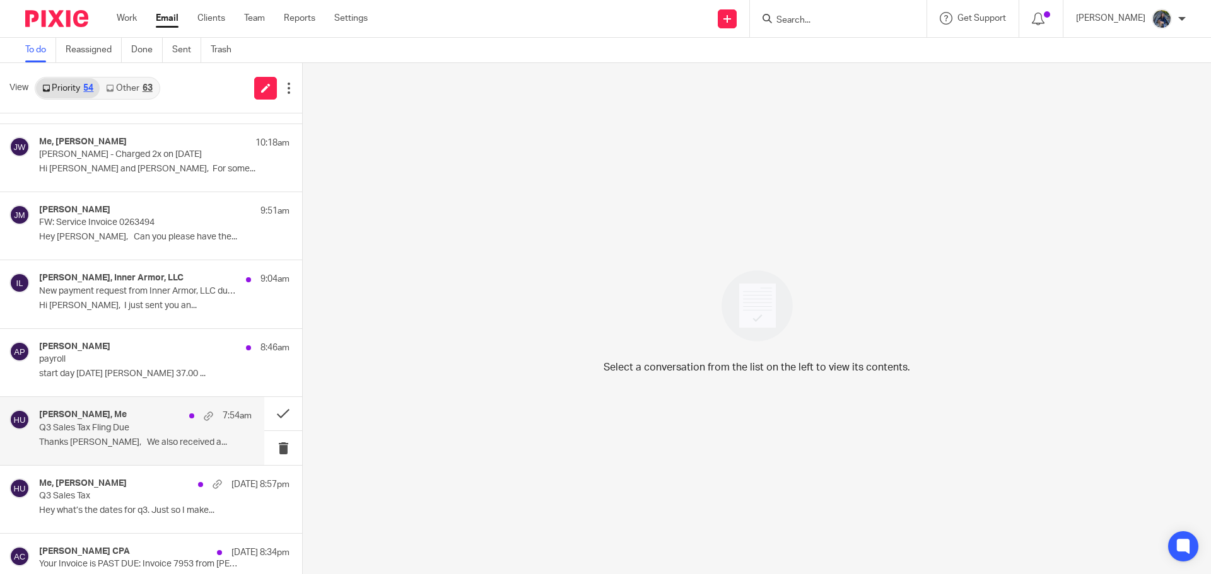
click at [130, 442] on p "Thanks [PERSON_NAME], We also received a..." at bounding box center [145, 443] width 212 height 11
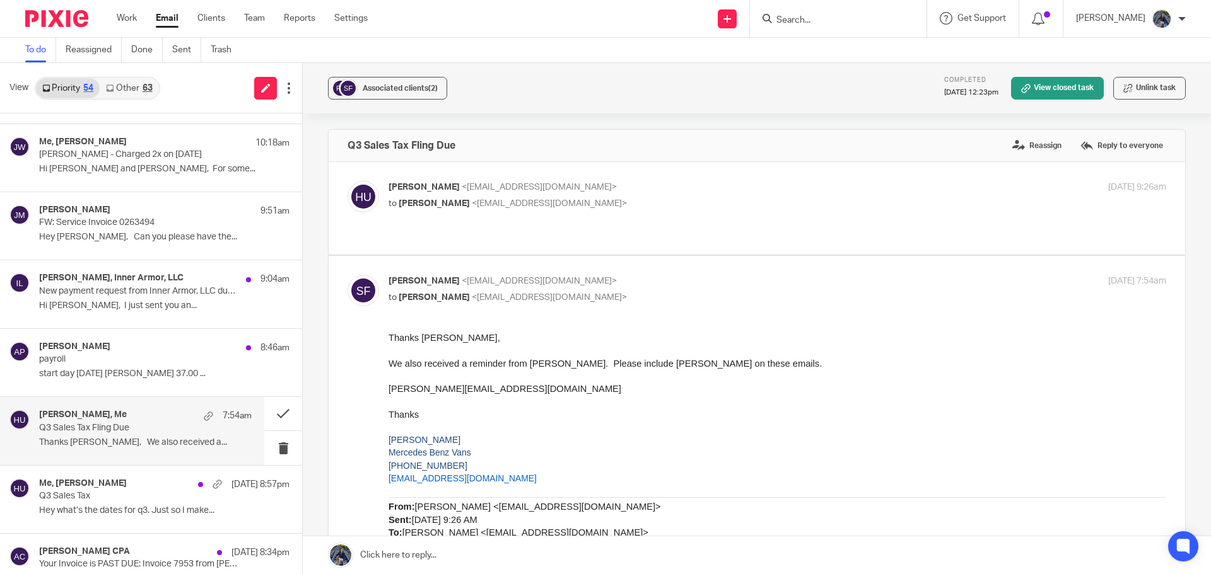
scroll to position [0, 0]
click at [272, 414] on button at bounding box center [283, 413] width 38 height 33
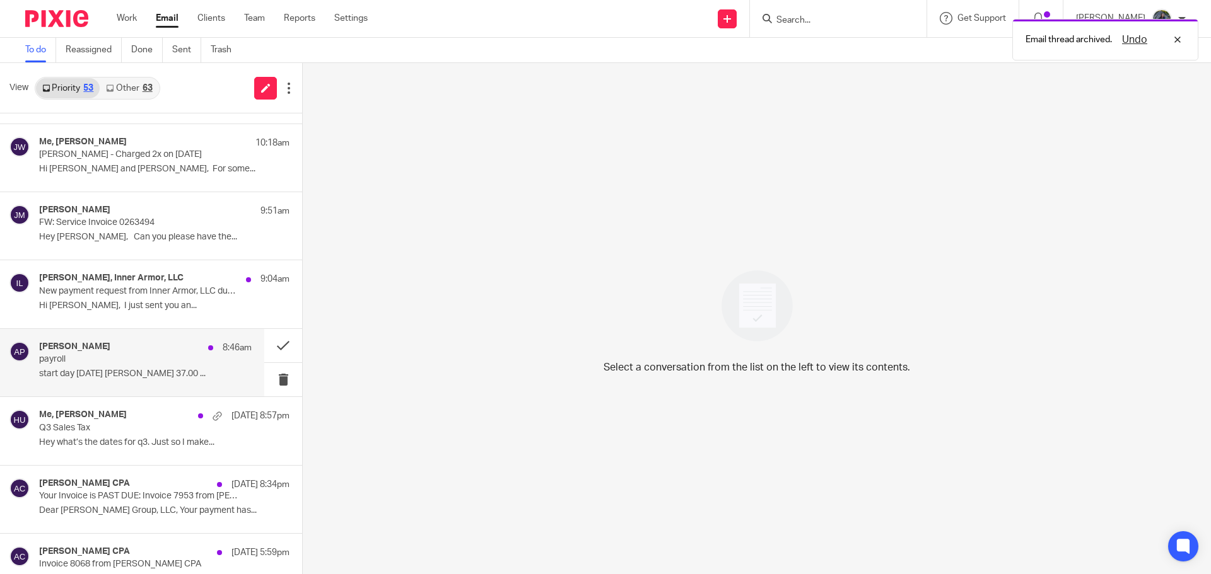
click at [136, 357] on p "payroll" at bounding box center [124, 359] width 170 height 11
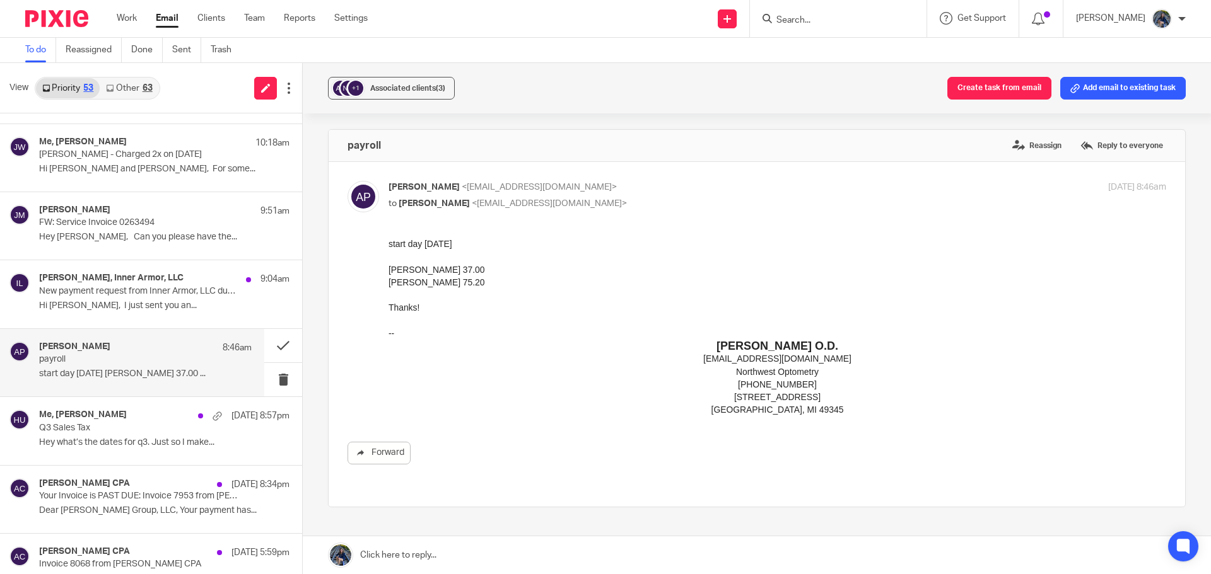
click at [1099, 88] on button "Add email to existing task" at bounding box center [1122, 88] width 125 height 23
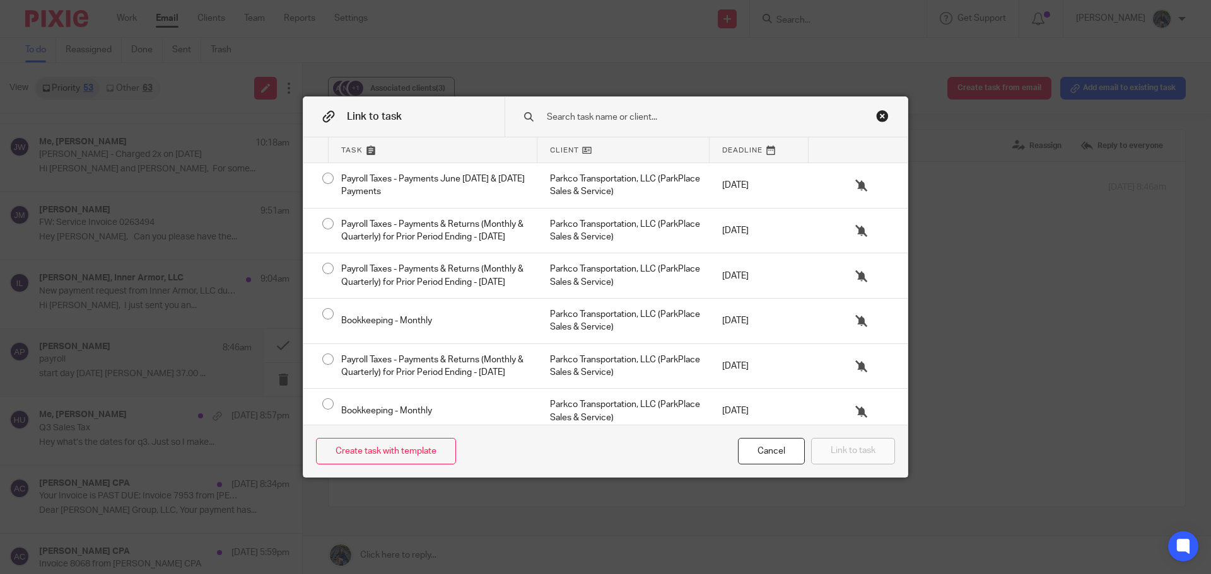
click at [555, 114] on input "text" at bounding box center [696, 117] width 303 height 14
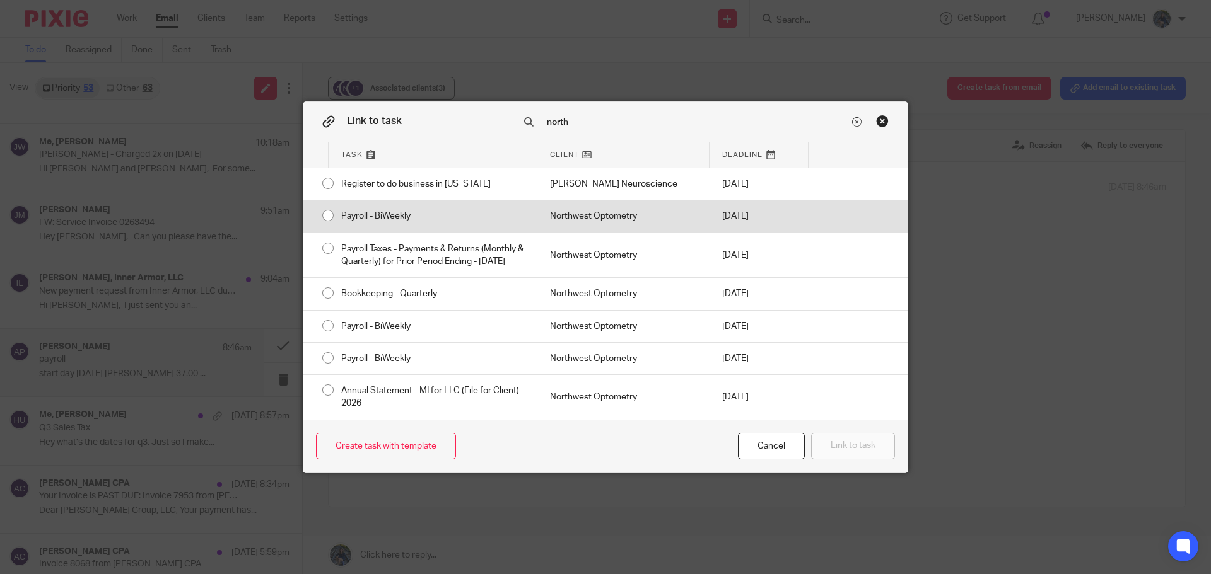
type input "north"
click at [569, 211] on div "Northwest Optometry" at bounding box center [623, 216] width 172 height 32
radio input "true"
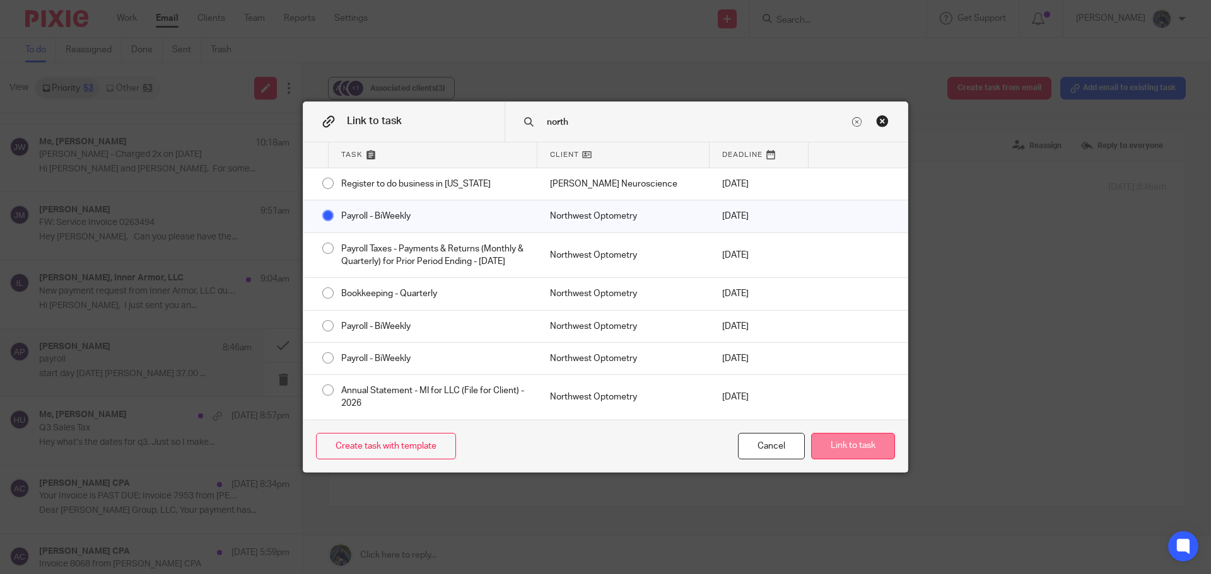
click at [852, 449] on button "Link to task" at bounding box center [853, 446] width 84 height 27
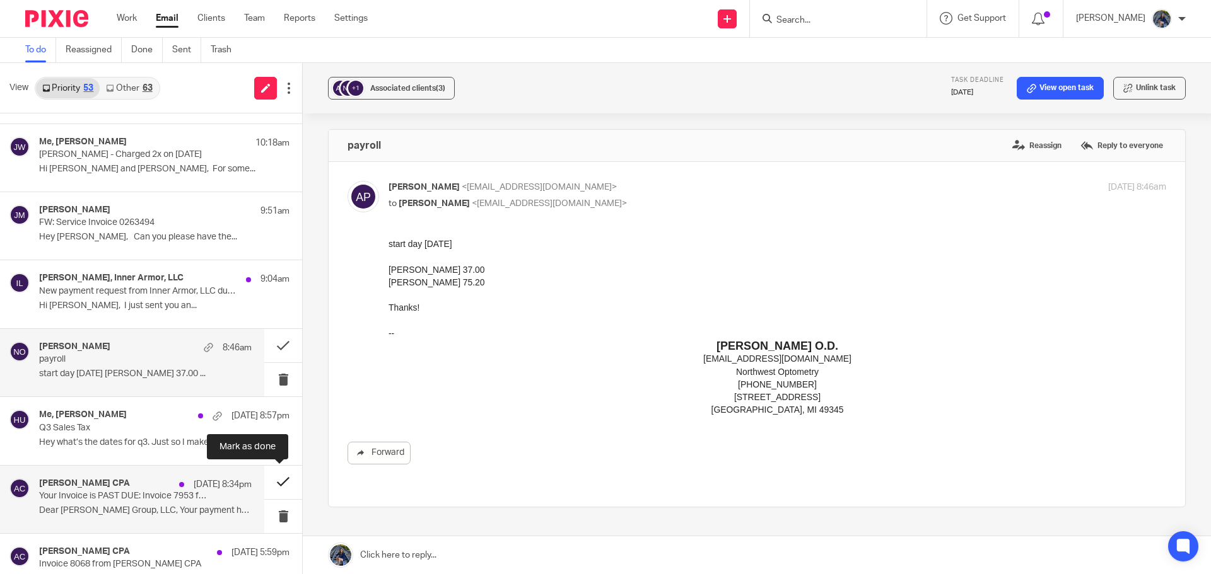
click at [273, 479] on button at bounding box center [283, 482] width 38 height 33
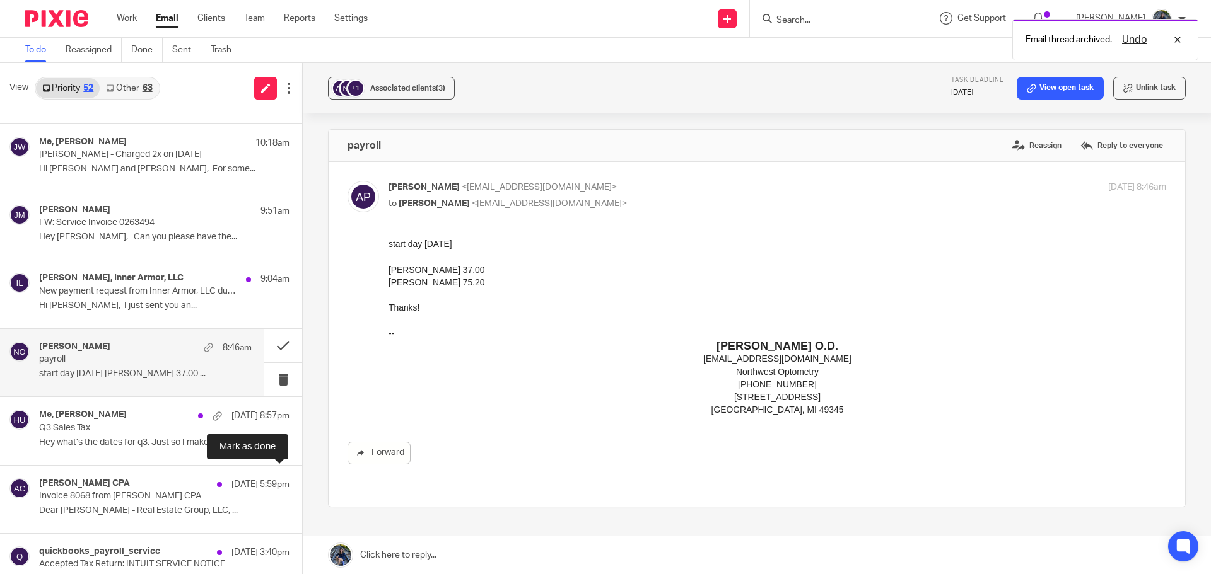
click at [302, 479] on button at bounding box center [307, 482] width 10 height 33
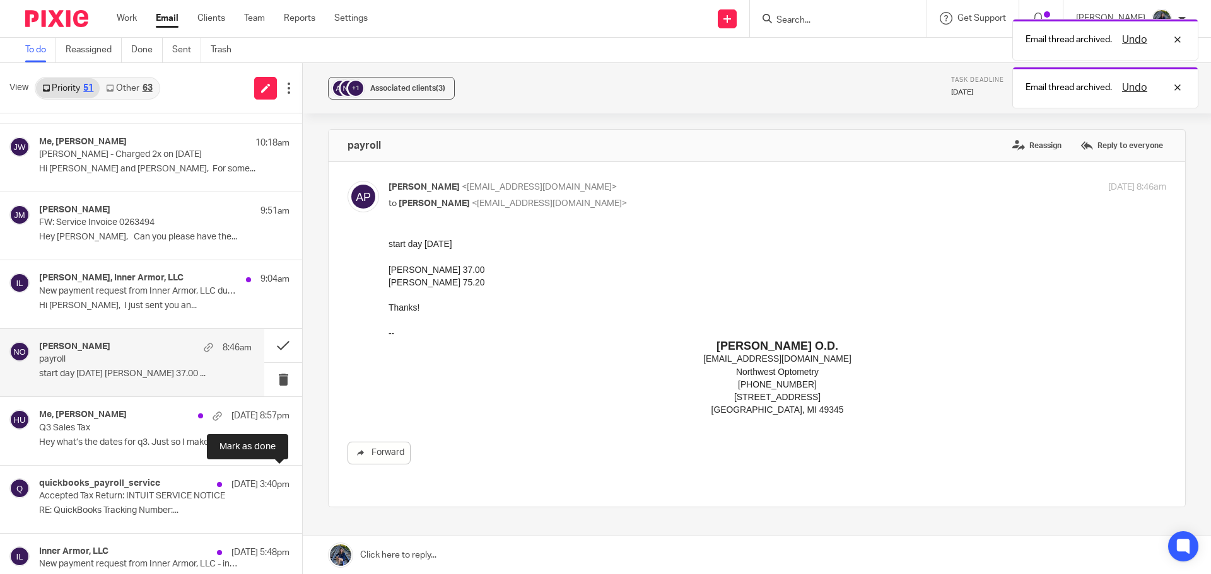
click at [302, 479] on button at bounding box center [307, 482] width 10 height 33
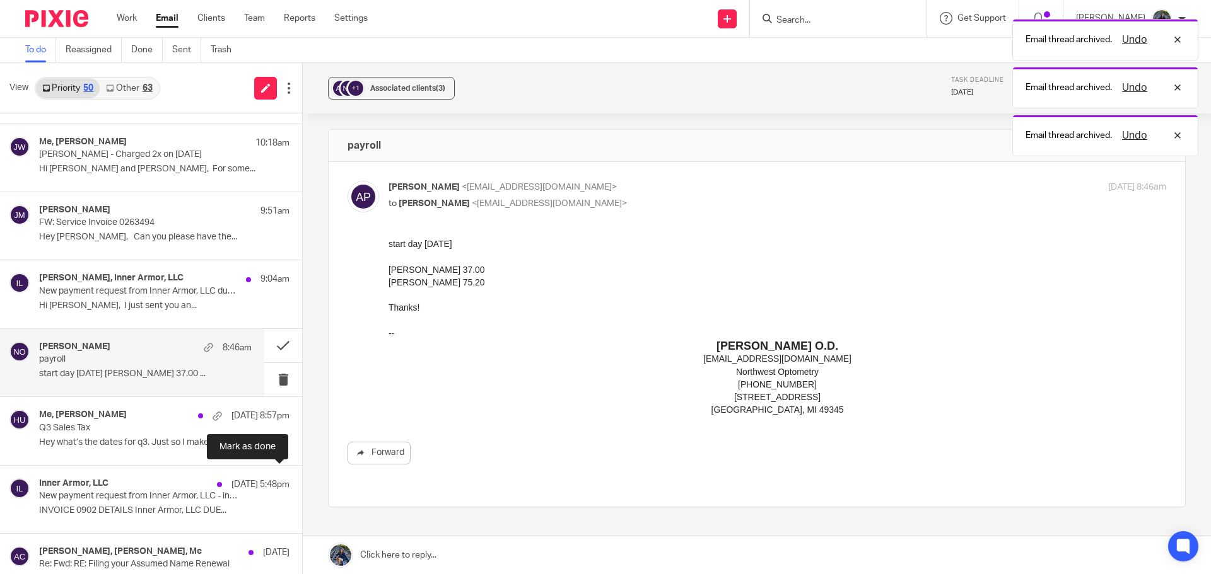
click at [302, 479] on button at bounding box center [307, 482] width 10 height 33
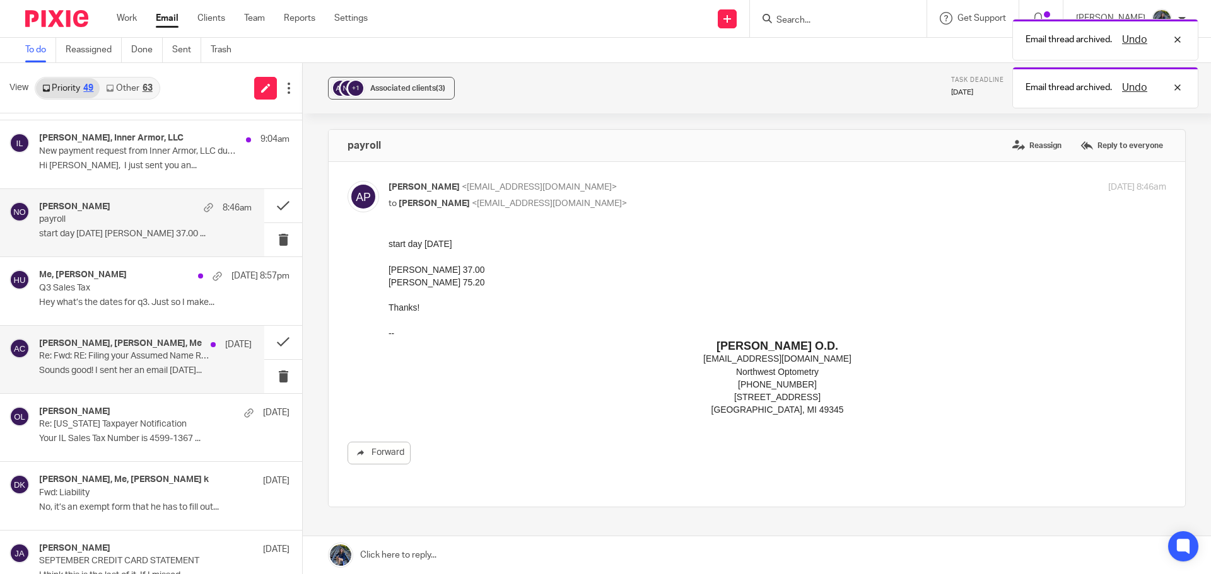
scroll to position [315, 0]
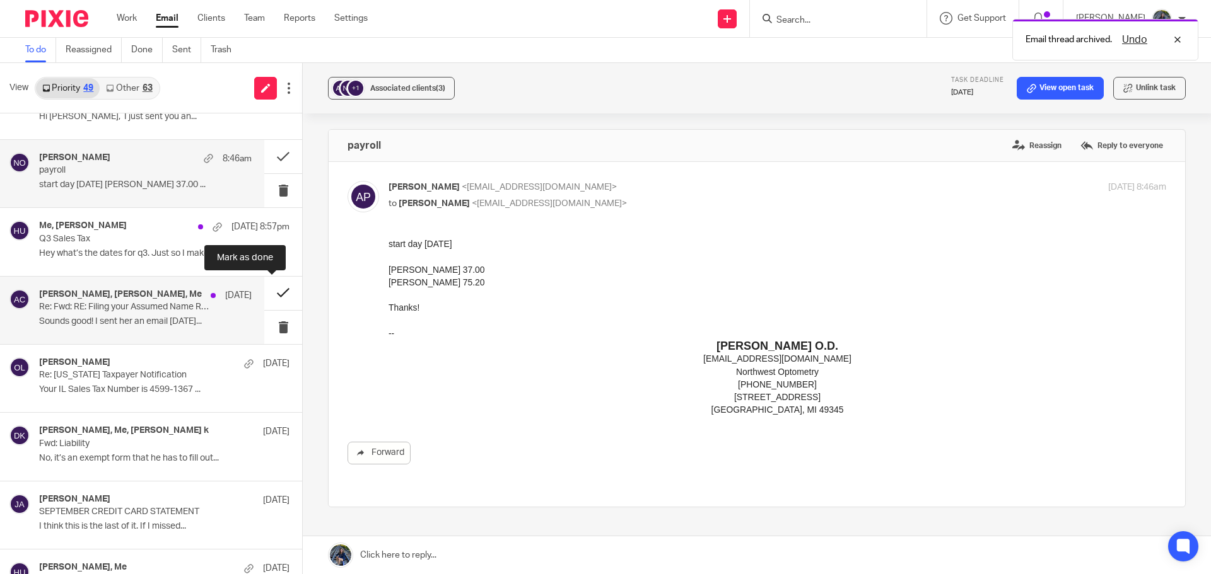
click at [265, 296] on button at bounding box center [283, 293] width 38 height 33
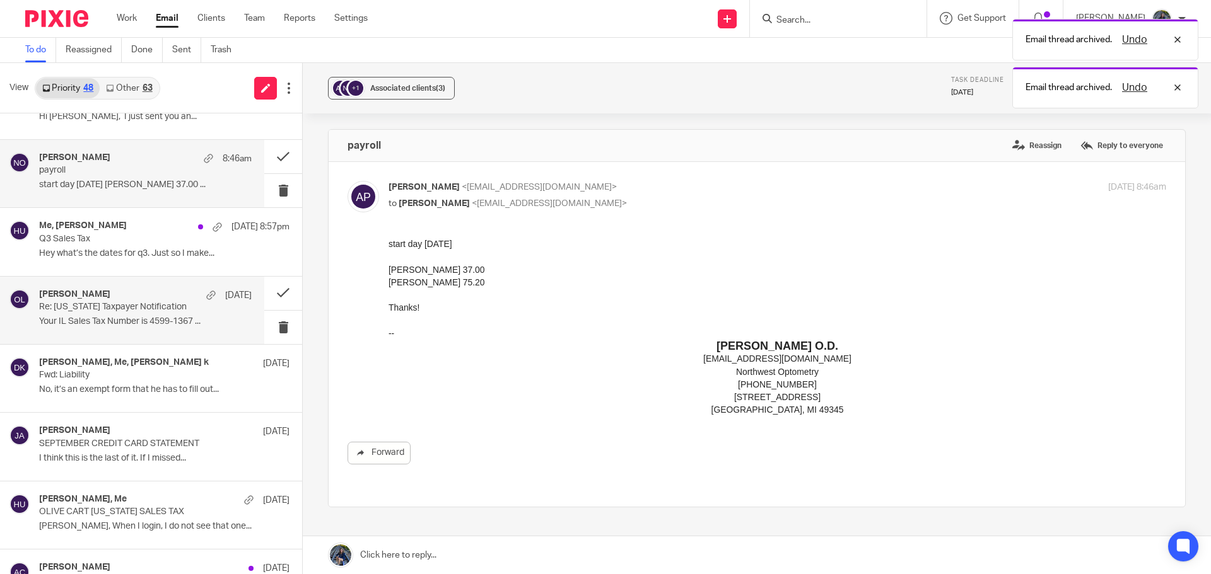
click at [165, 302] on p "Re: Illinois Taxpayer Notification" at bounding box center [124, 307] width 170 height 11
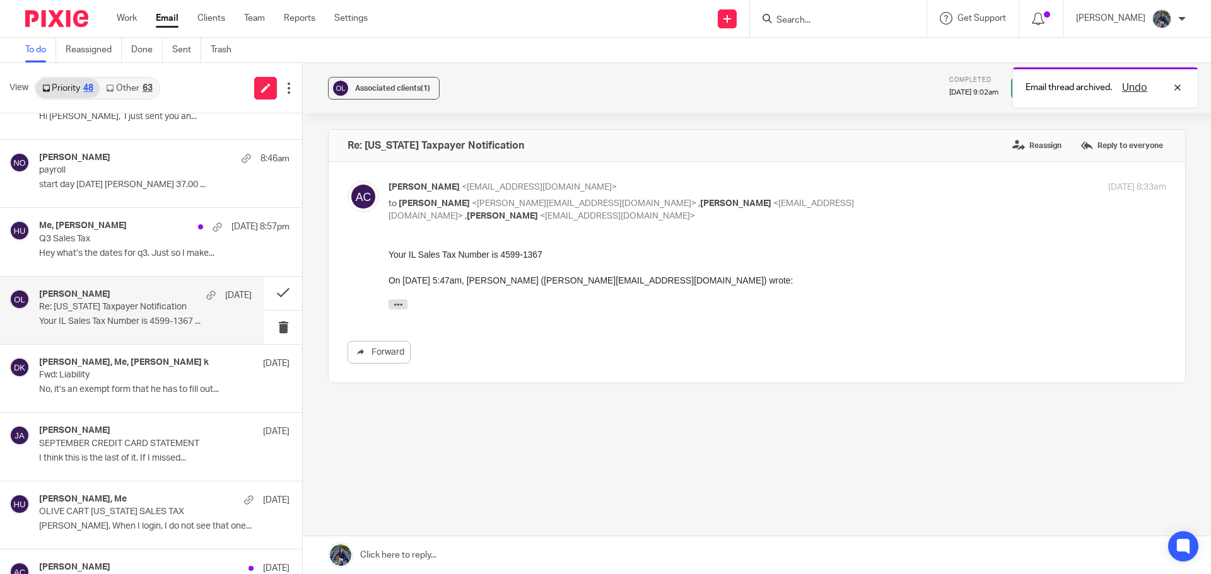
scroll to position [0, 0]
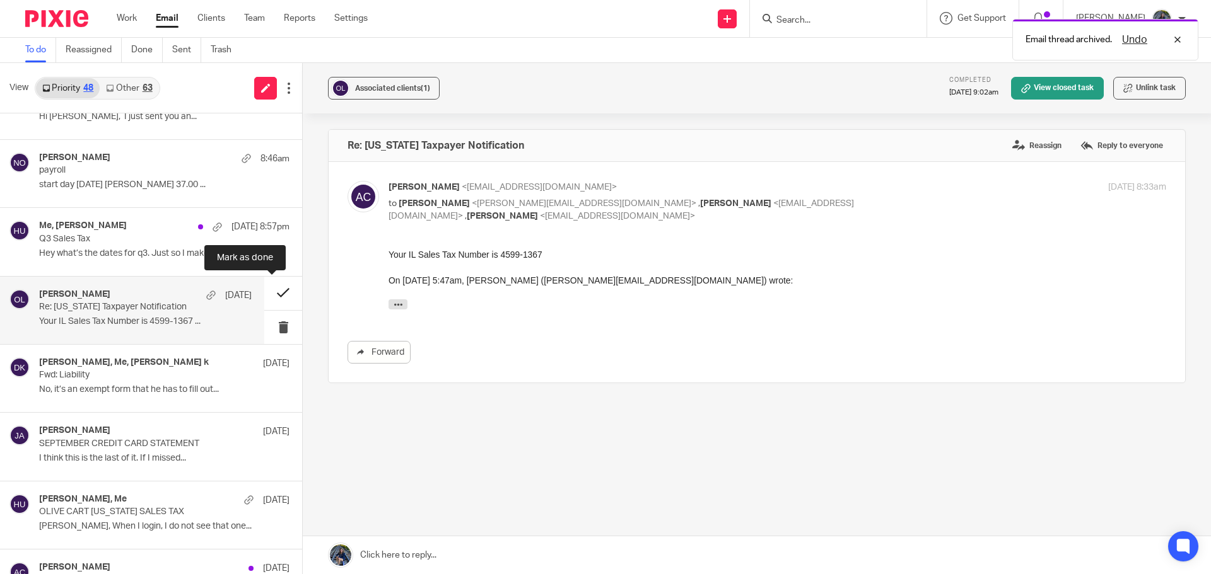
click at [264, 291] on button at bounding box center [283, 293] width 38 height 33
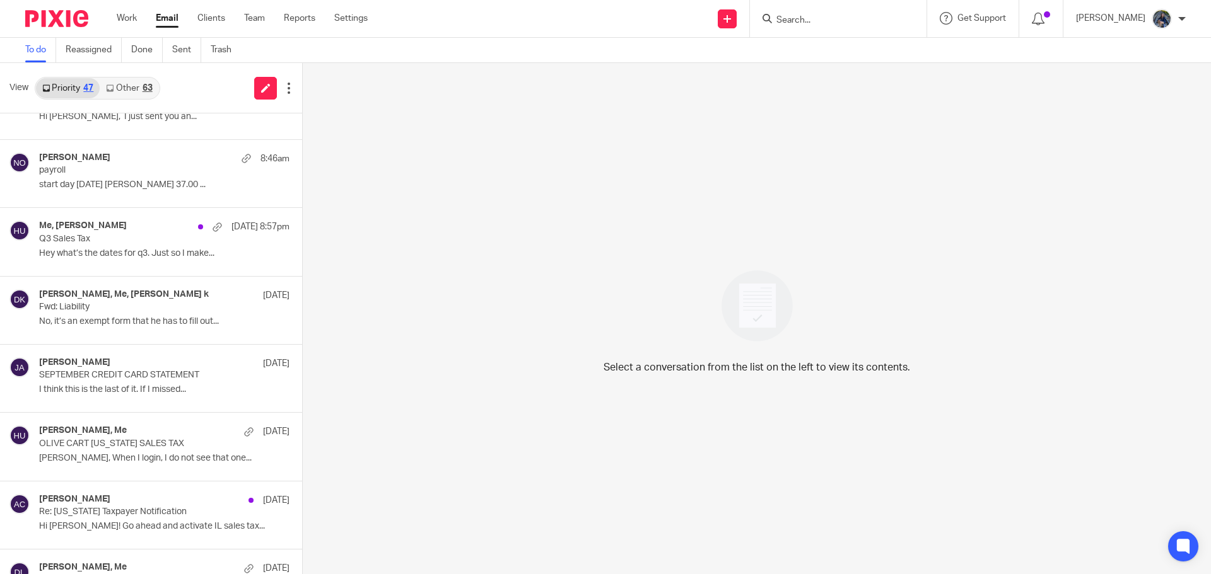
click at [819, 16] on input "Search" at bounding box center [831, 20] width 113 height 11
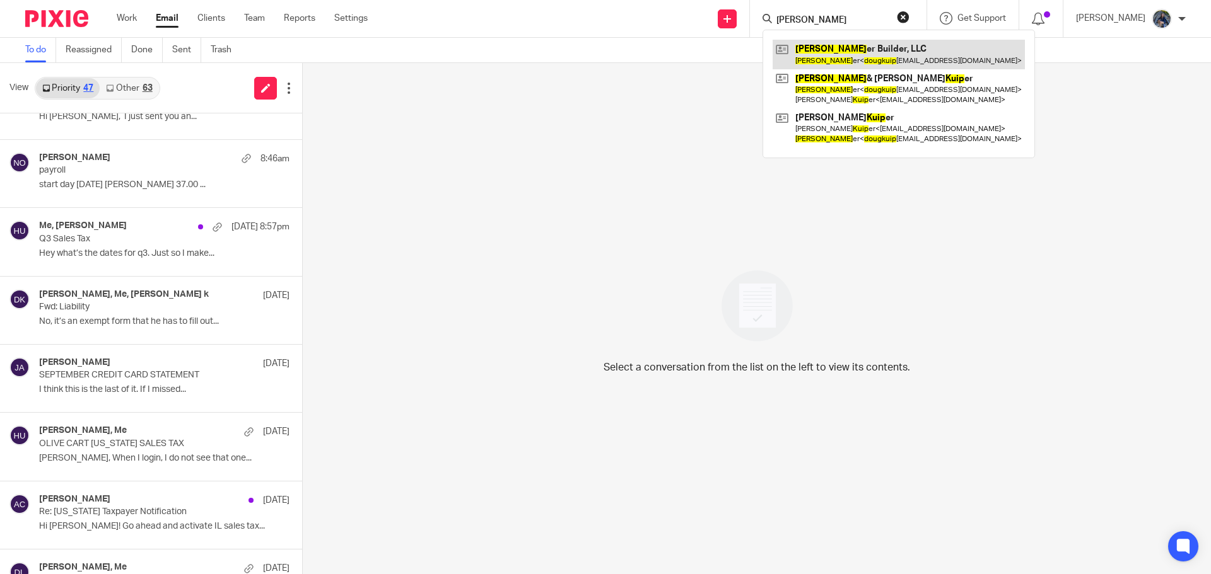
type input "Doug Kuip"
click at [837, 55] on link at bounding box center [898, 54] width 252 height 29
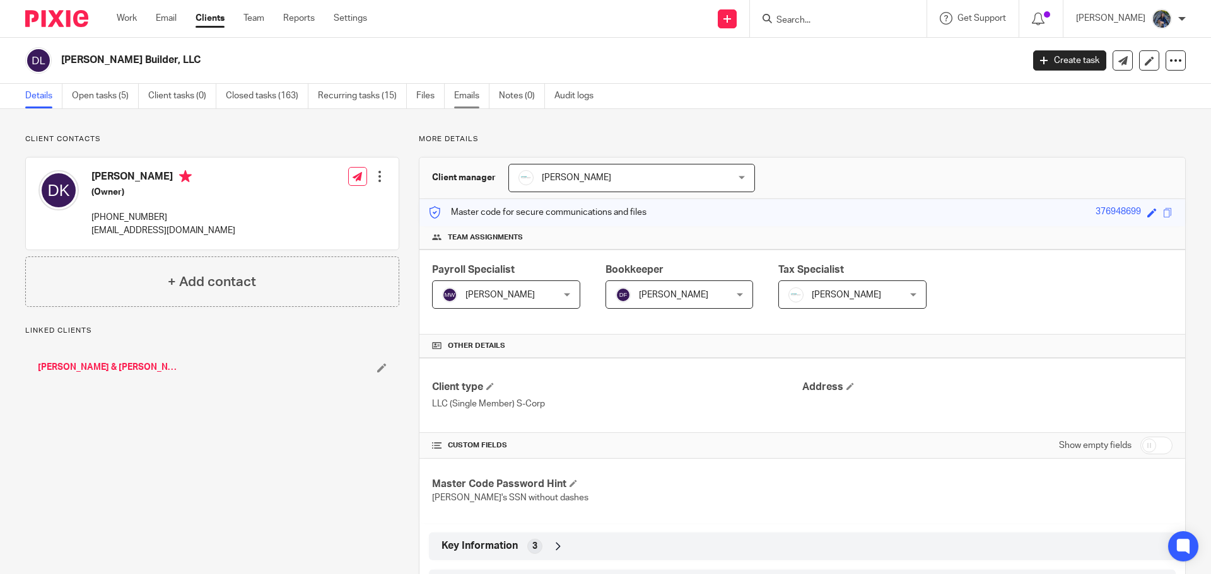
click at [458, 96] on link "Emails" at bounding box center [471, 96] width 35 height 25
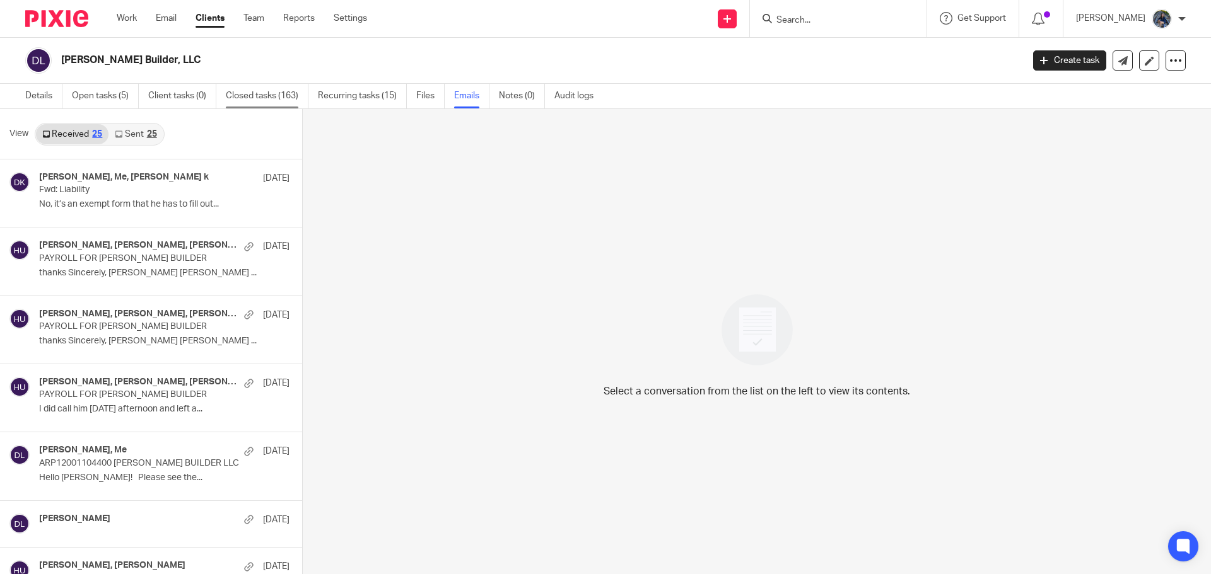
click at [248, 94] on link "Closed tasks (163)" at bounding box center [267, 96] width 83 height 25
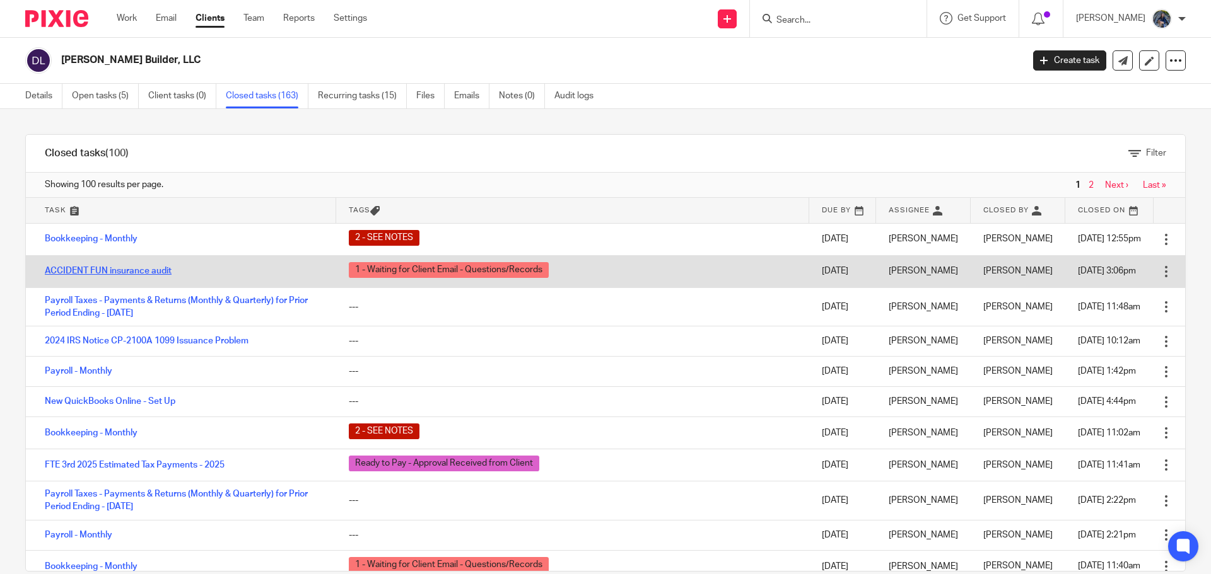
click at [112, 272] on link "ACCIDENT FUN insurance audit" at bounding box center [108, 271] width 127 height 9
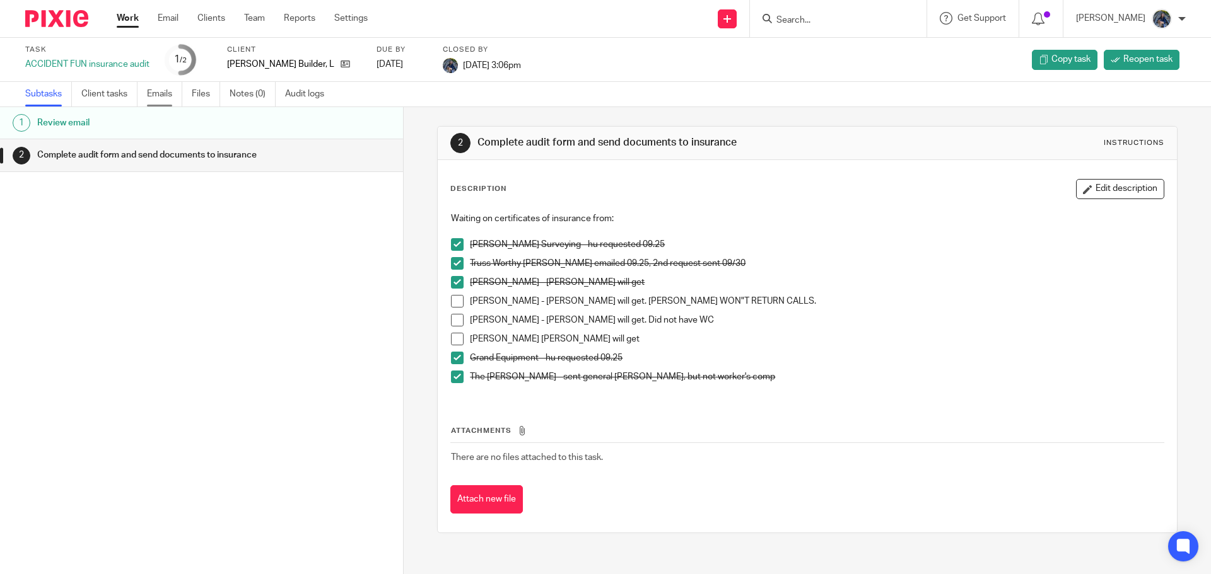
click at [168, 95] on link "Emails" at bounding box center [164, 94] width 35 height 25
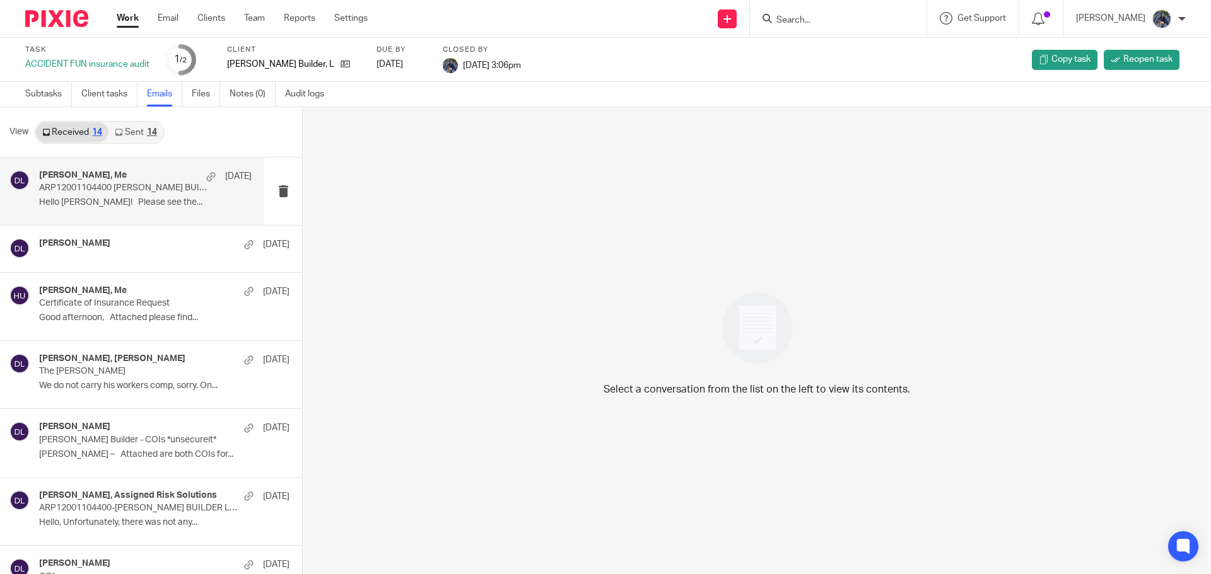
click at [143, 191] on p "ARP12001104400 [PERSON_NAME] BUILDER LLC" at bounding box center [124, 188] width 170 height 11
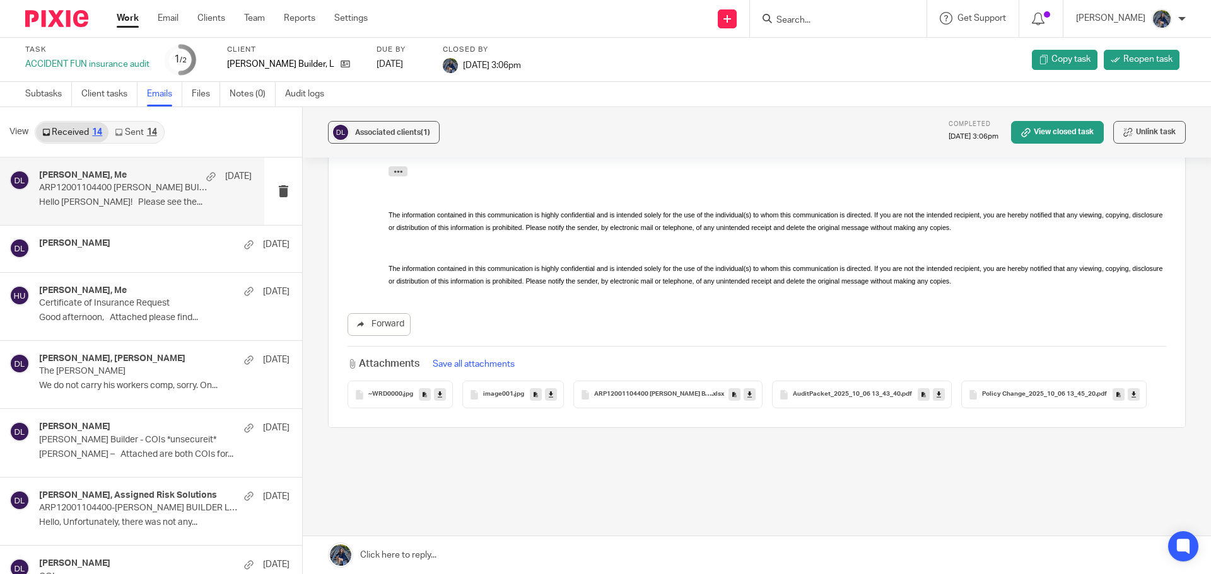
scroll to position [1115, 0]
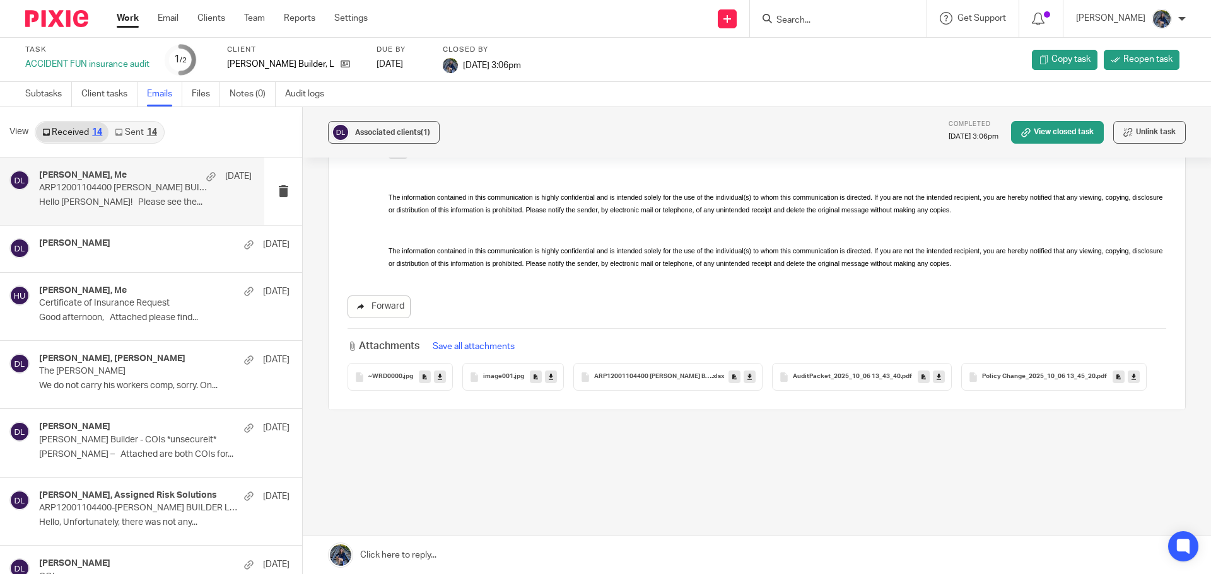
click at [397, 296] on link "Forward" at bounding box center [378, 307] width 63 height 23
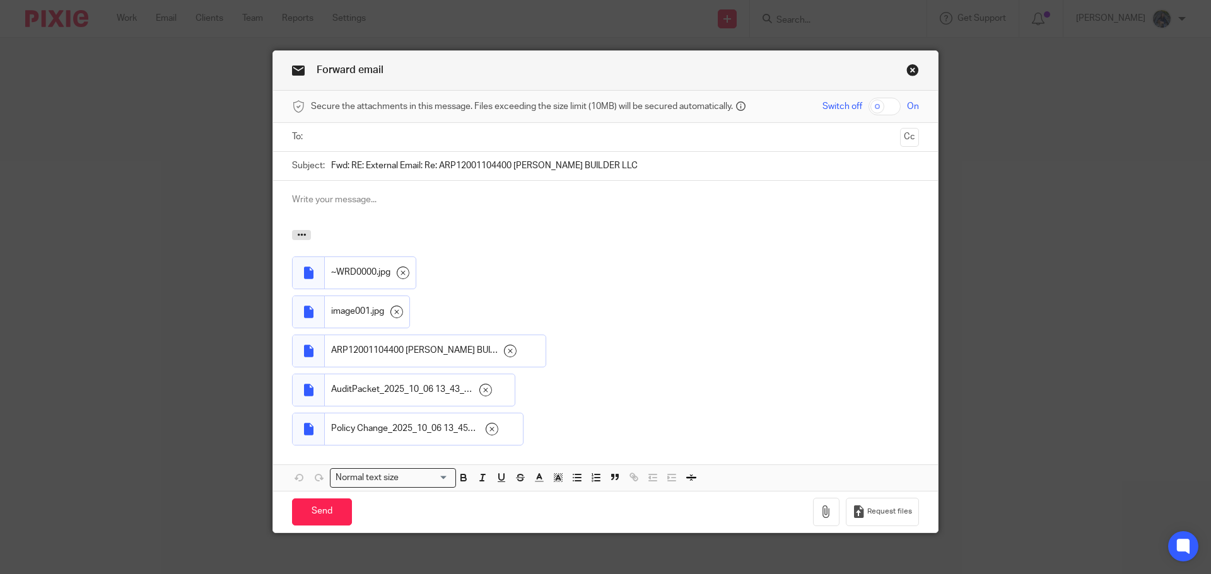
click at [349, 135] on input "text" at bounding box center [604, 137] width 579 height 15
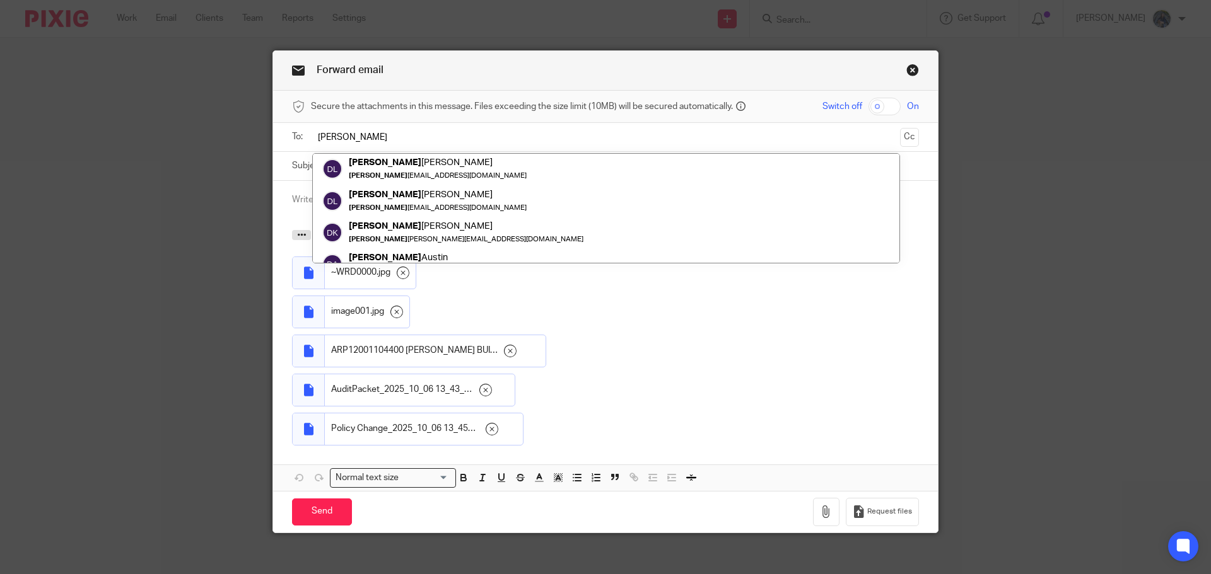
scroll to position [50, 0]
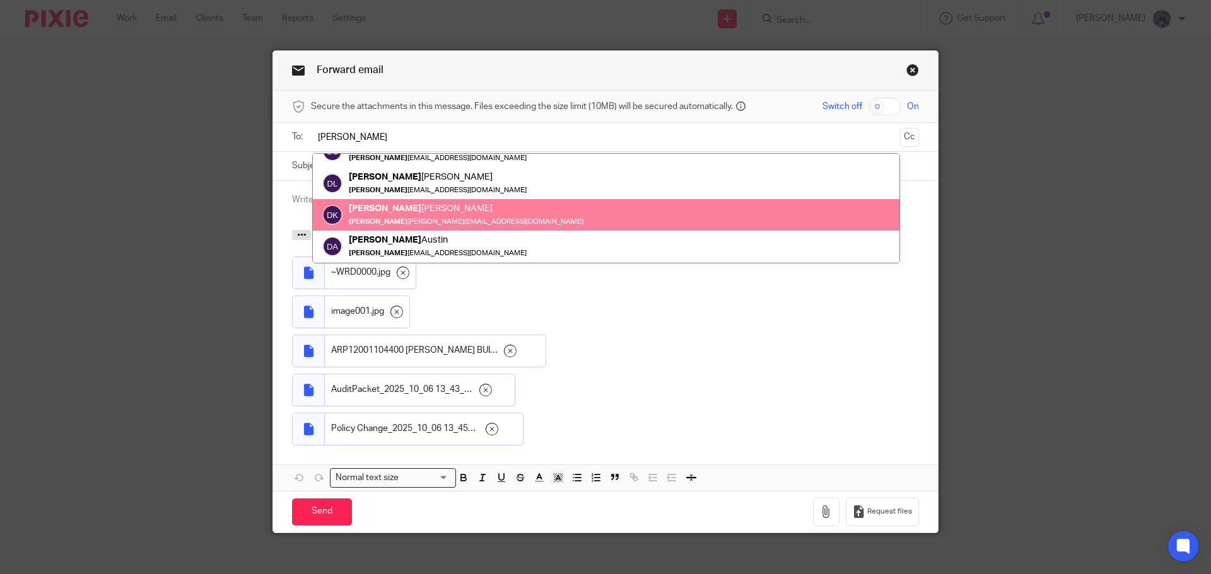
type input "[PERSON_NAME]"
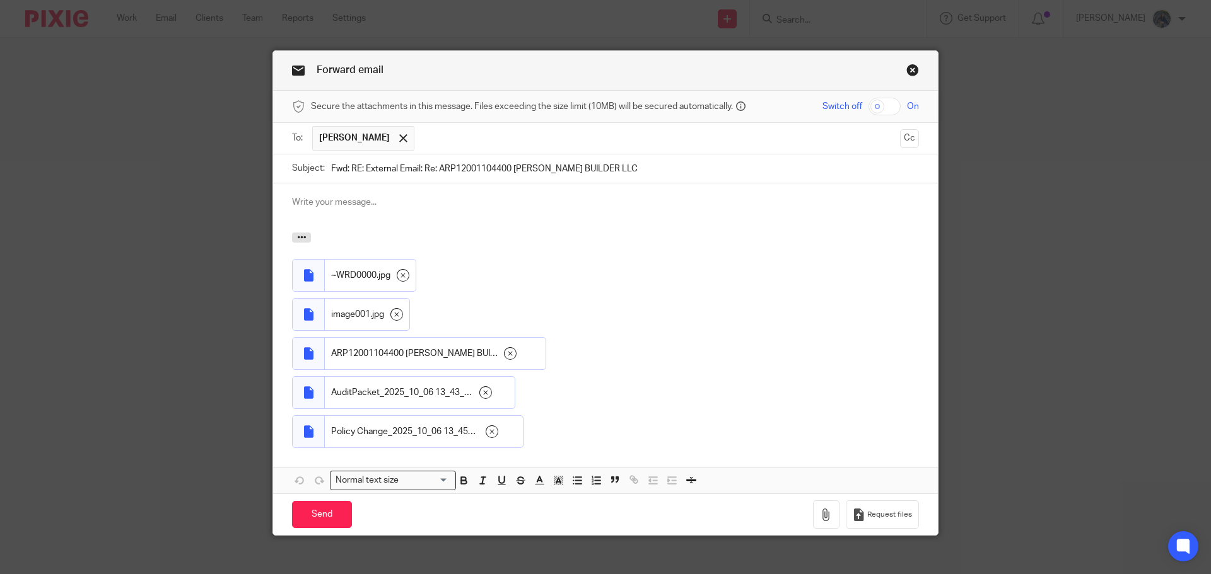
click at [346, 202] on p at bounding box center [605, 202] width 627 height 13
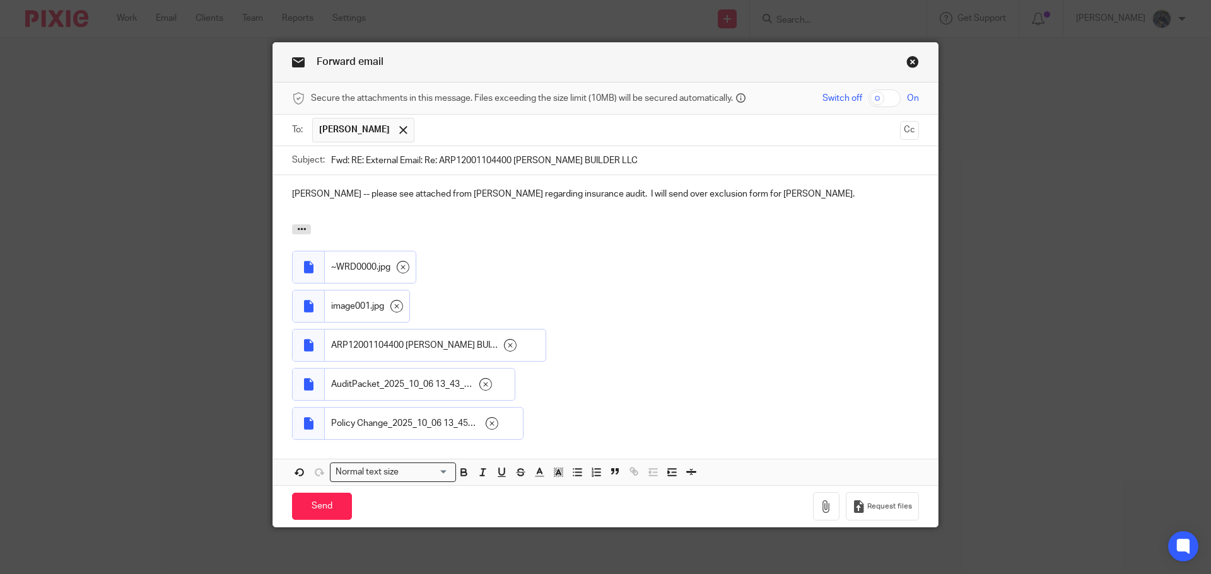
scroll to position [12, 0]
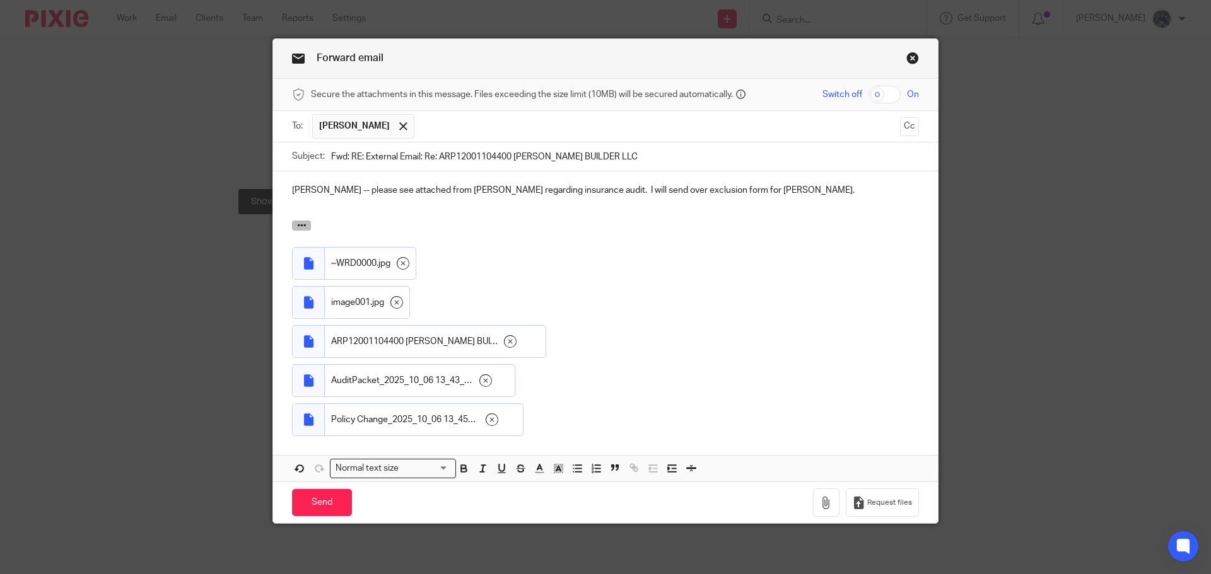
click at [299, 229] on icon "button" at bounding box center [301, 225] width 9 height 9
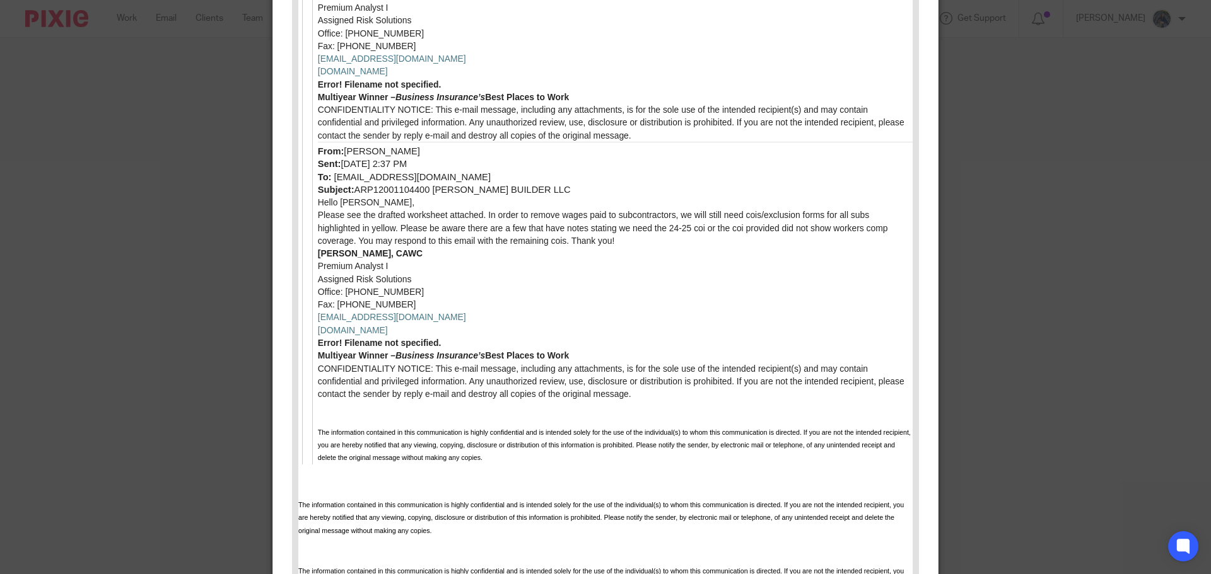
scroll to position [1648, 0]
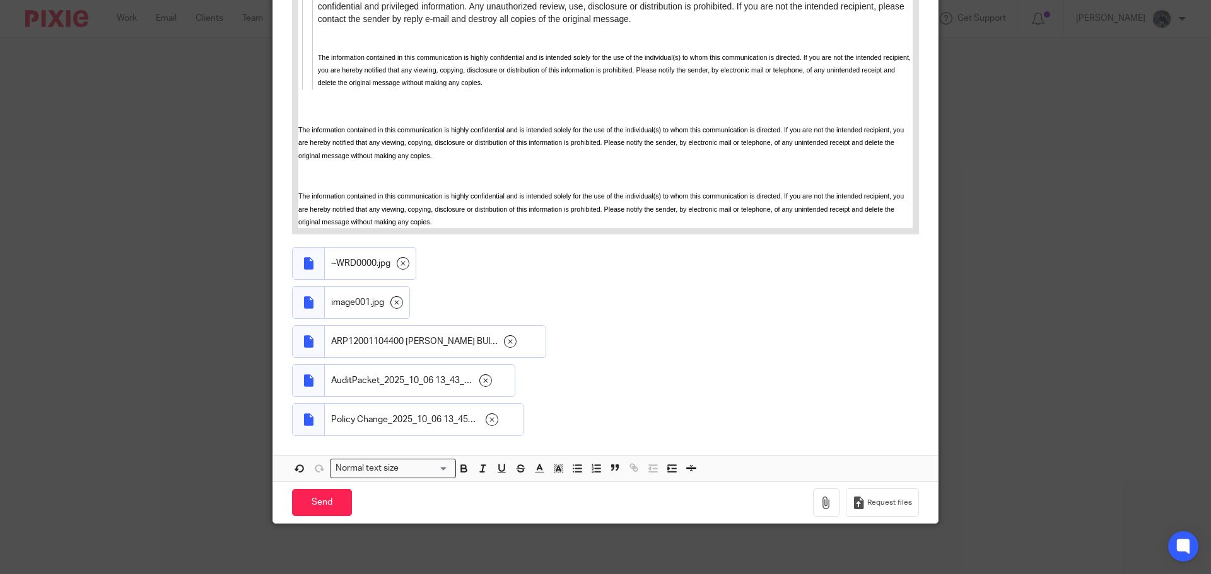
drag, startPoint x: 320, startPoint y: 497, endPoint x: 329, endPoint y: 470, distance: 27.9
click at [320, 497] on input "Send" at bounding box center [322, 502] width 60 height 27
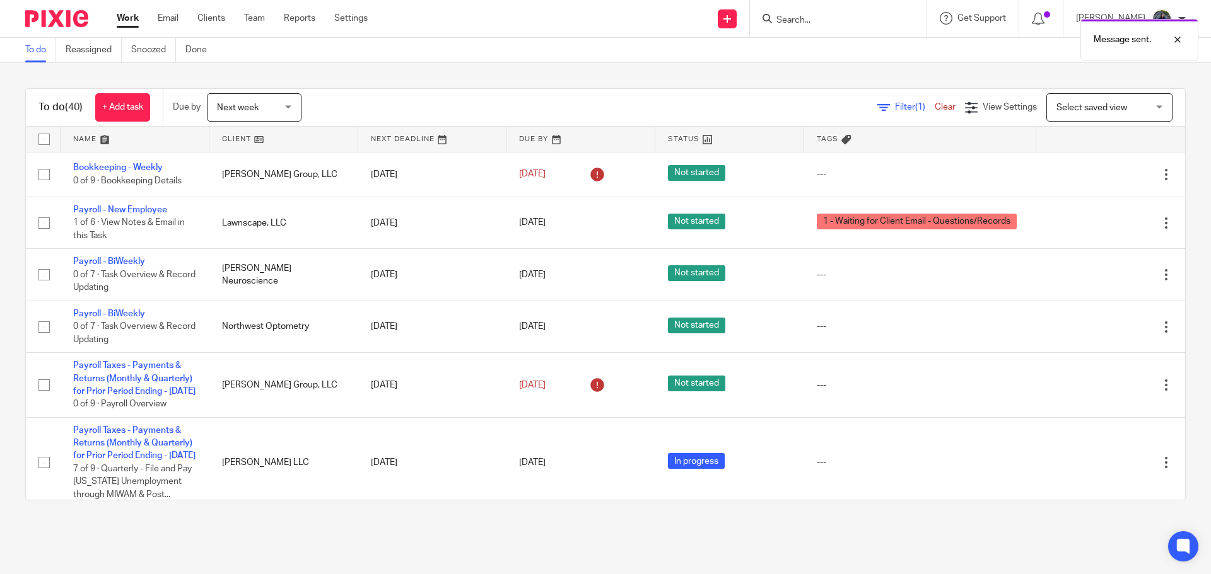
click at [835, 15] on div "Message sent." at bounding box center [901, 37] width 593 height 48
click at [842, 18] on input "Search" at bounding box center [831, 20] width 113 height 11
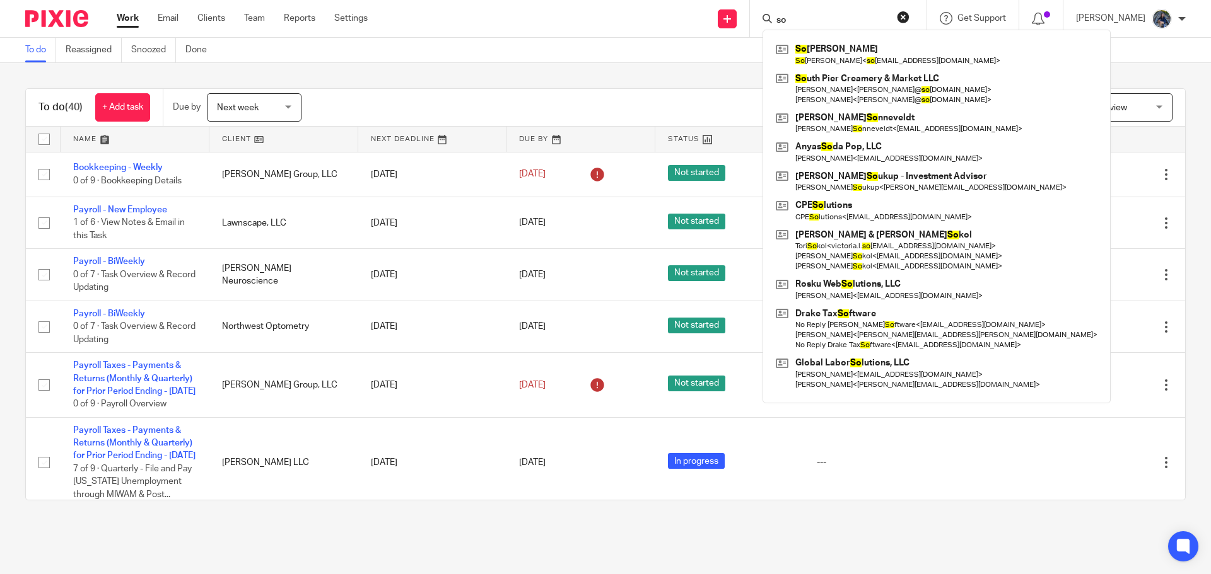
type input "s"
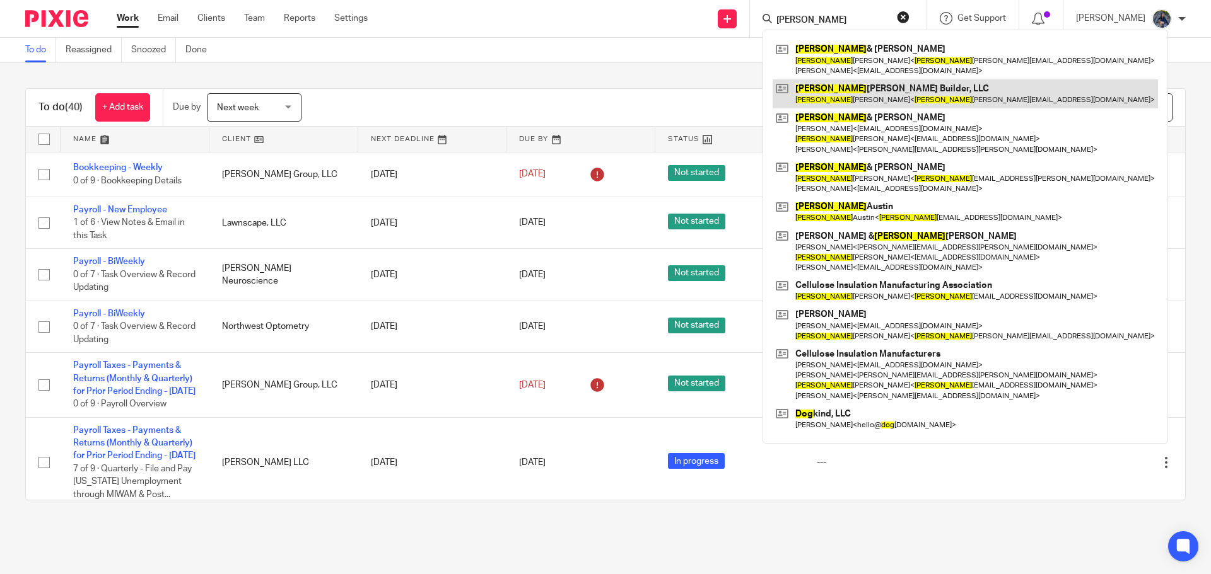
type input "Doug"
click at [849, 95] on link at bounding box center [964, 93] width 385 height 29
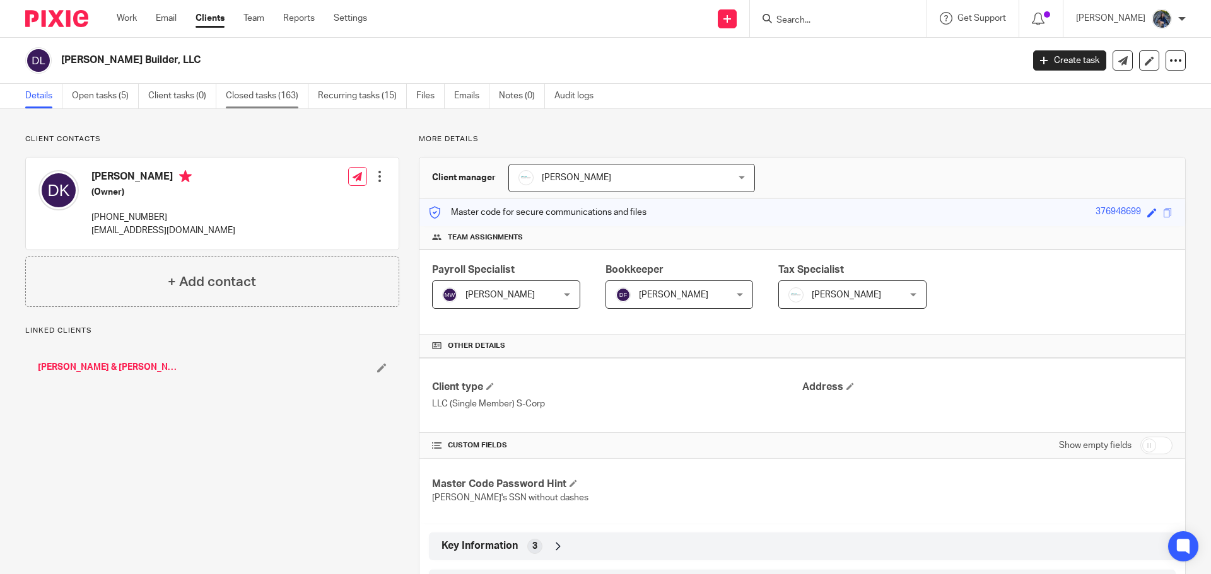
click at [269, 94] on link "Closed tasks (163)" at bounding box center [267, 96] width 83 height 25
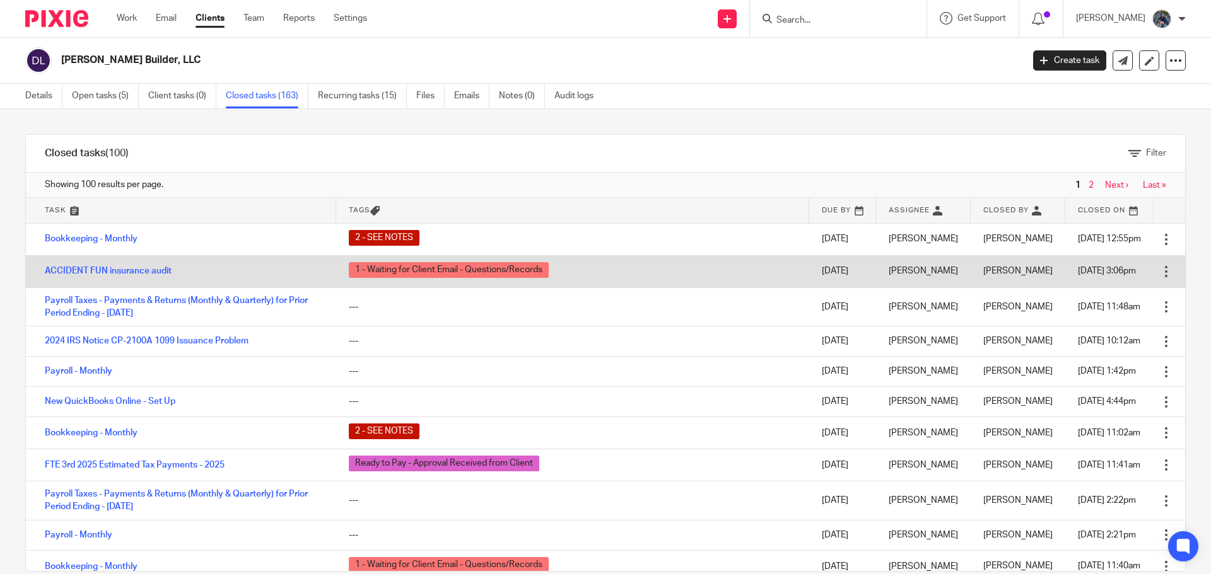
click at [681, 269] on div "1 - Waiting for Client Email - Questions/Records" at bounding box center [573, 271] width 448 height 19
click at [1153, 279] on td "Open Delete" at bounding box center [1169, 271] width 32 height 32
click at [1159, 276] on div at bounding box center [1165, 271] width 13 height 13
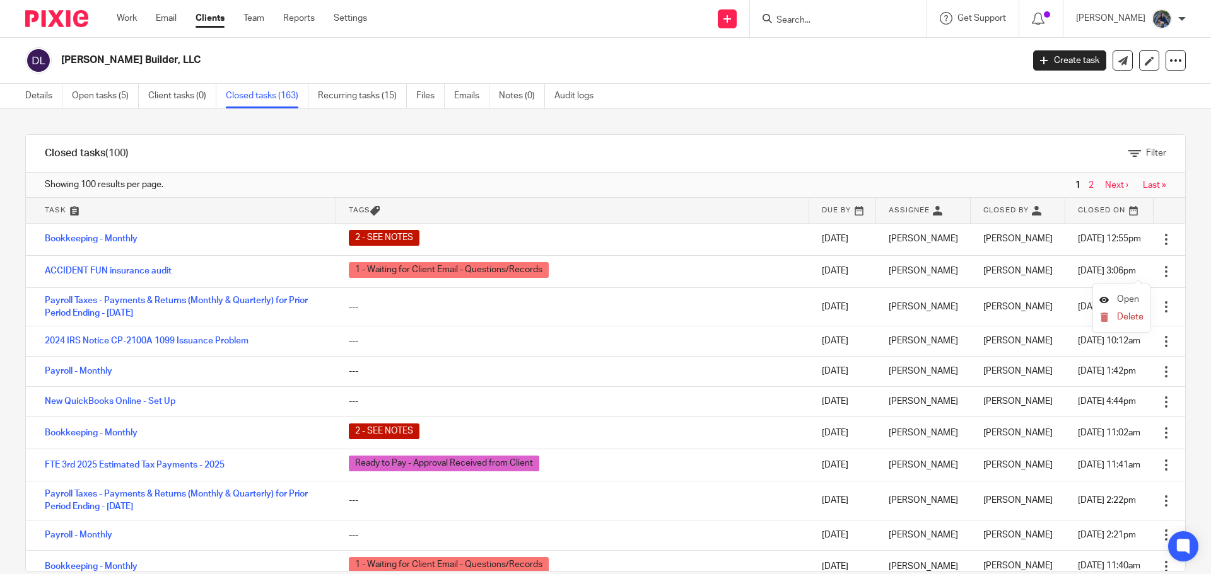
click at [1127, 301] on span "Open" at bounding box center [1128, 299] width 22 height 9
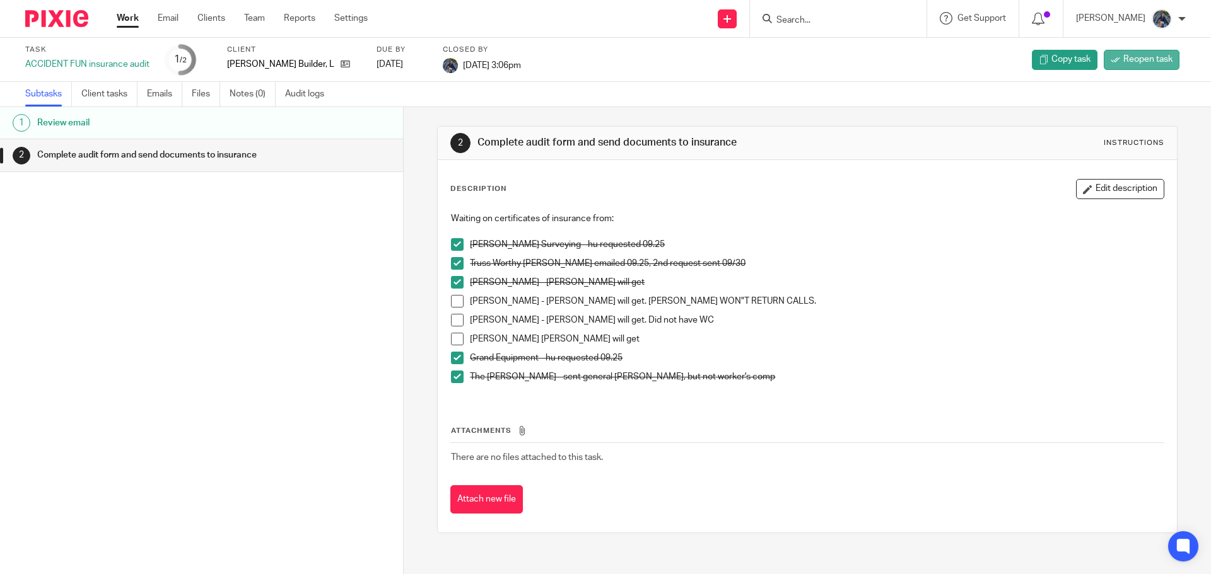
click at [1123, 59] on span "Reopen task" at bounding box center [1147, 59] width 49 height 13
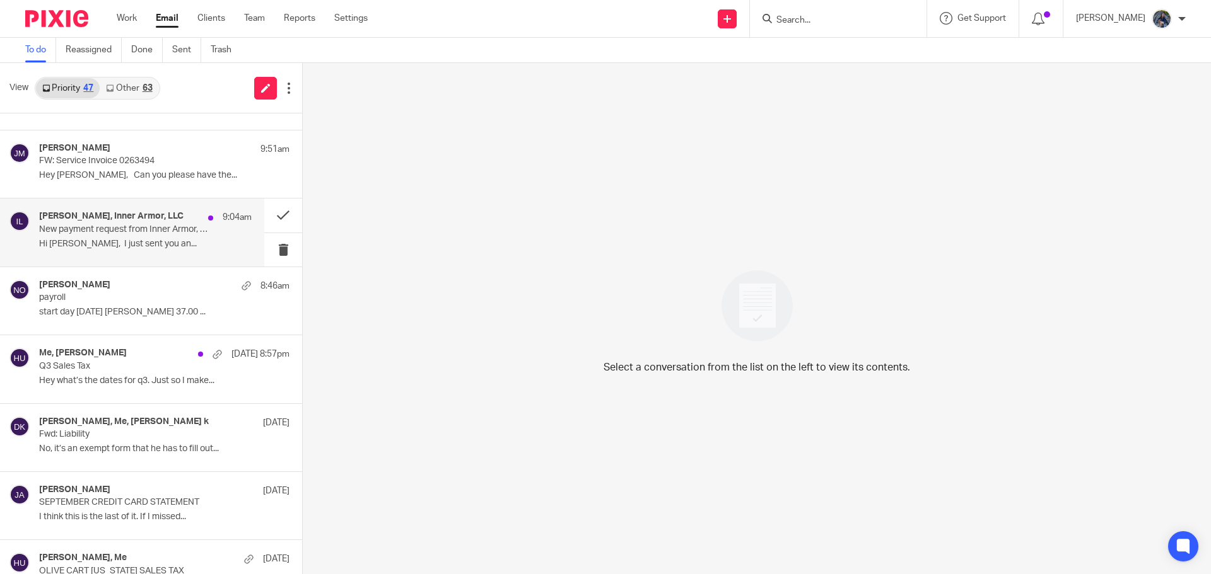
scroll to position [189, 0]
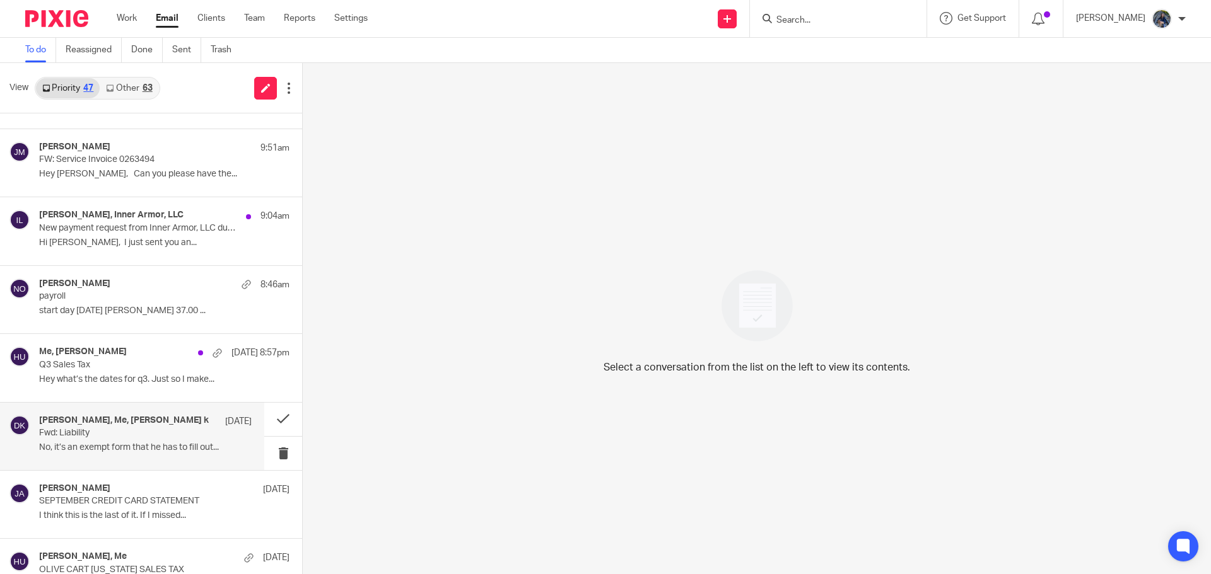
click at [112, 432] on p "Fwd: Liability" at bounding box center [124, 433] width 170 height 11
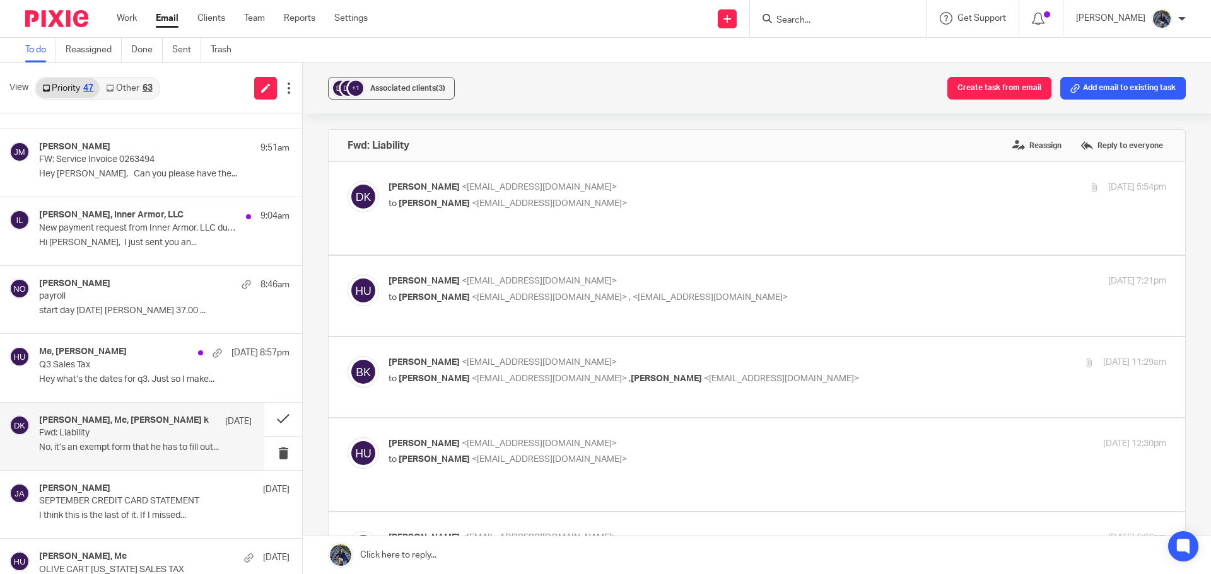
scroll to position [0, 0]
click at [501, 356] on p "[PERSON_NAME] <[EMAIL_ADDRESS][DOMAIN_NAME]>" at bounding box center [647, 362] width 518 height 13
checkbox input "true"
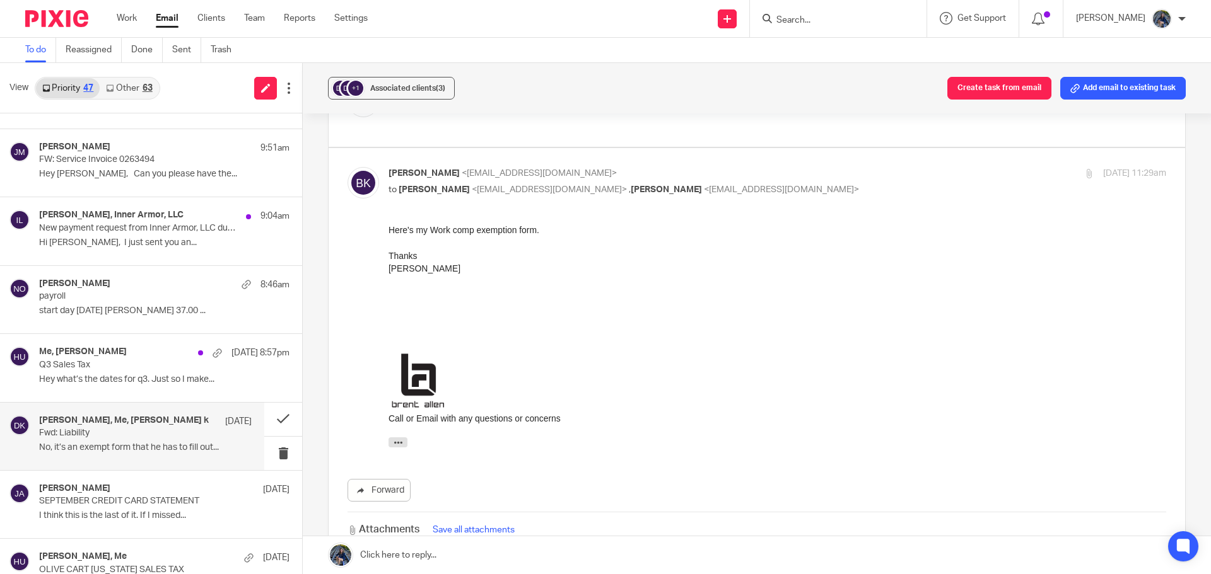
scroll to position [252, 0]
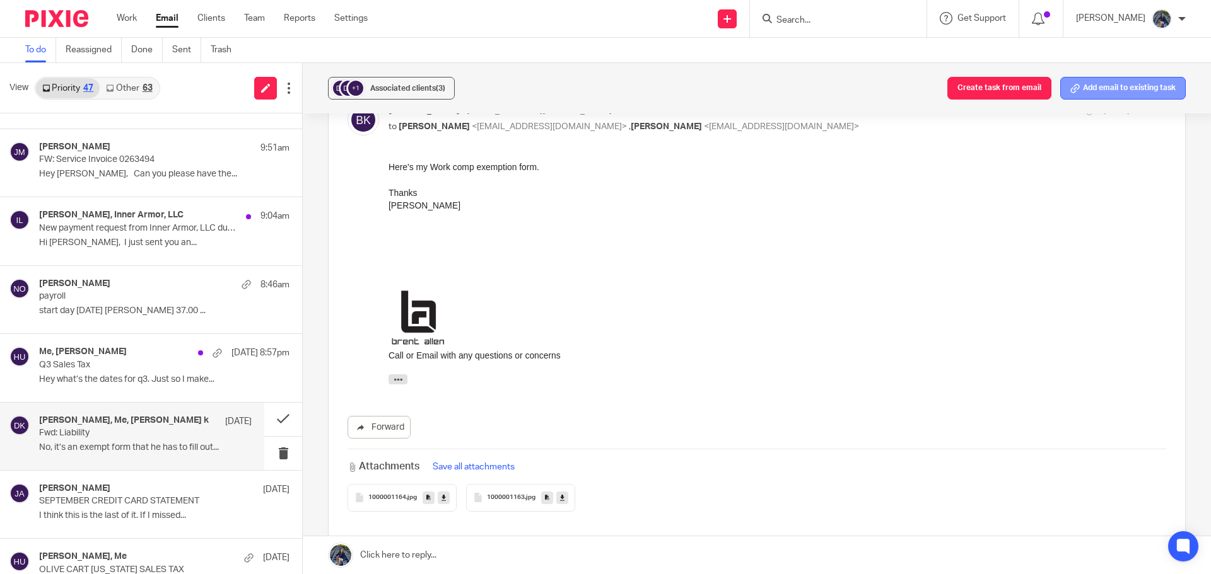
click at [1111, 90] on button "Add email to existing task" at bounding box center [1122, 88] width 125 height 23
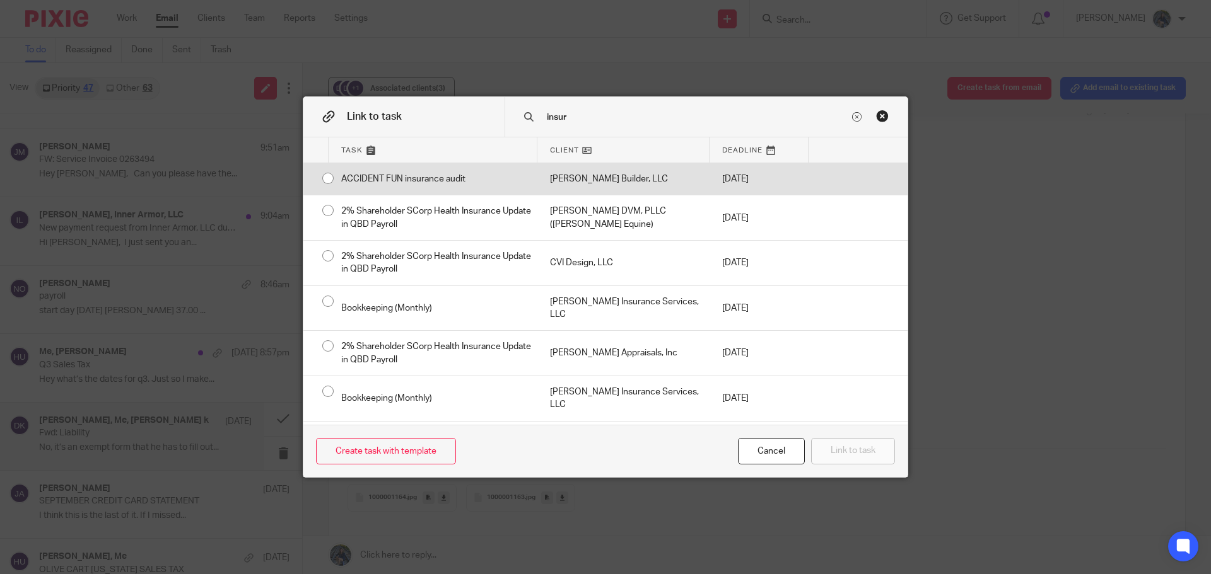
type input "insur"
click at [688, 187] on div "Doug Kuiper Builder, LLC" at bounding box center [623, 179] width 172 height 32
radio input "true"
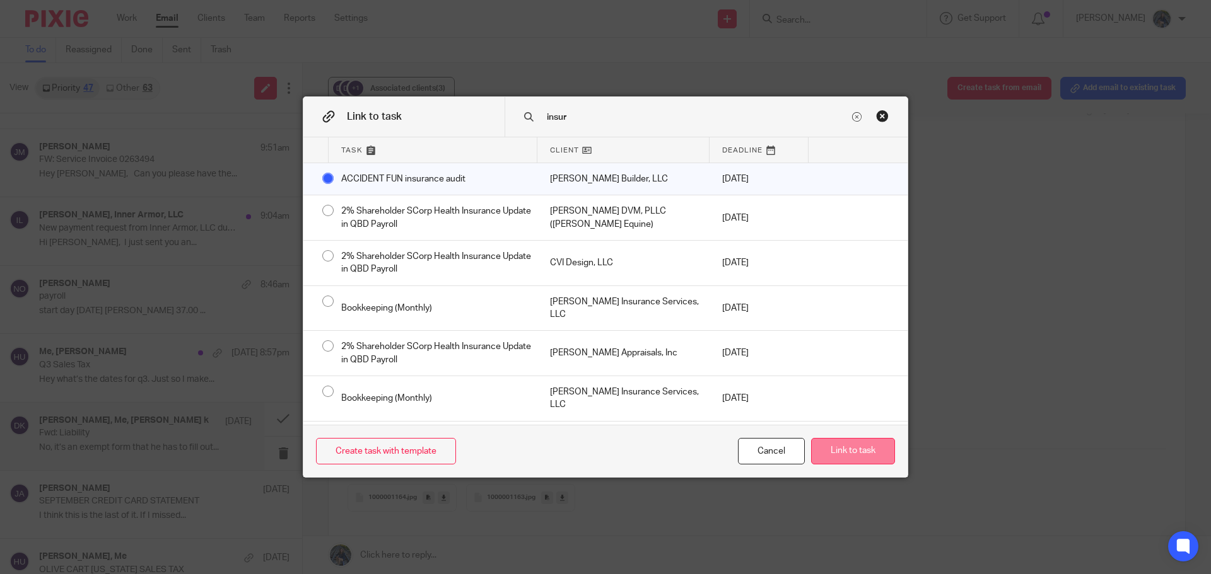
click at [835, 449] on button "Link to task" at bounding box center [853, 451] width 84 height 27
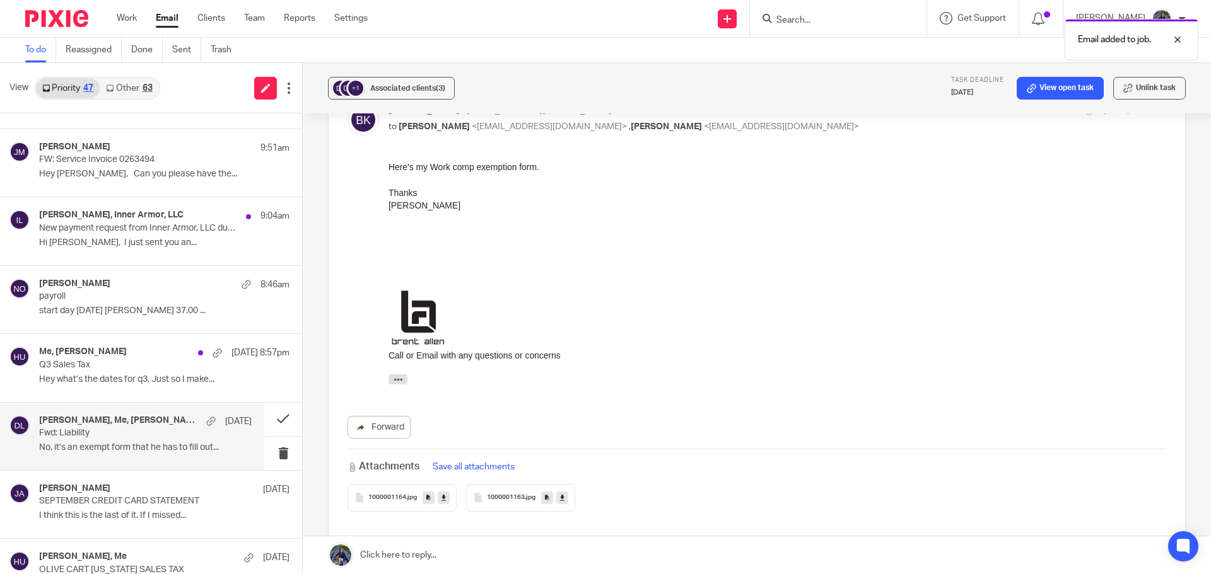
scroll to position [0, 0]
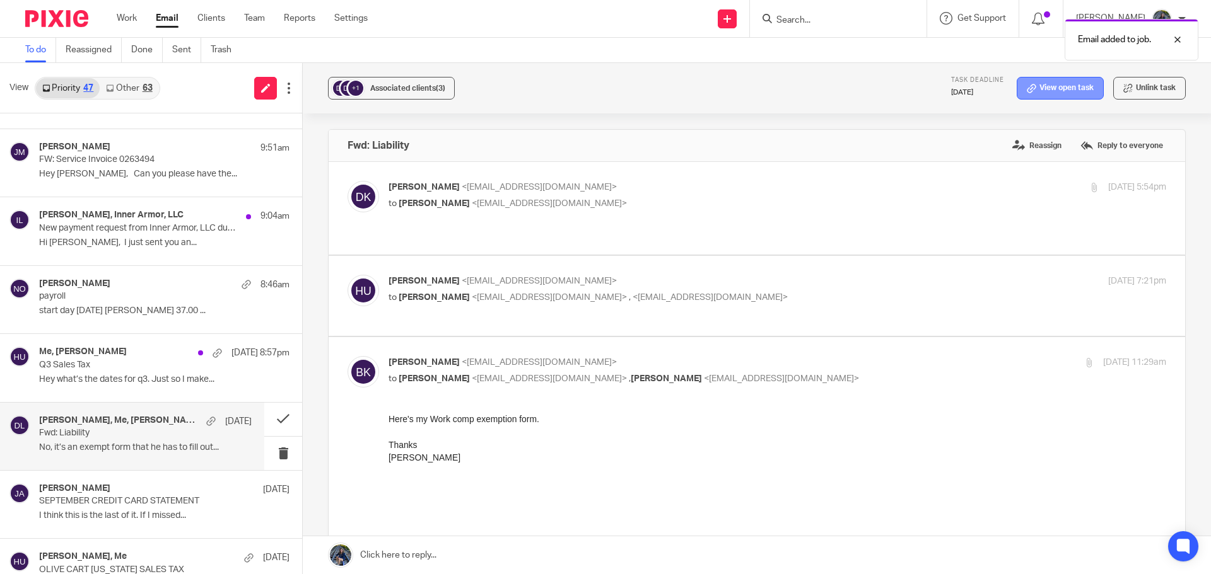
click at [1045, 89] on link "View open task" at bounding box center [1059, 88] width 87 height 23
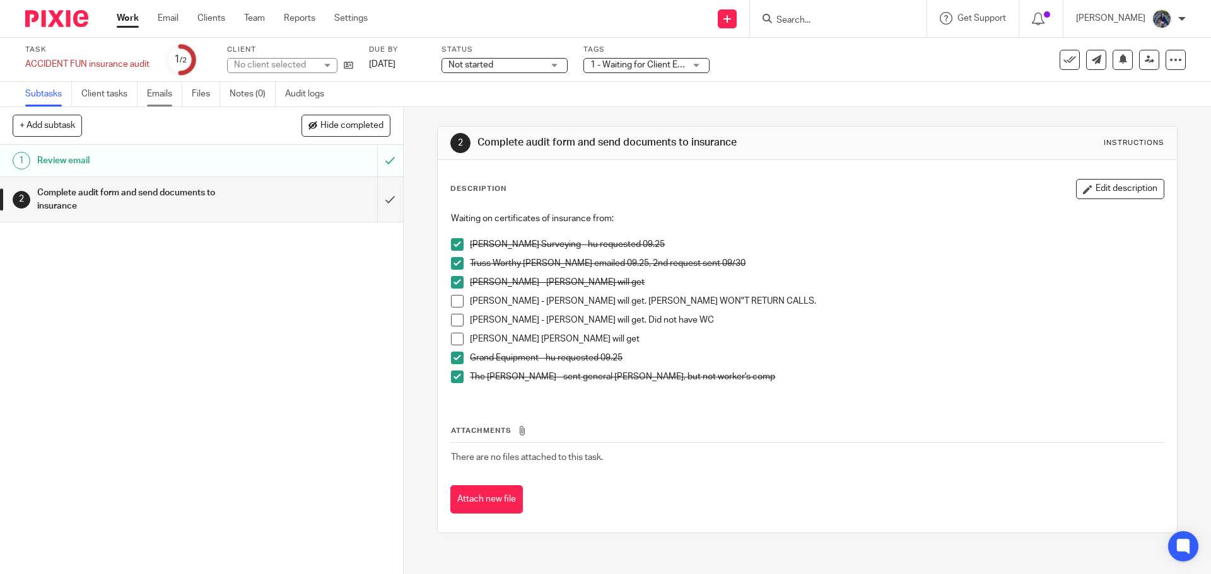
click at [165, 88] on link "Emails" at bounding box center [164, 94] width 35 height 25
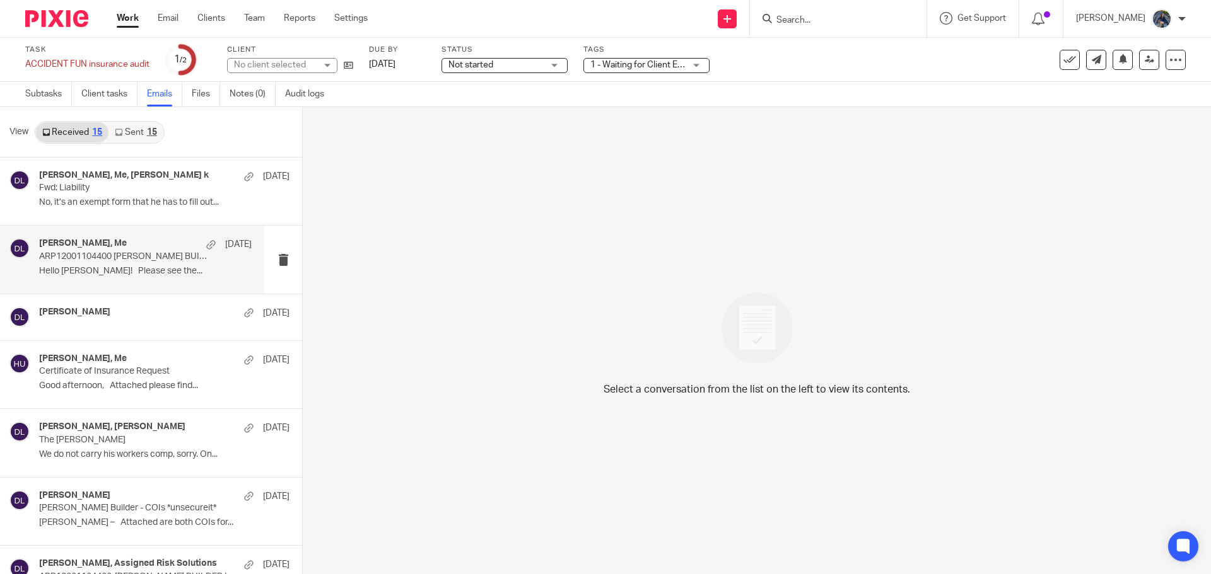
click at [96, 240] on h4 "[PERSON_NAME], Me" at bounding box center [83, 243] width 88 height 11
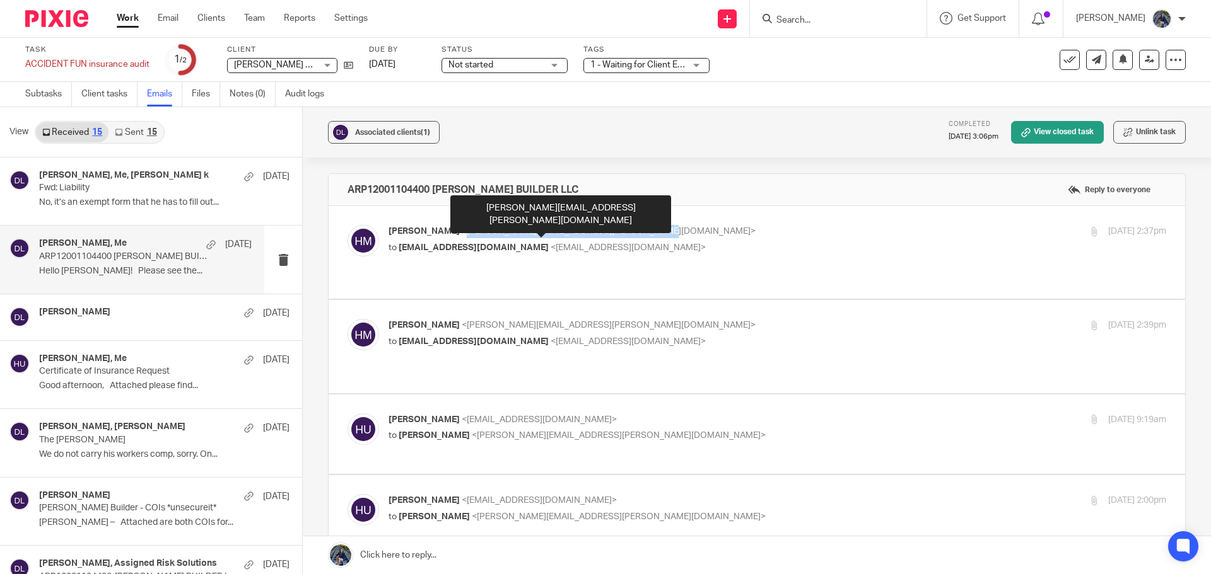
drag, startPoint x: 458, startPoint y: 229, endPoint x: 626, endPoint y: 230, distance: 167.7
click at [626, 230] on span "<micaela.harris@assignedrisksolutions.com>" at bounding box center [609, 231] width 294 height 9
copy span "[PERSON_NAME][EMAIL_ADDRESS][PERSON_NAME][DOMAIN_NAME]"
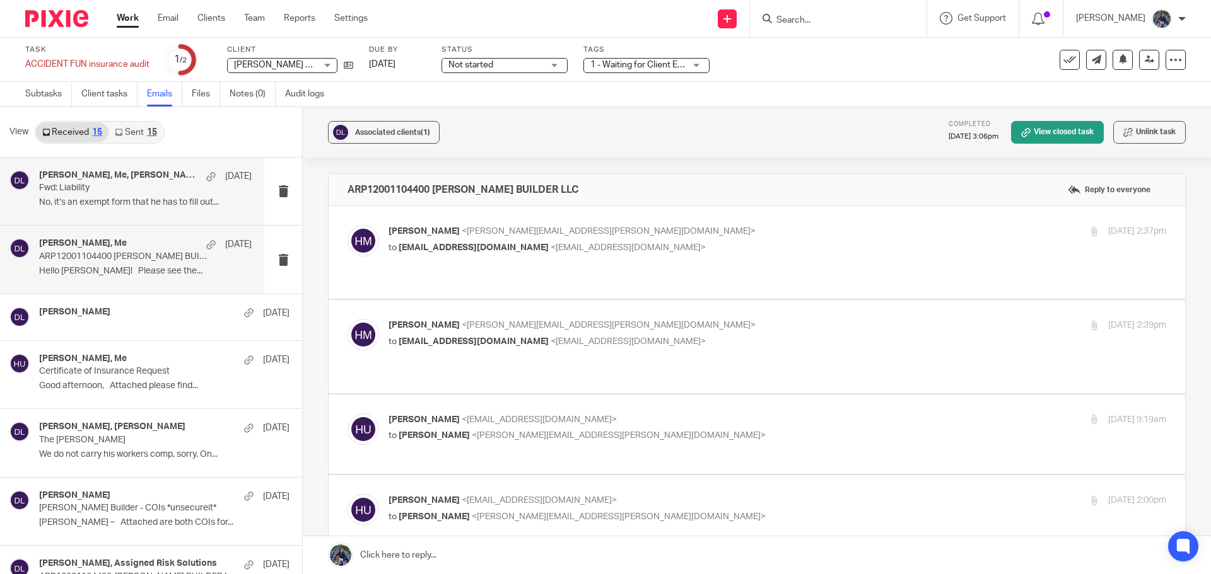
click at [104, 178] on h4 "Doug Kuiper, Me, Brent k" at bounding box center [119, 175] width 161 height 11
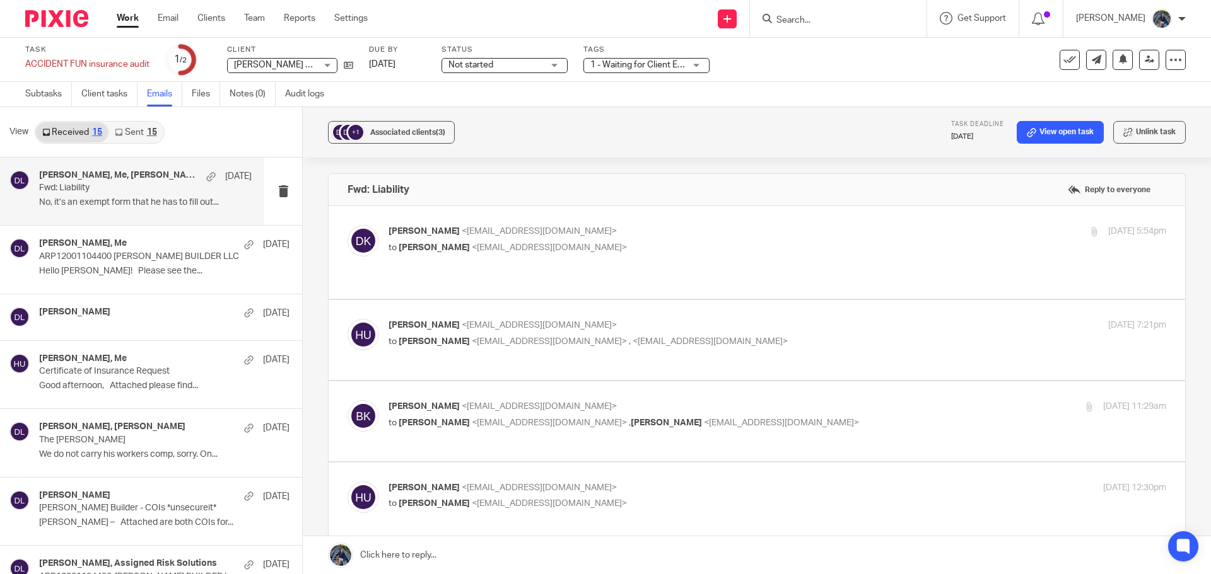
click at [484, 240] on div "Doug Kuiper <dougkuiper@sbcglobal.net> to Holly Utting <hollyutting@gmail.com>" at bounding box center [647, 239] width 518 height 29
checkbox input "true"
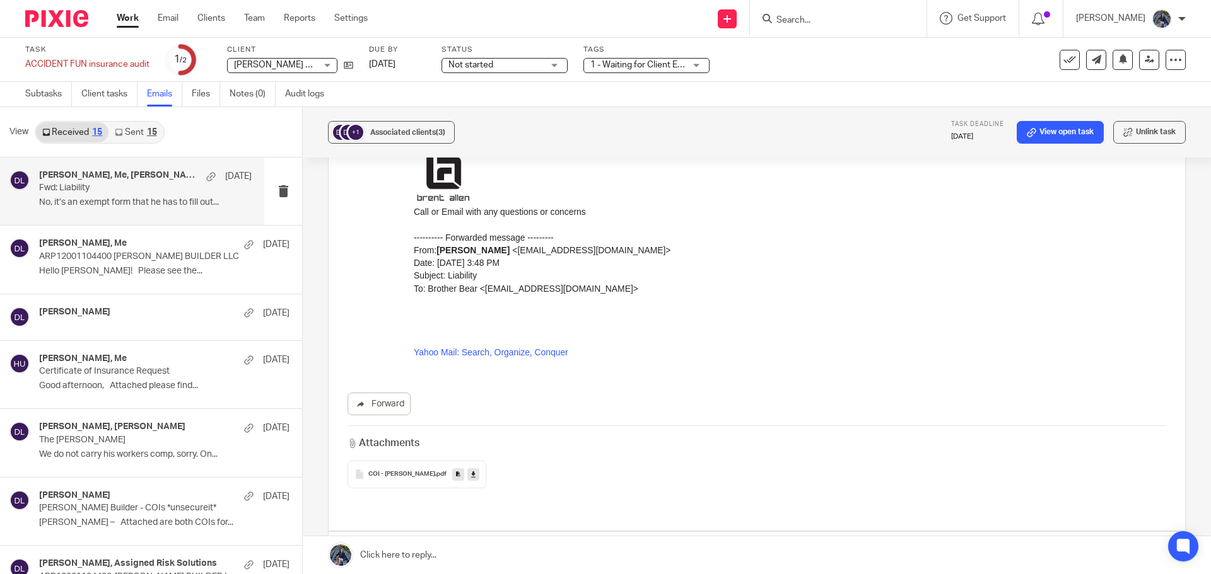
scroll to position [630, 0]
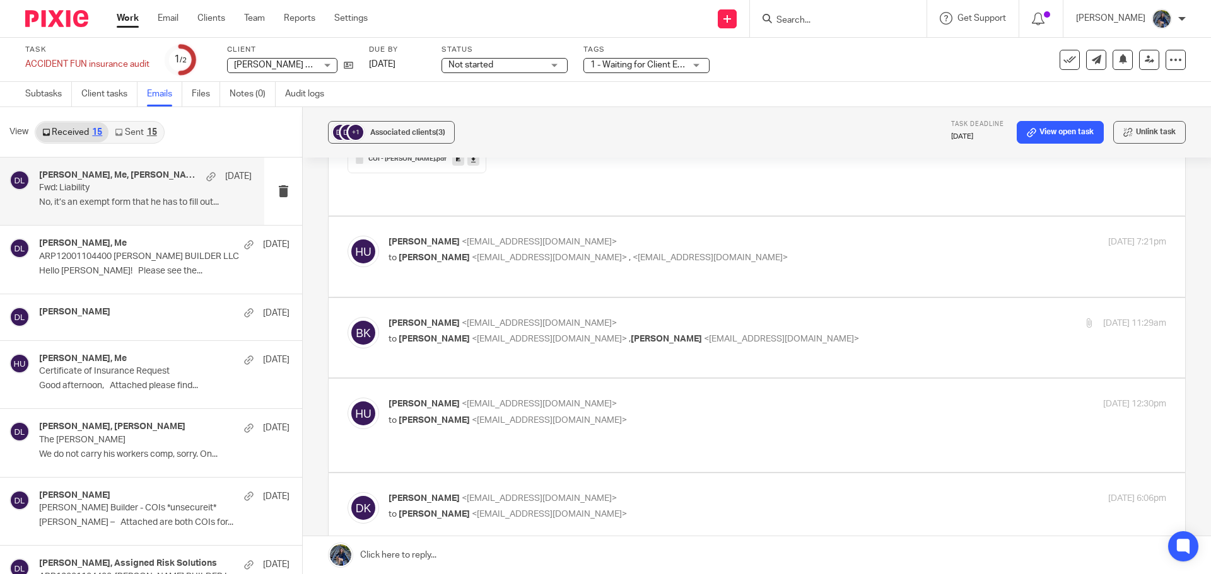
click at [479, 317] on p "Brent k <miterpro@gmail.com>" at bounding box center [647, 323] width 518 height 13
checkbox input "true"
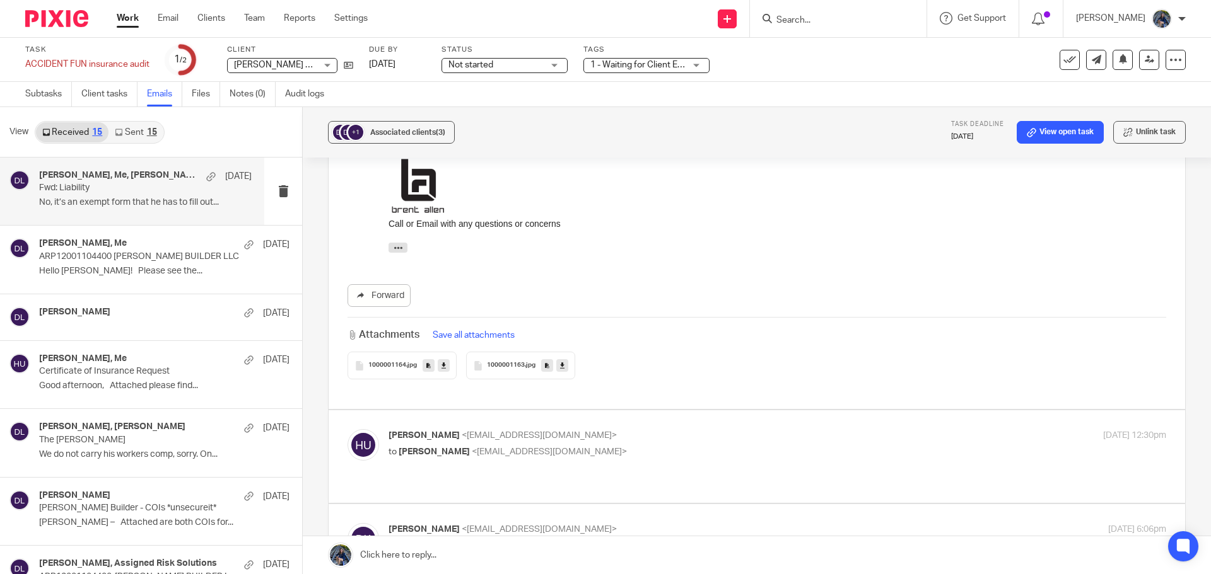
scroll to position [1009, 0]
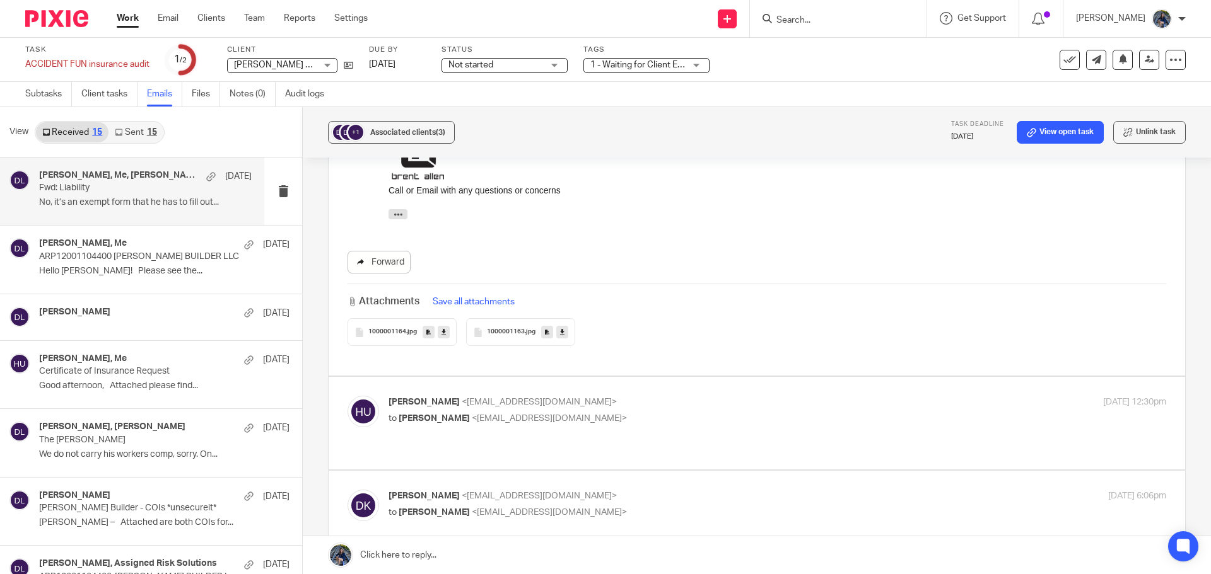
click at [390, 251] on link "Forward" at bounding box center [378, 262] width 63 height 23
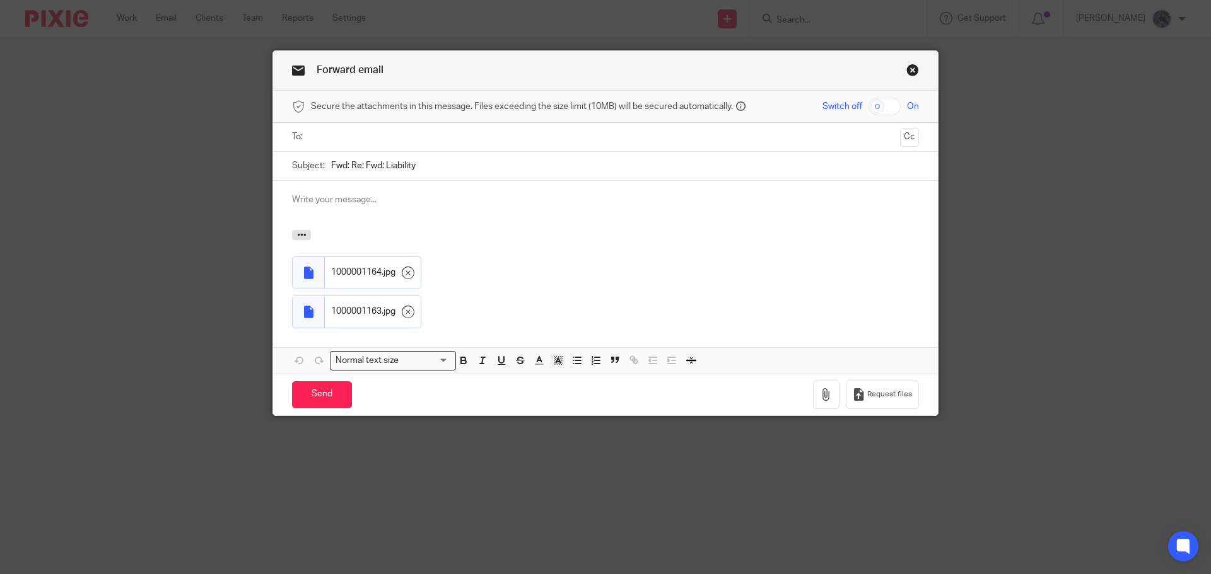
click at [349, 133] on input "text" at bounding box center [604, 137] width 579 height 15
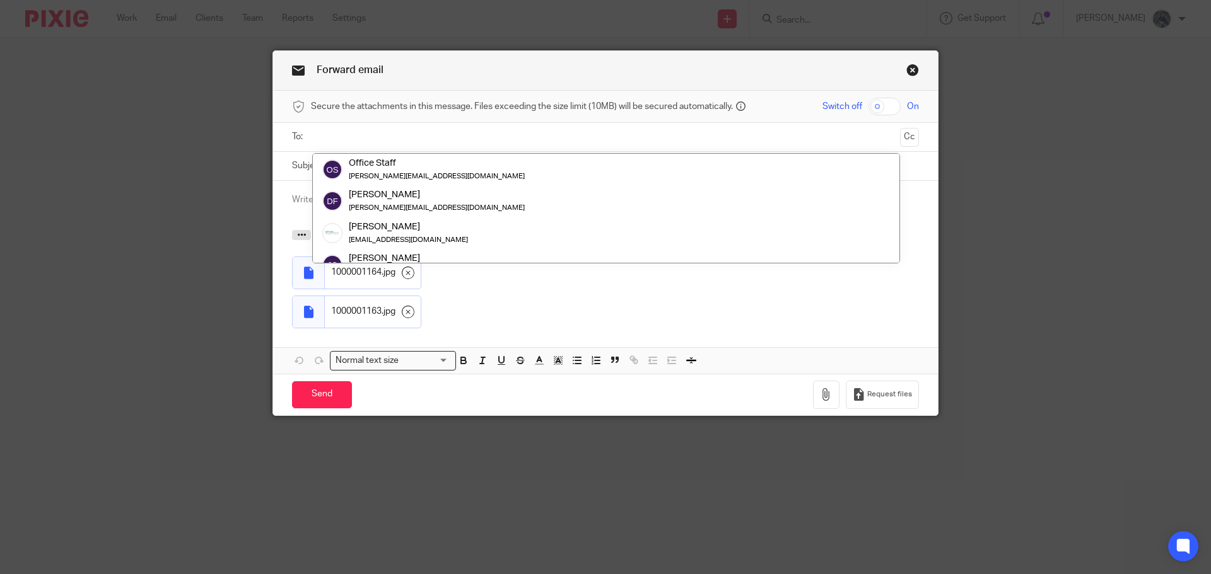
paste input "[PERSON_NAME][EMAIL_ADDRESS][PERSON_NAME][DOMAIN_NAME]"
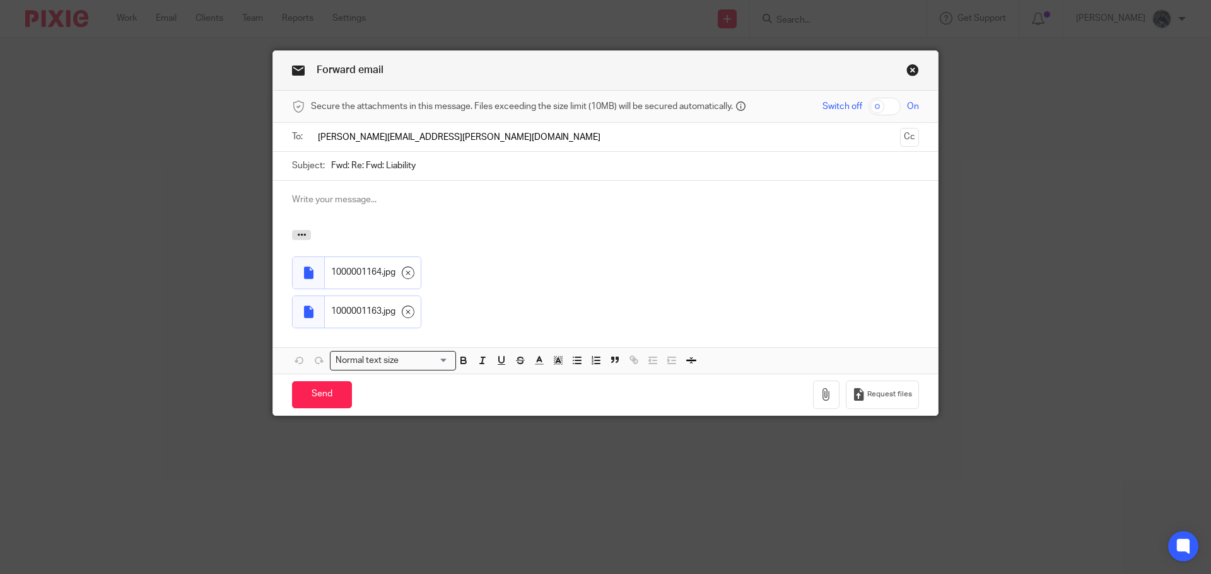
type input "[PERSON_NAME][EMAIL_ADDRESS][PERSON_NAME][DOMAIN_NAME]"
click at [328, 210] on div at bounding box center [605, 205] width 665 height 49
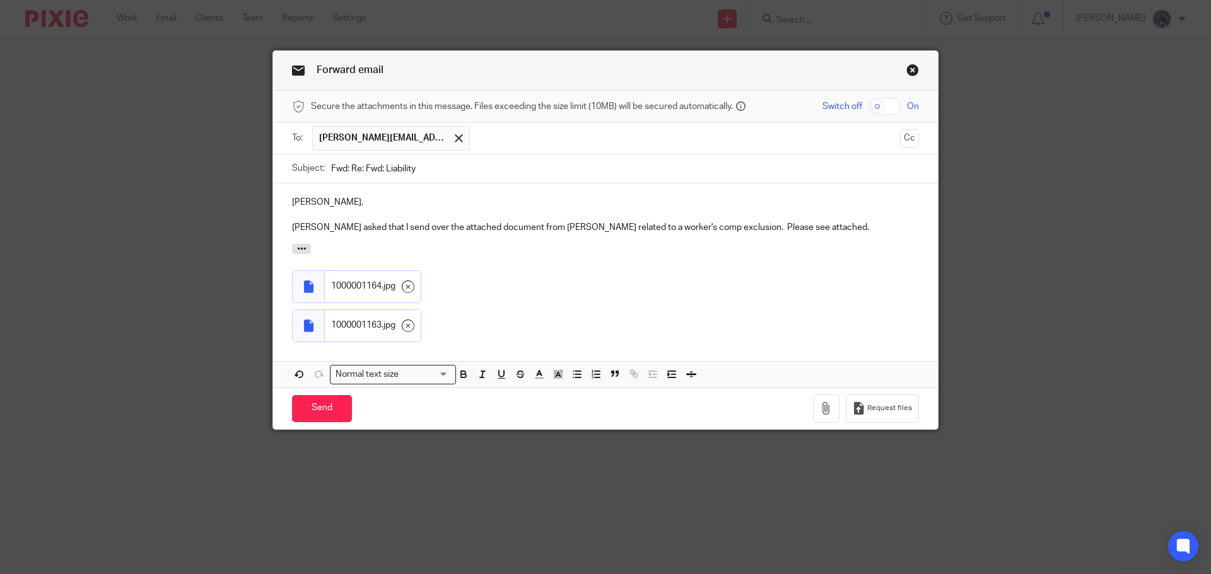
click at [735, 228] on p "Doug Kuiper asked that I send over the attached document from Brent Kuiper rela…" at bounding box center [605, 227] width 627 height 13
click at [912, 144] on button "Cc" at bounding box center [909, 138] width 19 height 19
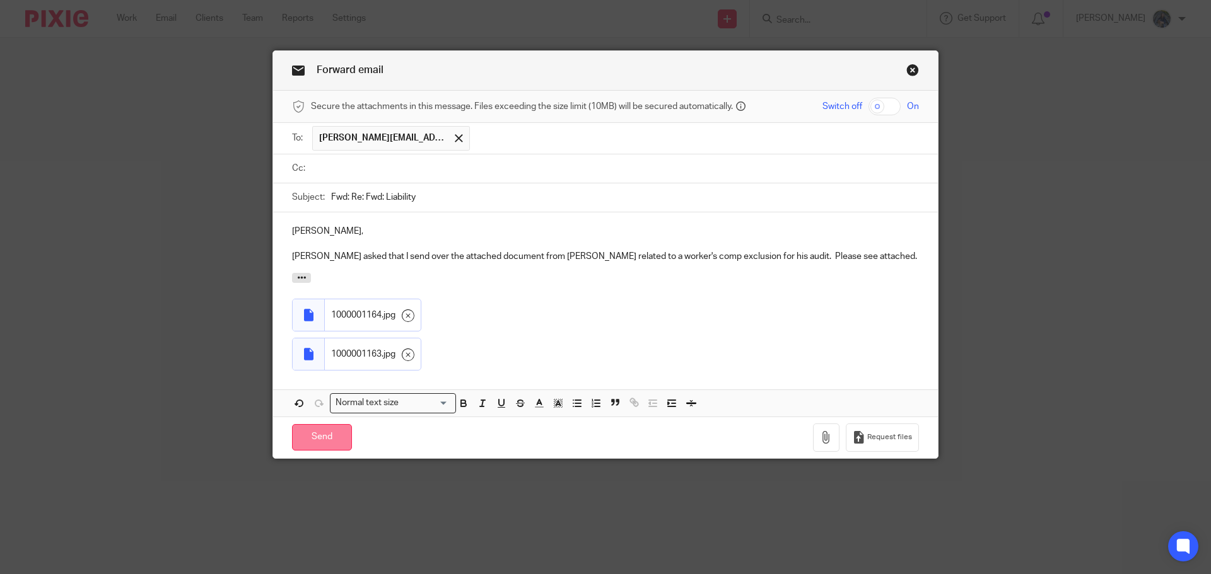
click at [313, 440] on input "Send" at bounding box center [322, 437] width 60 height 27
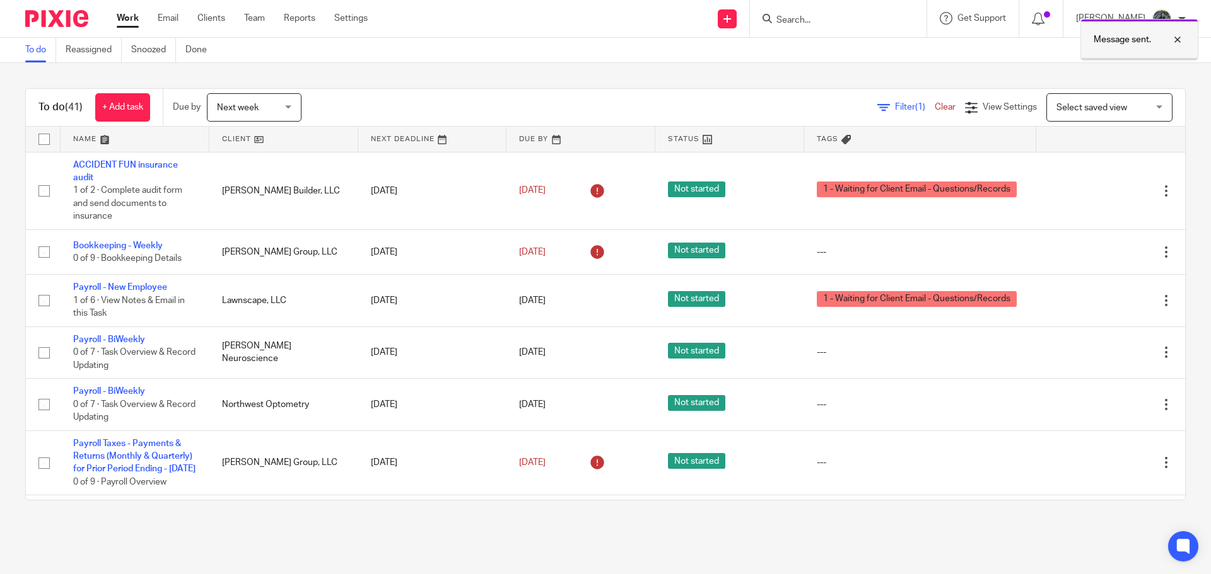
click at [1175, 35] on div at bounding box center [1168, 39] width 34 height 15
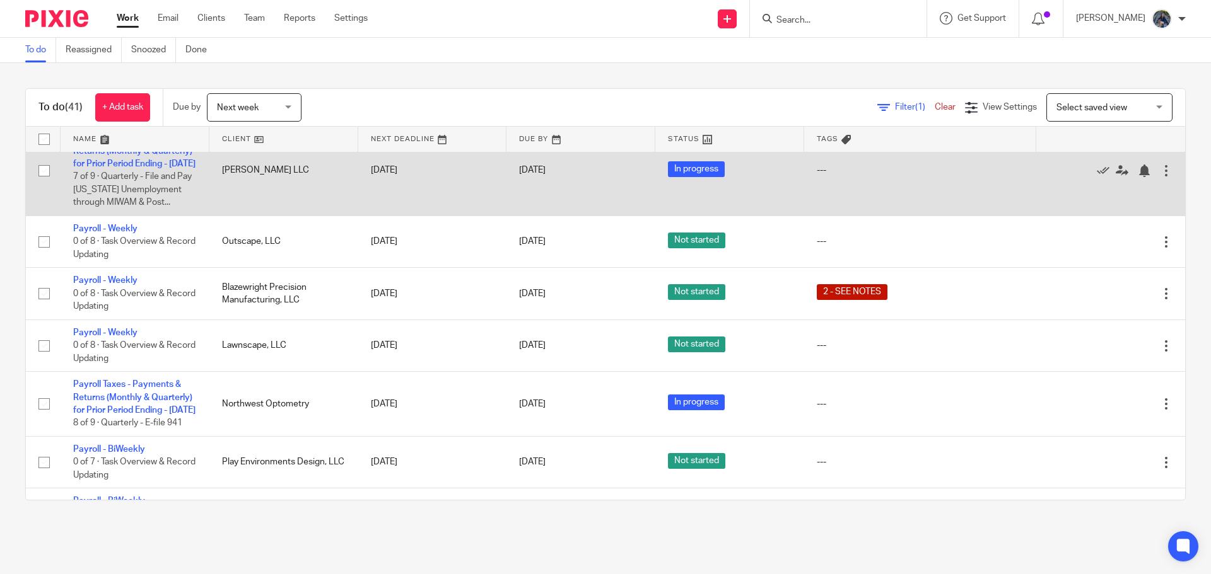
scroll to position [441, 0]
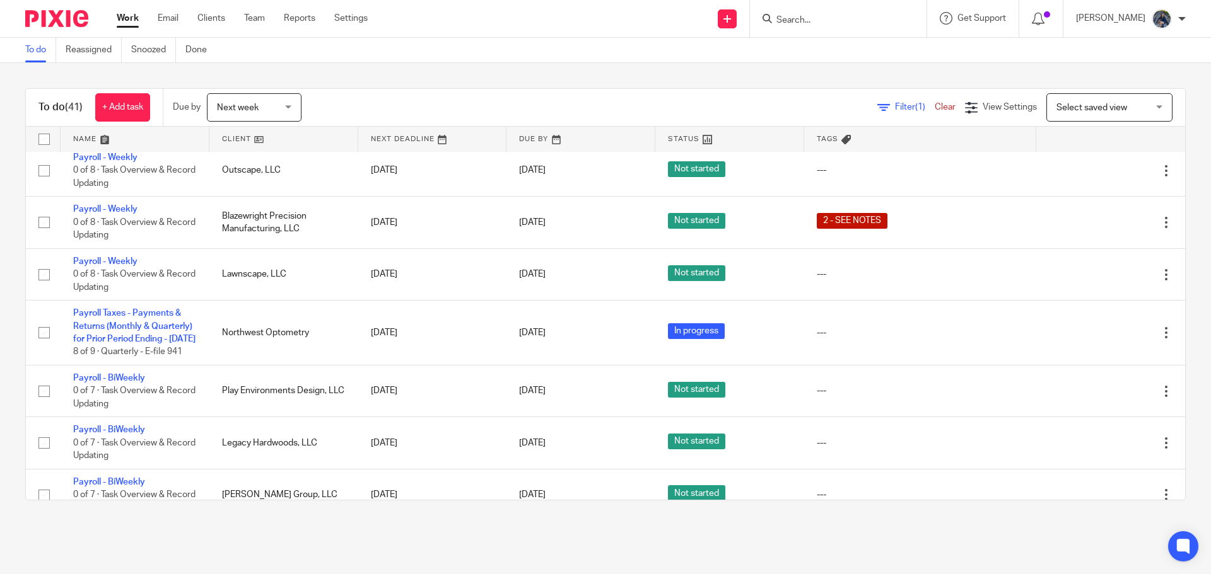
click at [261, 98] on span "Next week" at bounding box center [250, 107] width 67 height 26
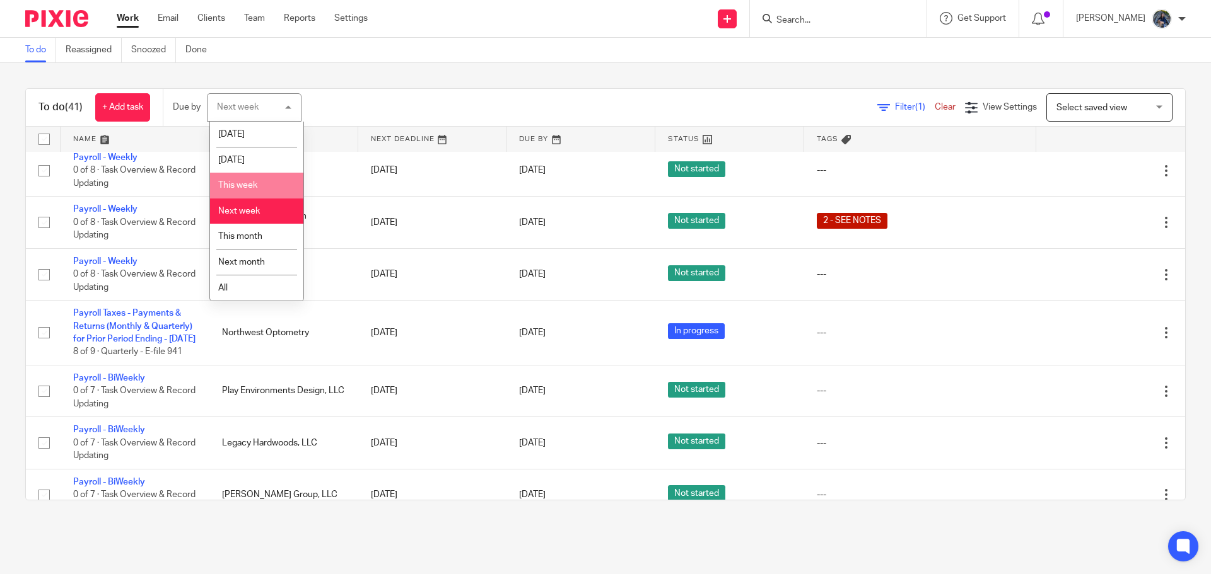
click at [245, 189] on span "This week" at bounding box center [237, 185] width 39 height 9
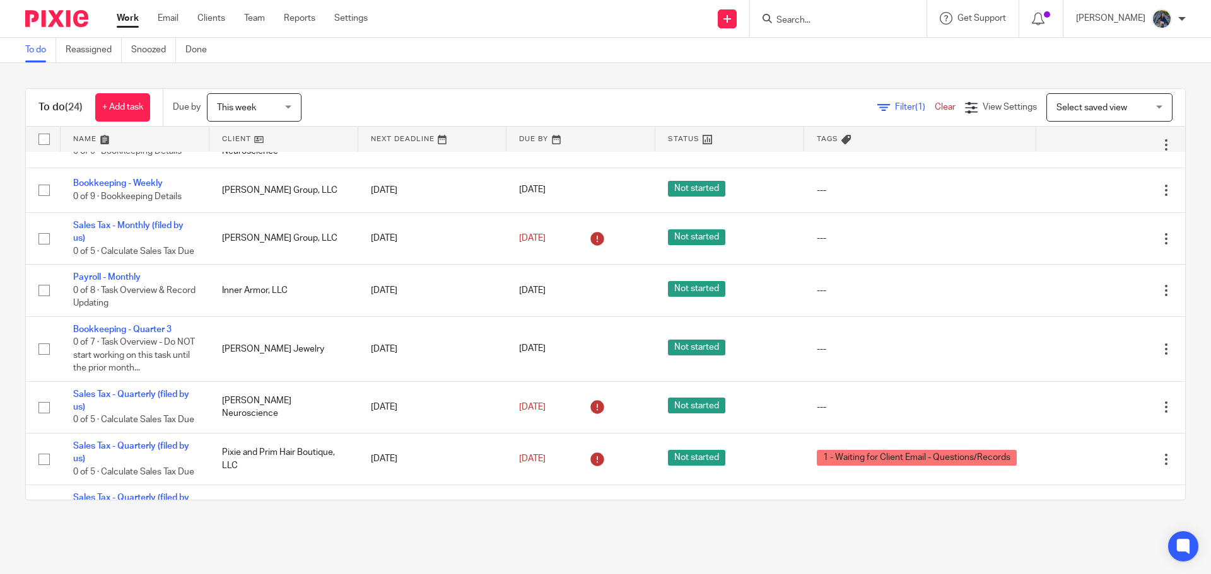
scroll to position [946, 0]
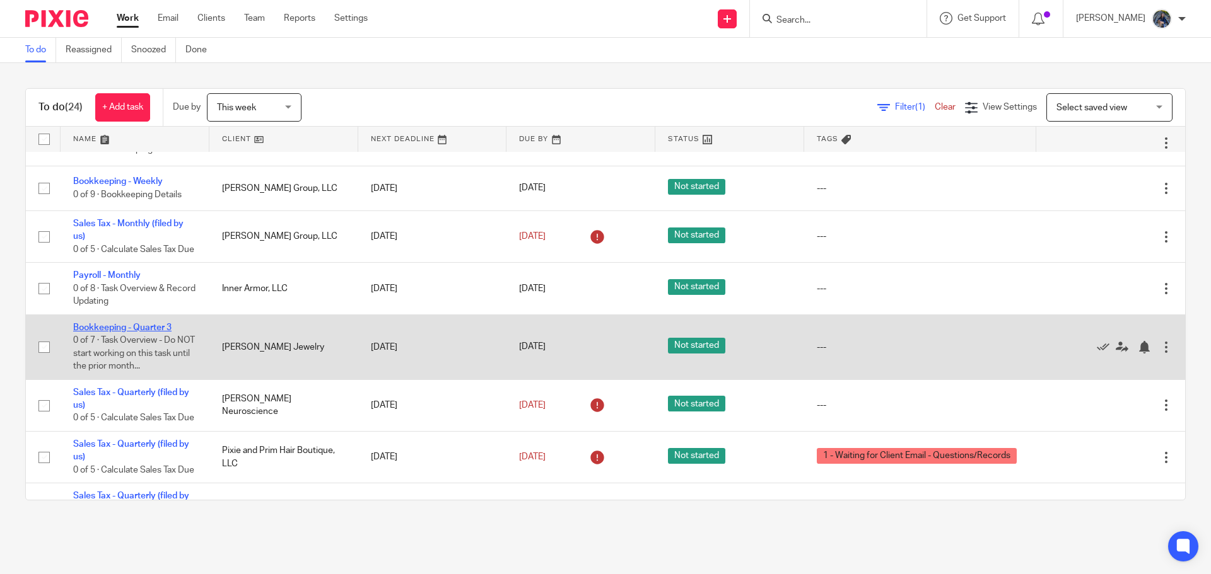
click at [133, 332] on link "Bookkeeping - Quarter 3" at bounding box center [122, 327] width 98 height 9
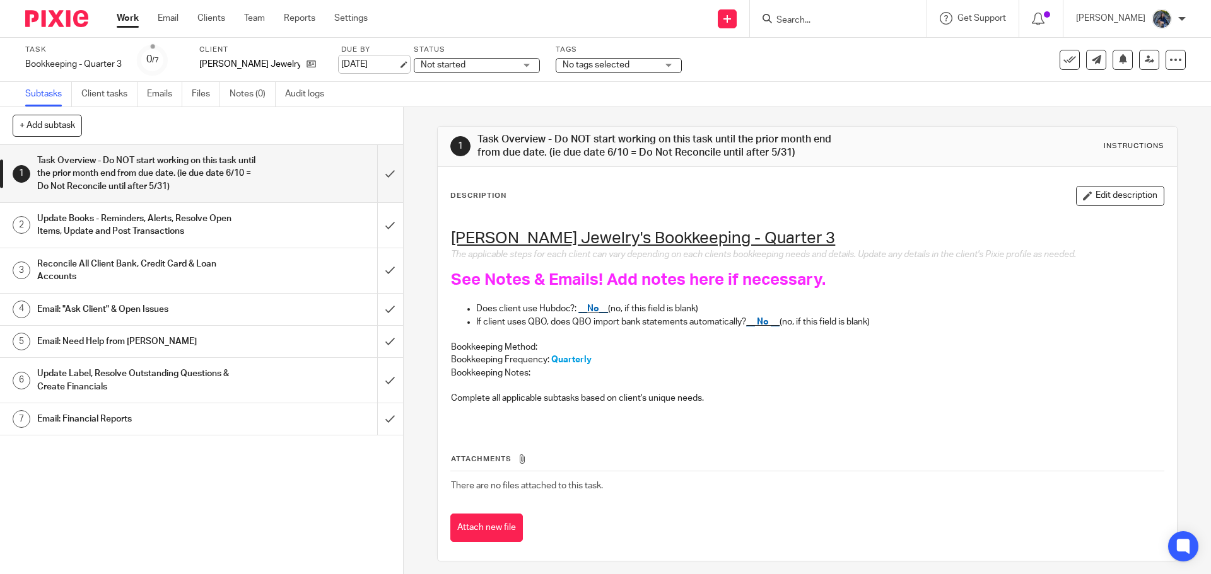
click at [398, 68] on link "[DATE]" at bounding box center [369, 64] width 57 height 13
click at [115, 16] on div "Work Email Clients Team Reports Settings Work Email Clients Team Reports Settin…" at bounding box center [245, 18] width 282 height 37
click at [119, 18] on link "Work" at bounding box center [128, 18] width 22 height 13
